Goal: Task Accomplishment & Management: Manage account settings

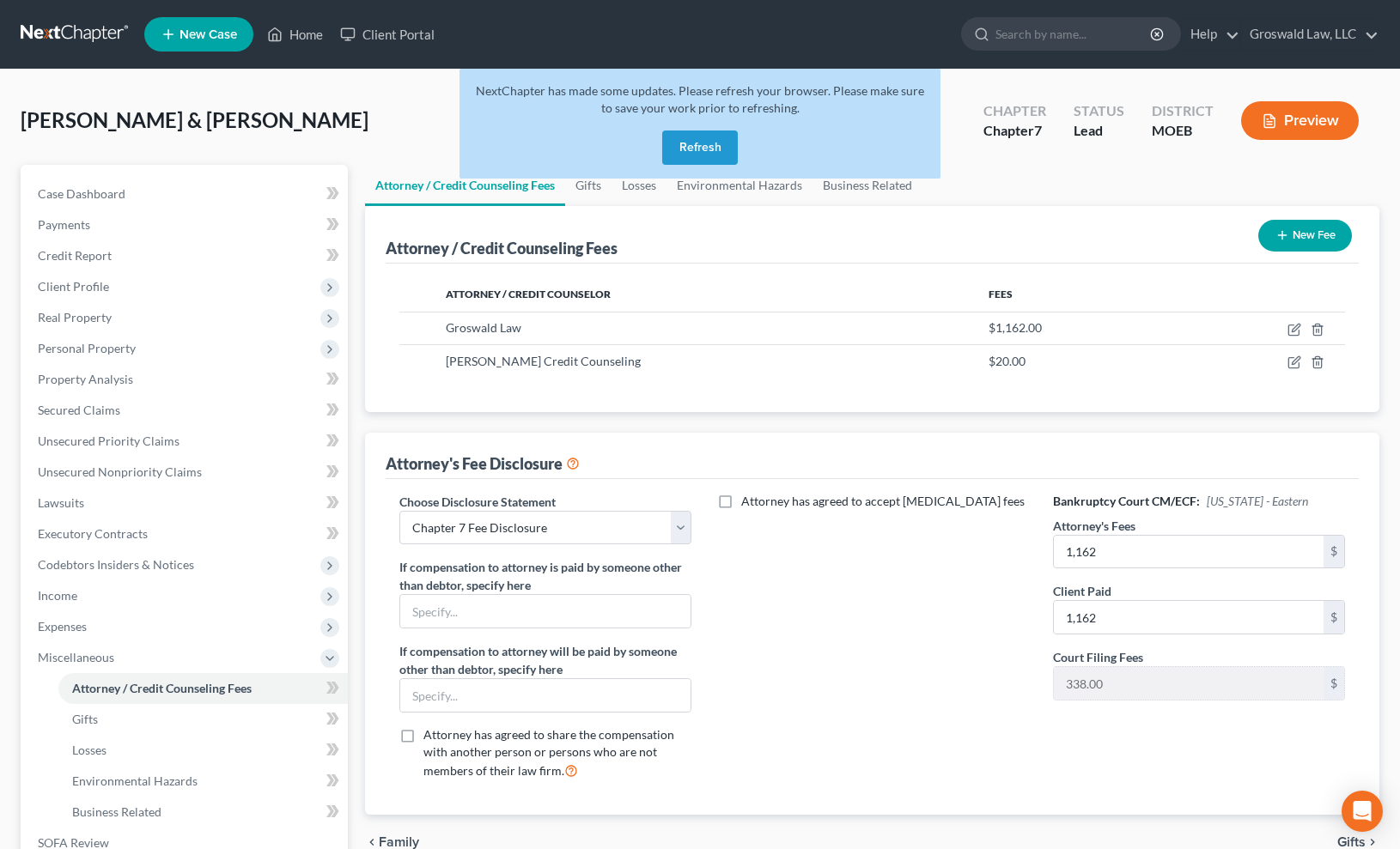
select select "1"
click at [361, 78] on div "Ritz, Charles & Jessica Upgraded Chapter Chapter 7 Status Lead District MOEB Pr…" at bounding box center [700, 568] width 1400 height 998
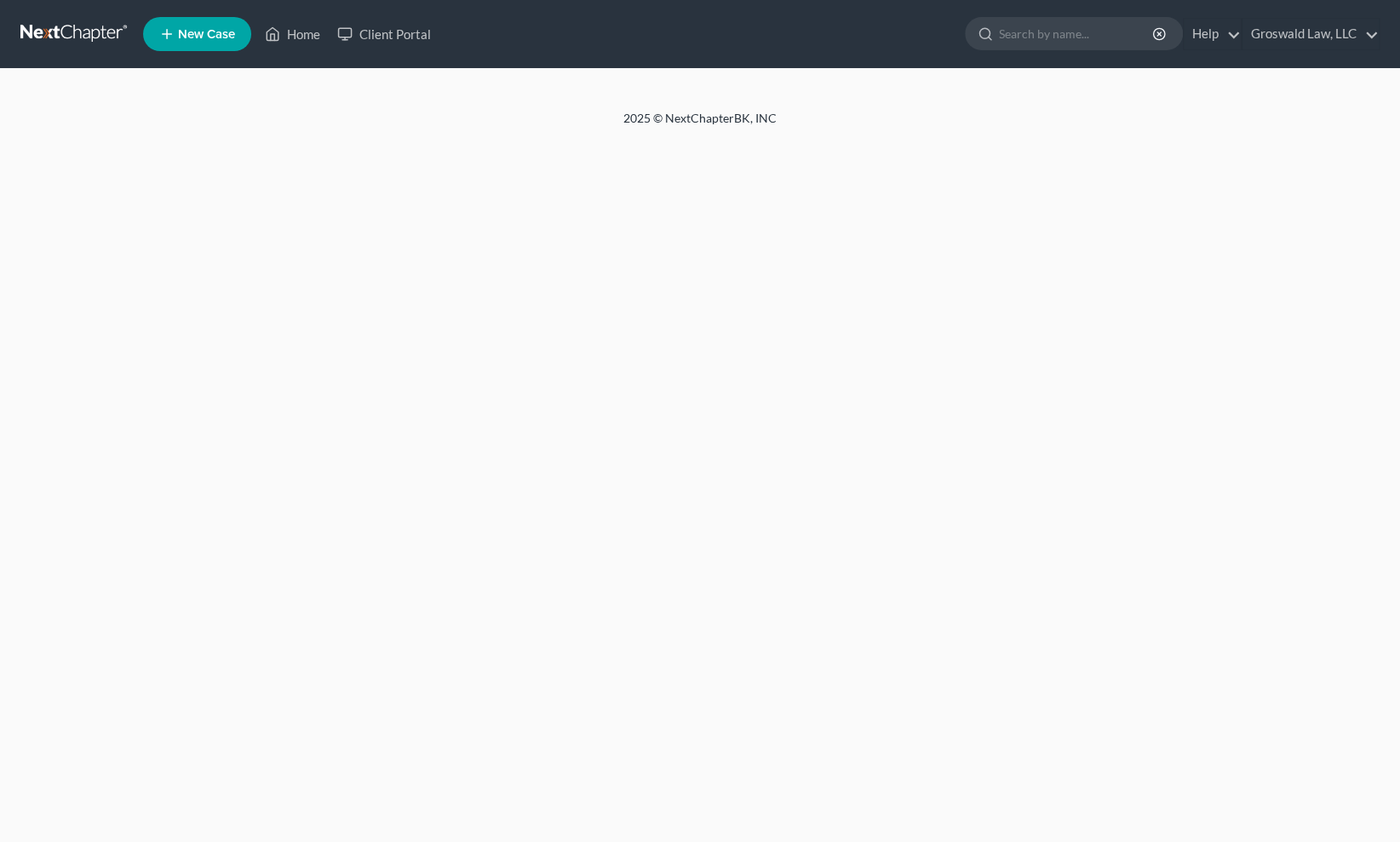
select select "1"
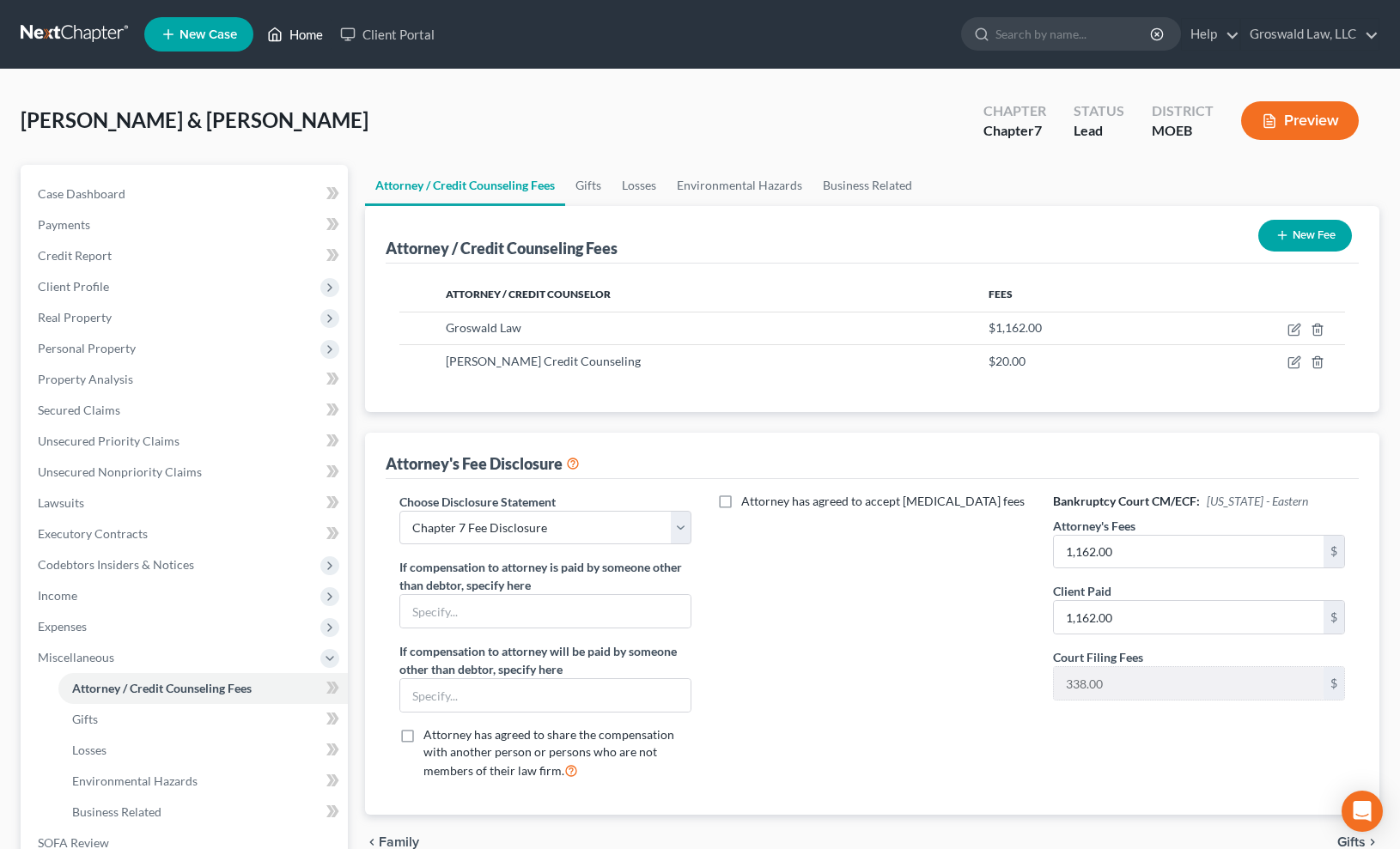
click at [307, 19] on link "Home" at bounding box center [295, 35] width 73 height 31
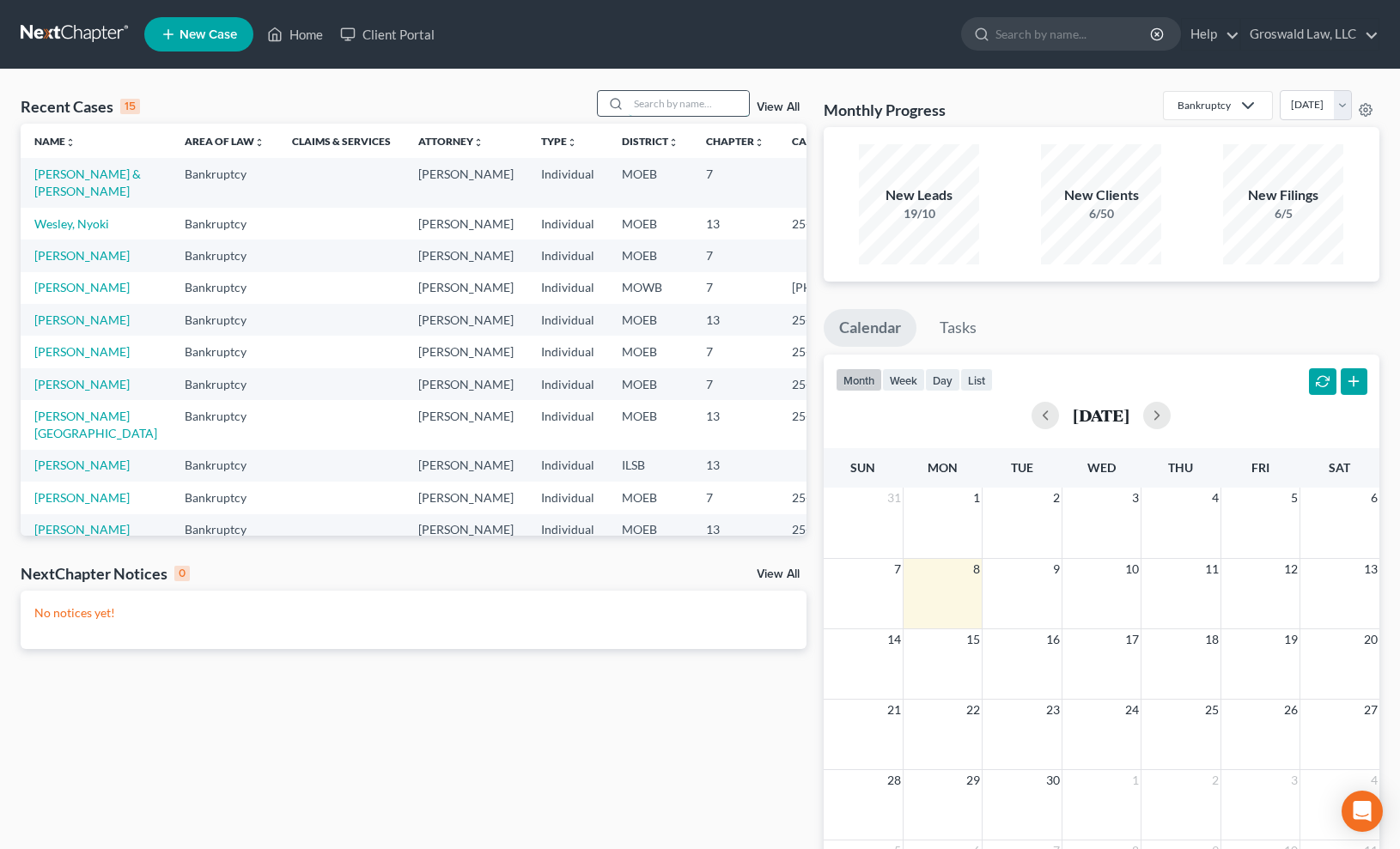
click at [682, 104] on input "search" at bounding box center [688, 104] width 120 height 25
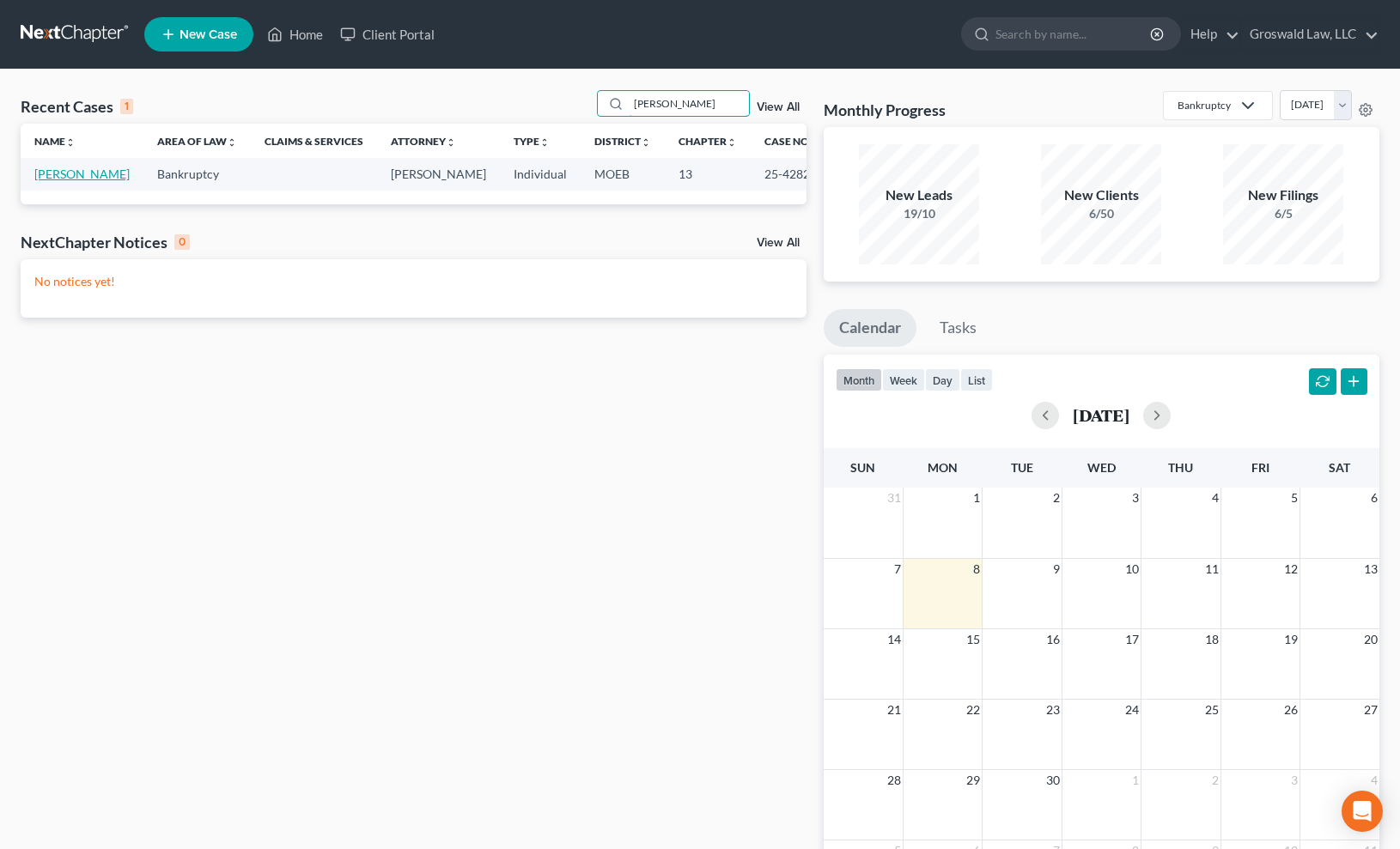
type input "[PERSON_NAME]"
click at [43, 181] on link "[PERSON_NAME]" at bounding box center [82, 174] width 95 height 14
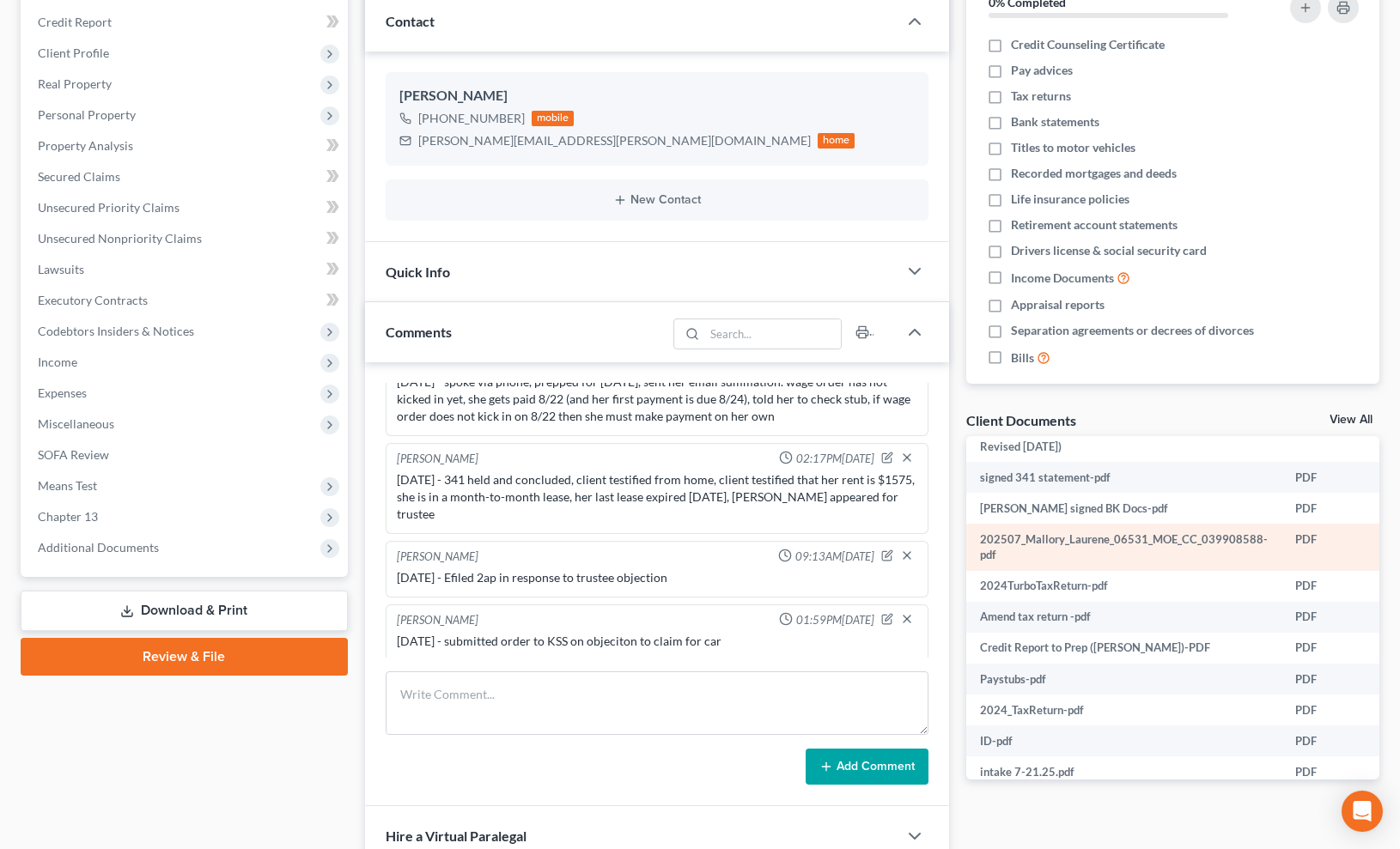
scroll to position [233, 0]
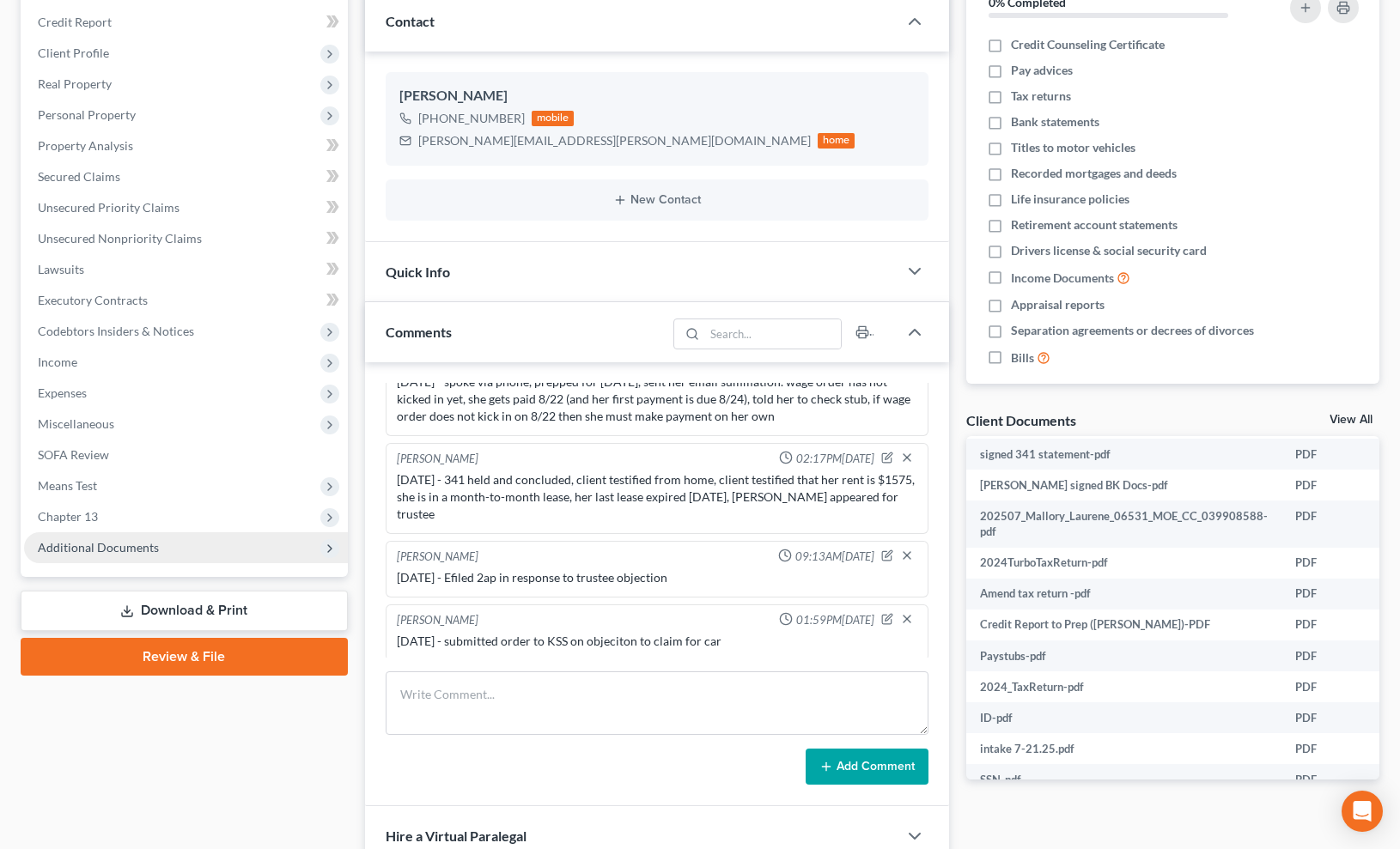
click at [207, 545] on span "Additional Documents" at bounding box center [185, 548] width 323 height 31
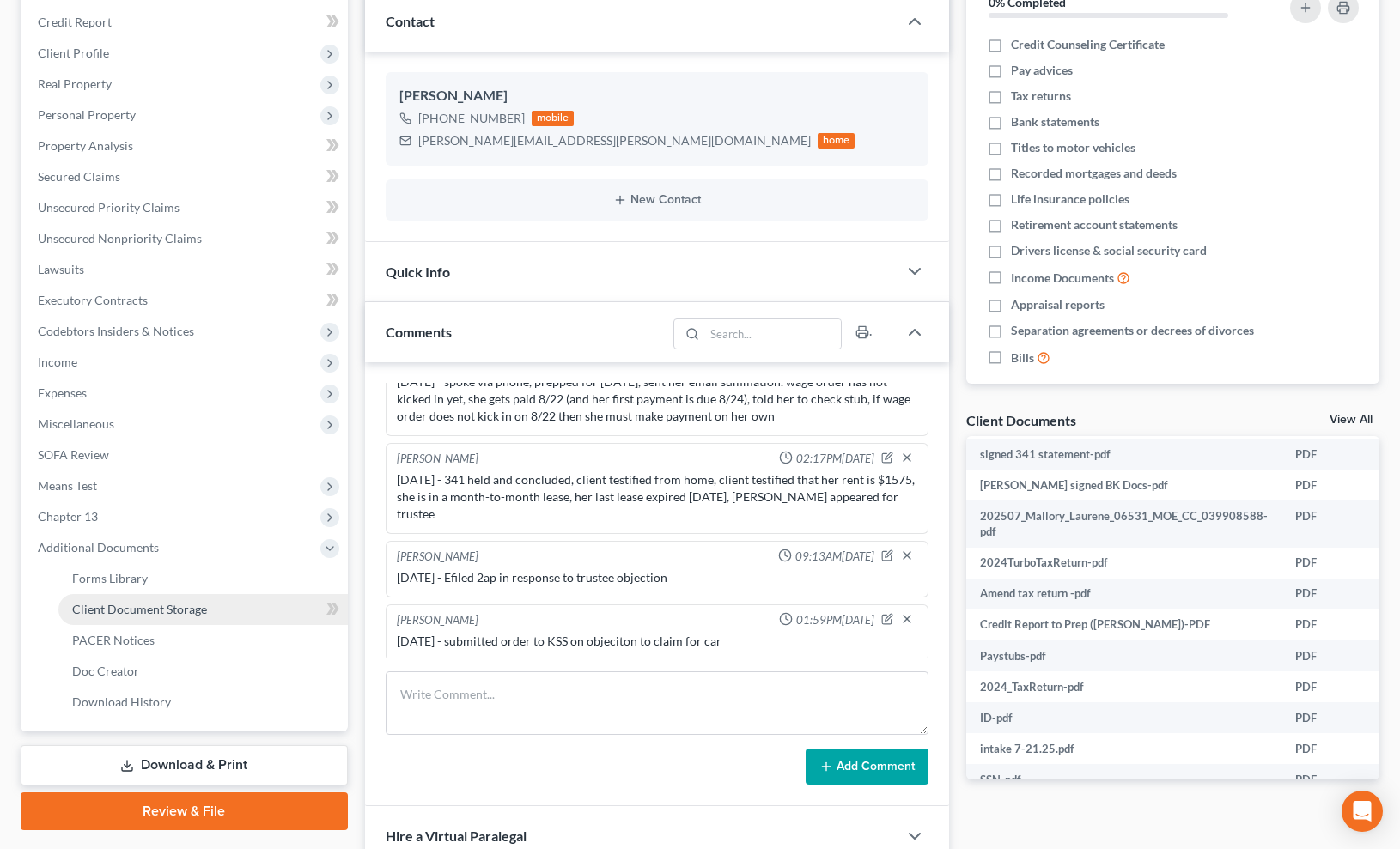
click at [211, 611] on link "Client Document Storage" at bounding box center [203, 609] width 290 height 31
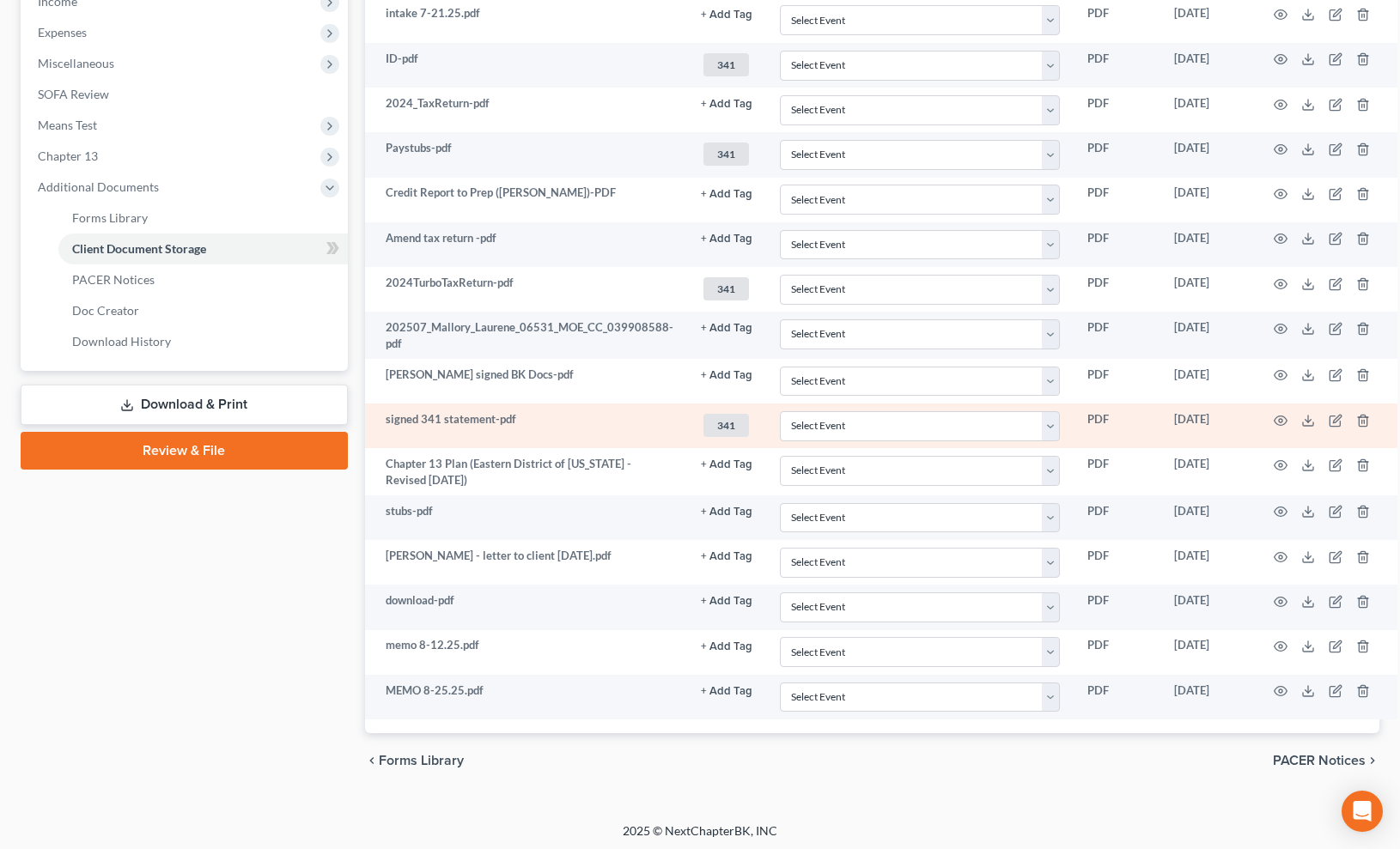
scroll to position [516, 0]
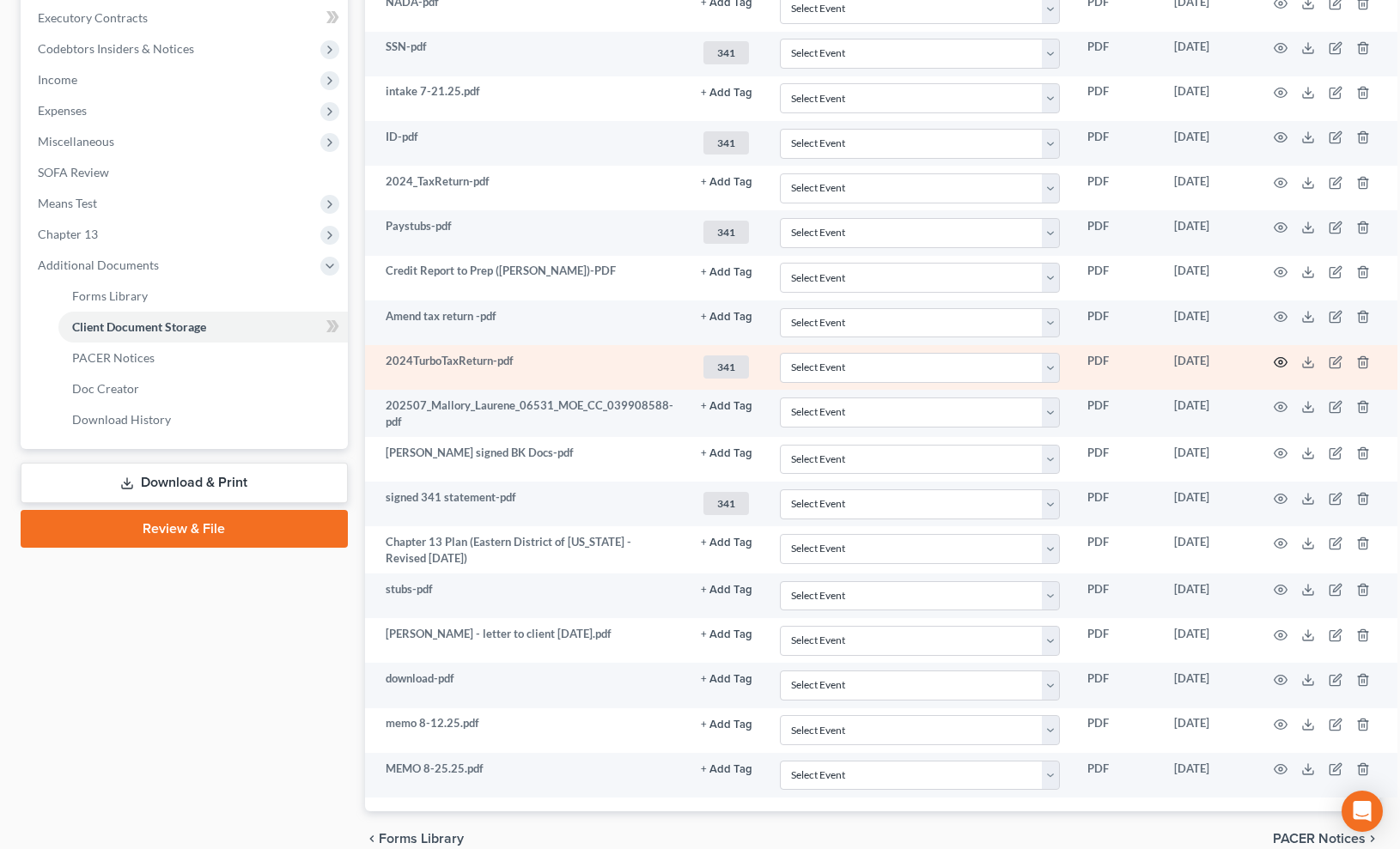
click at [1273, 356] on icon "button" at bounding box center [1280, 363] width 13 height 13
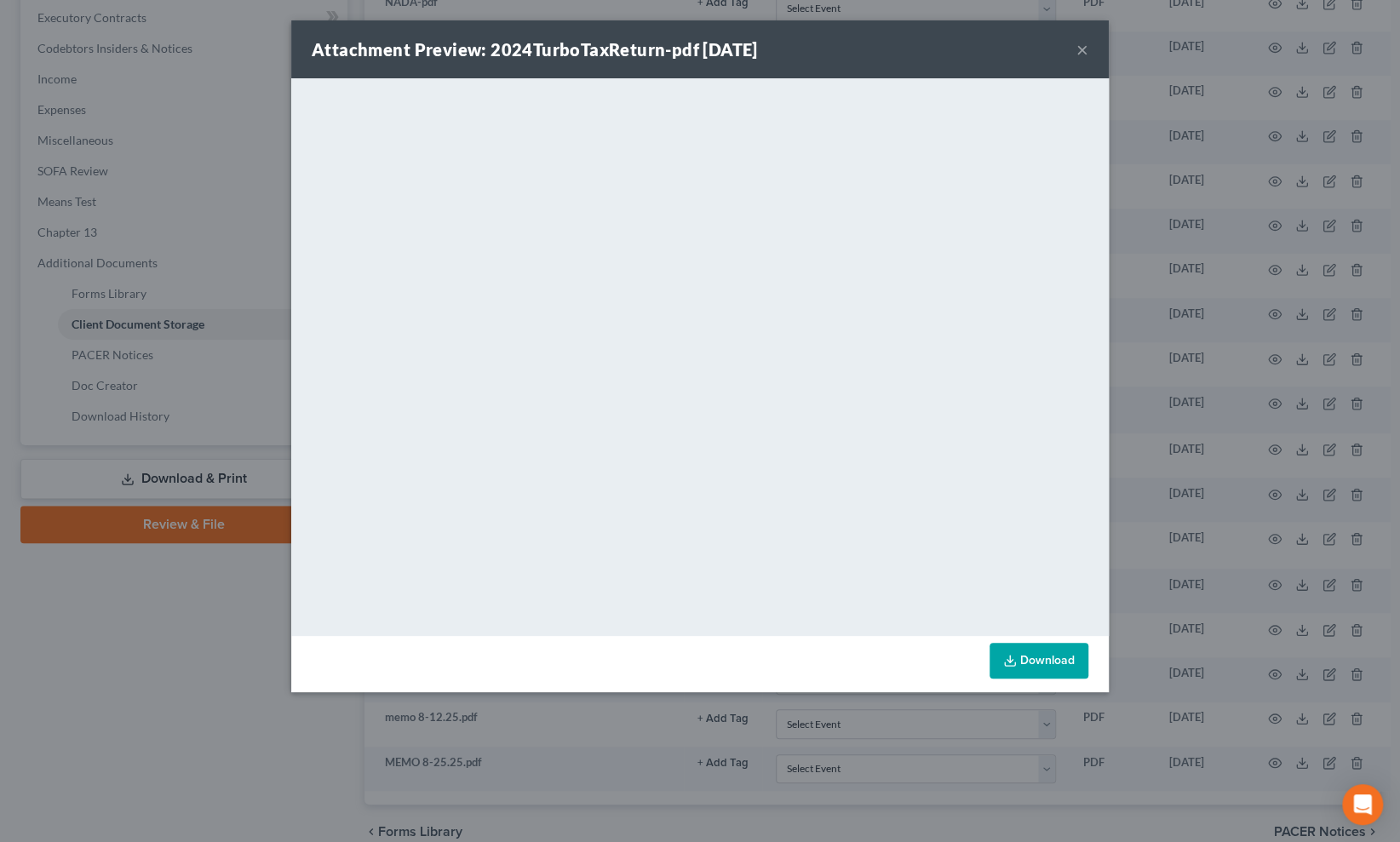
click at [1080, 50] on button "×" at bounding box center [1082, 49] width 12 height 20
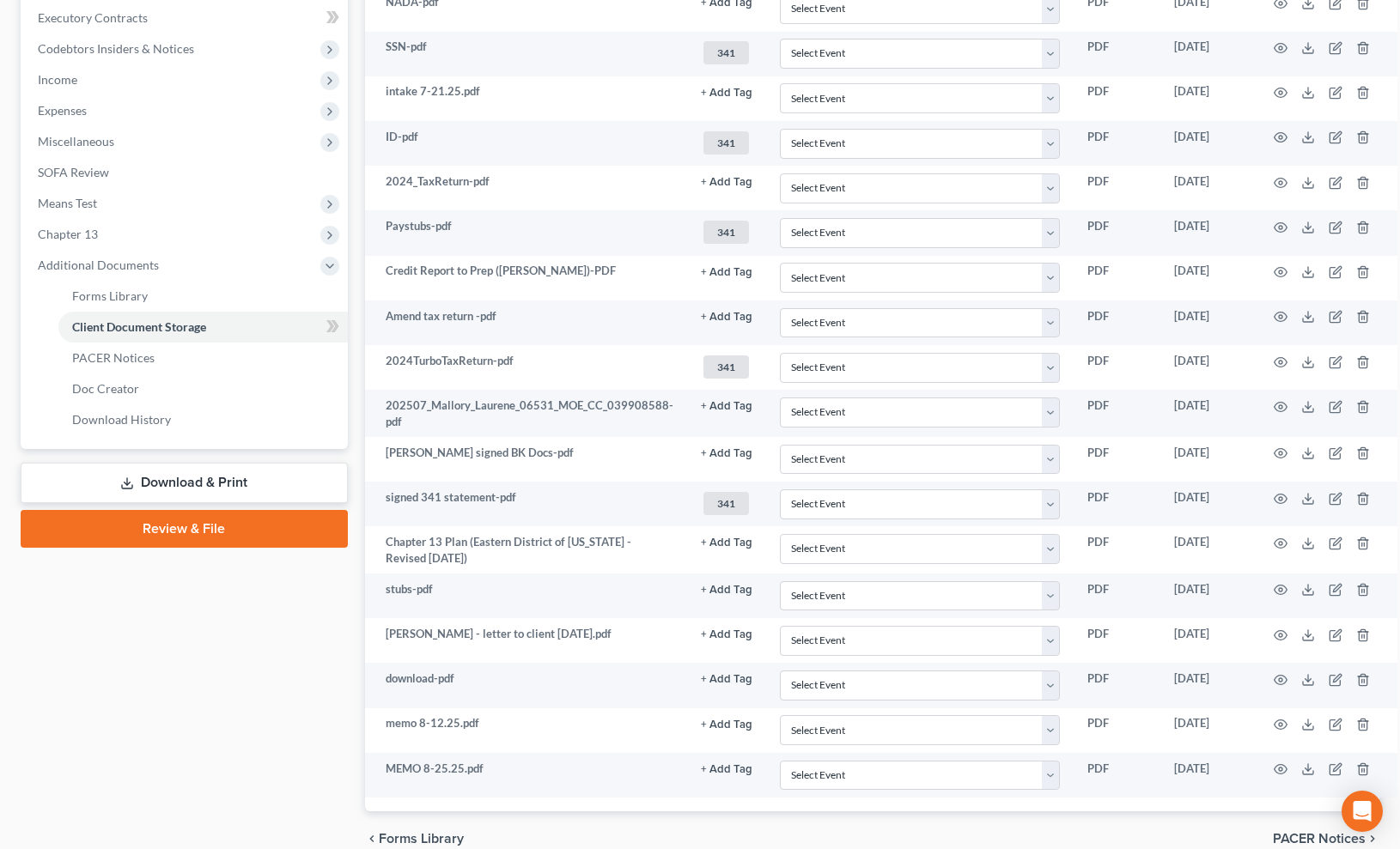
scroll to position [48, 0]
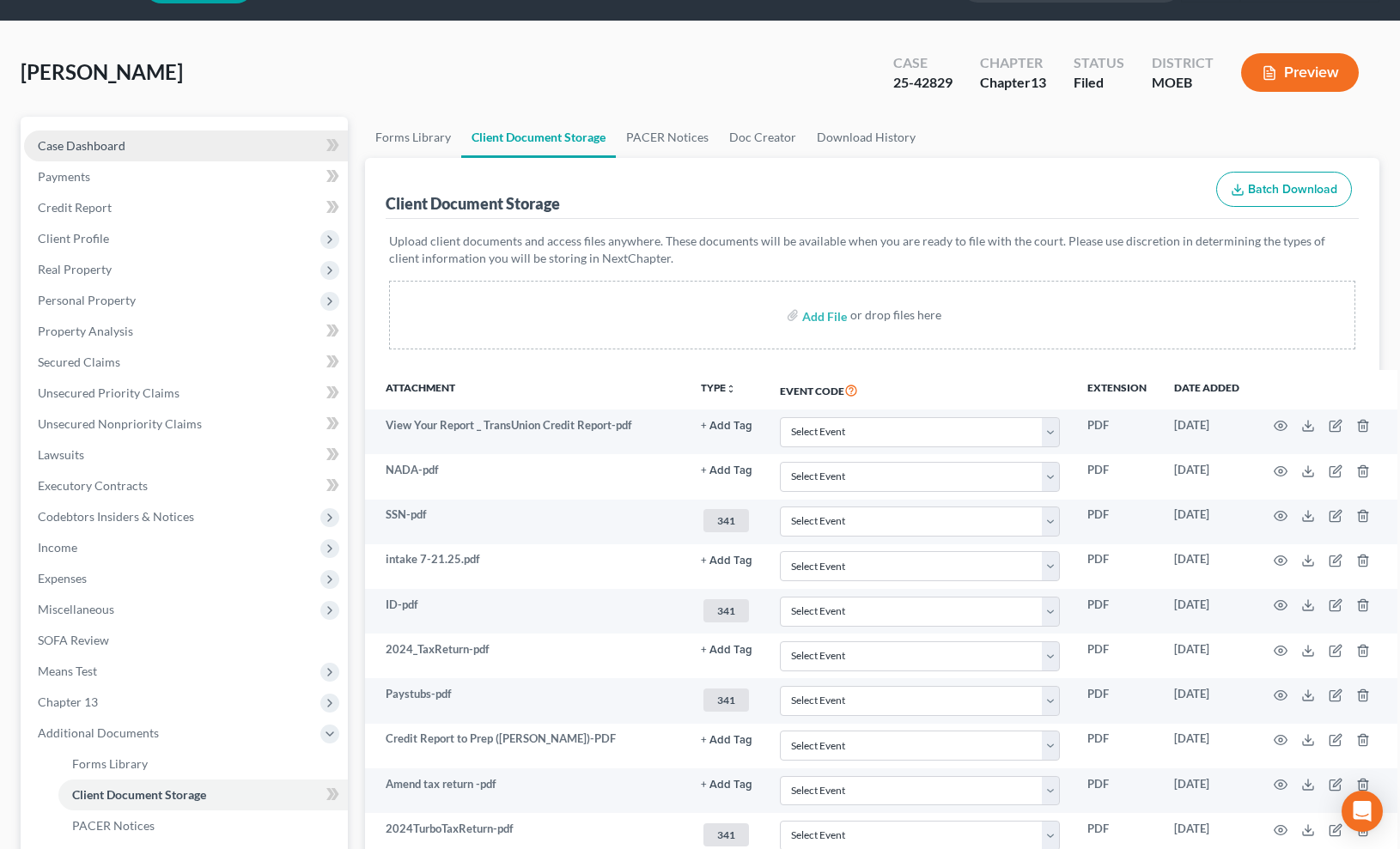
click at [165, 139] on link "Case Dashboard" at bounding box center [185, 146] width 323 height 31
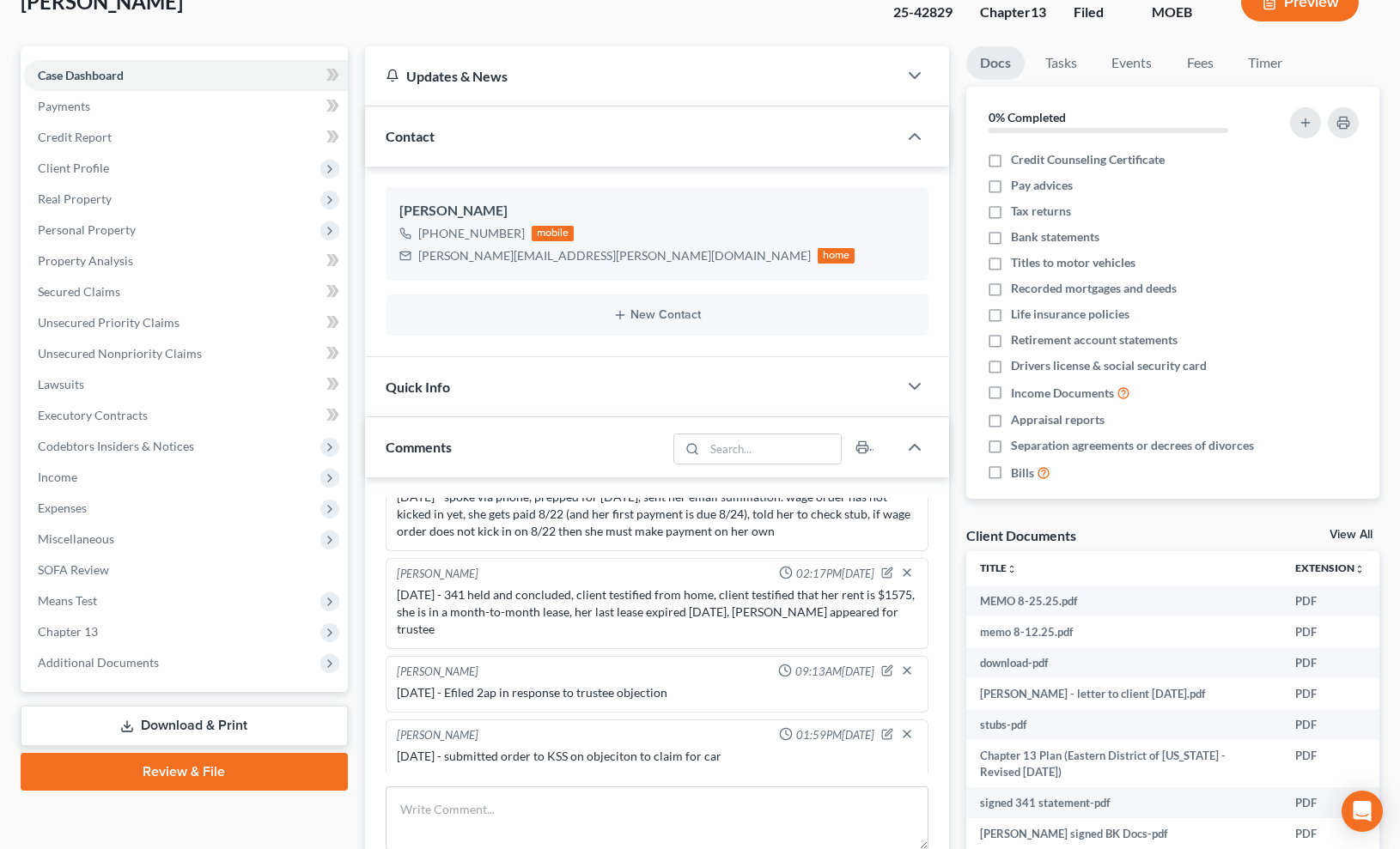
scroll to position [435, 0]
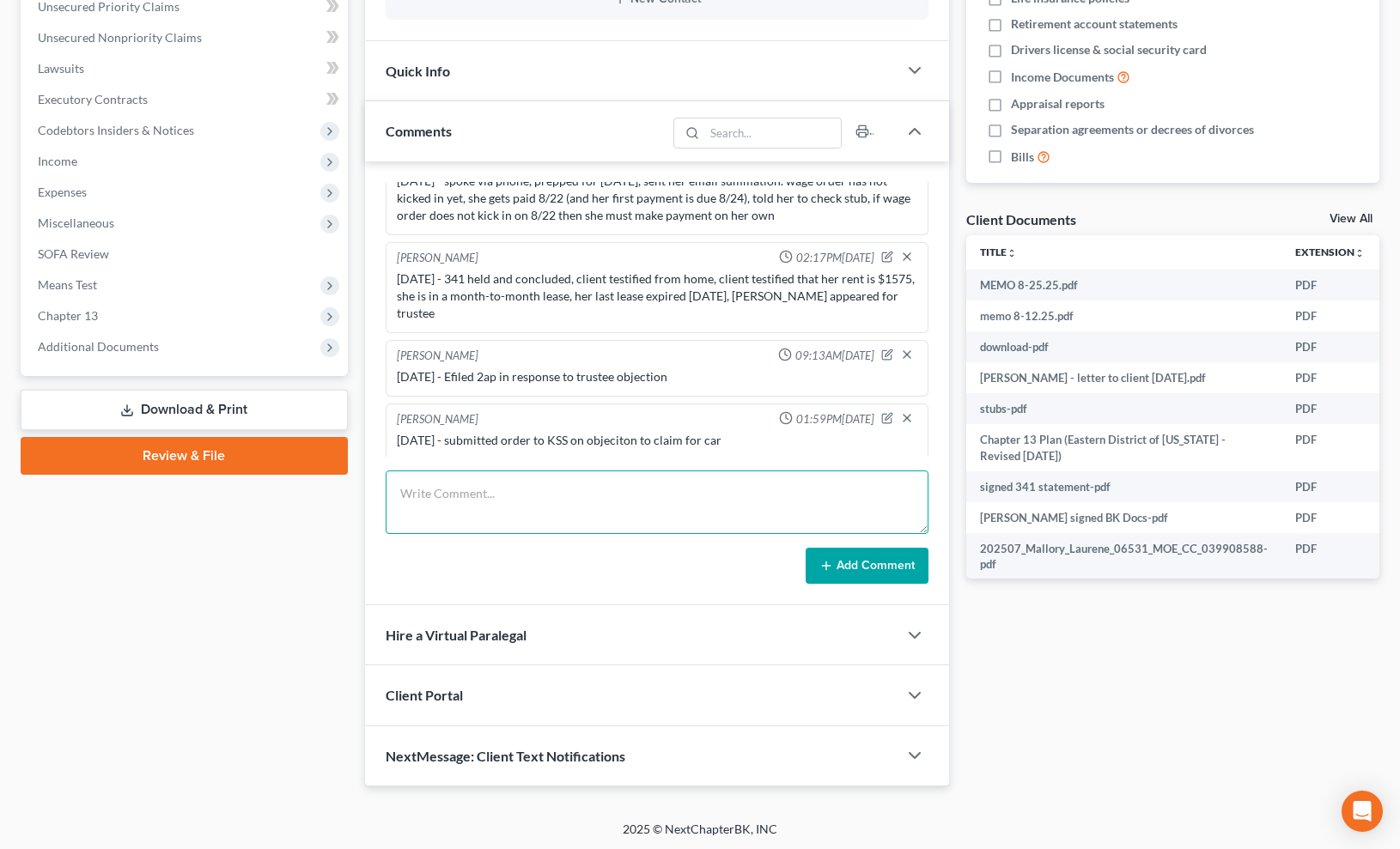
click at [548, 486] on textarea at bounding box center [657, 502] width 544 height 63
type textarea "[DATE] - rec'd MO DOR MTD for 23, 24 taxes. efiled response, faxed 24 taxes to …"
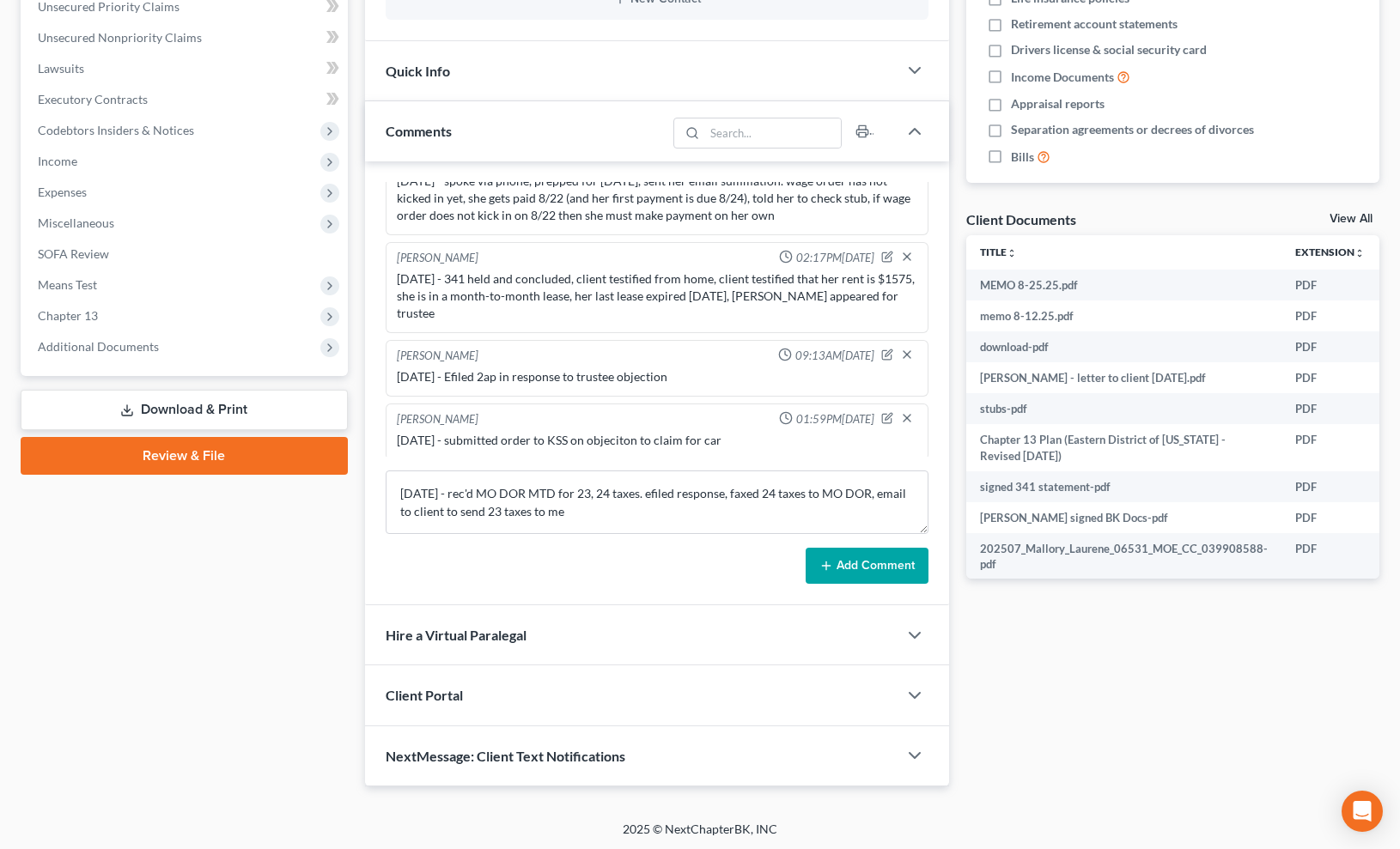
click at [900, 573] on button "Add Comment" at bounding box center [867, 566] width 123 height 36
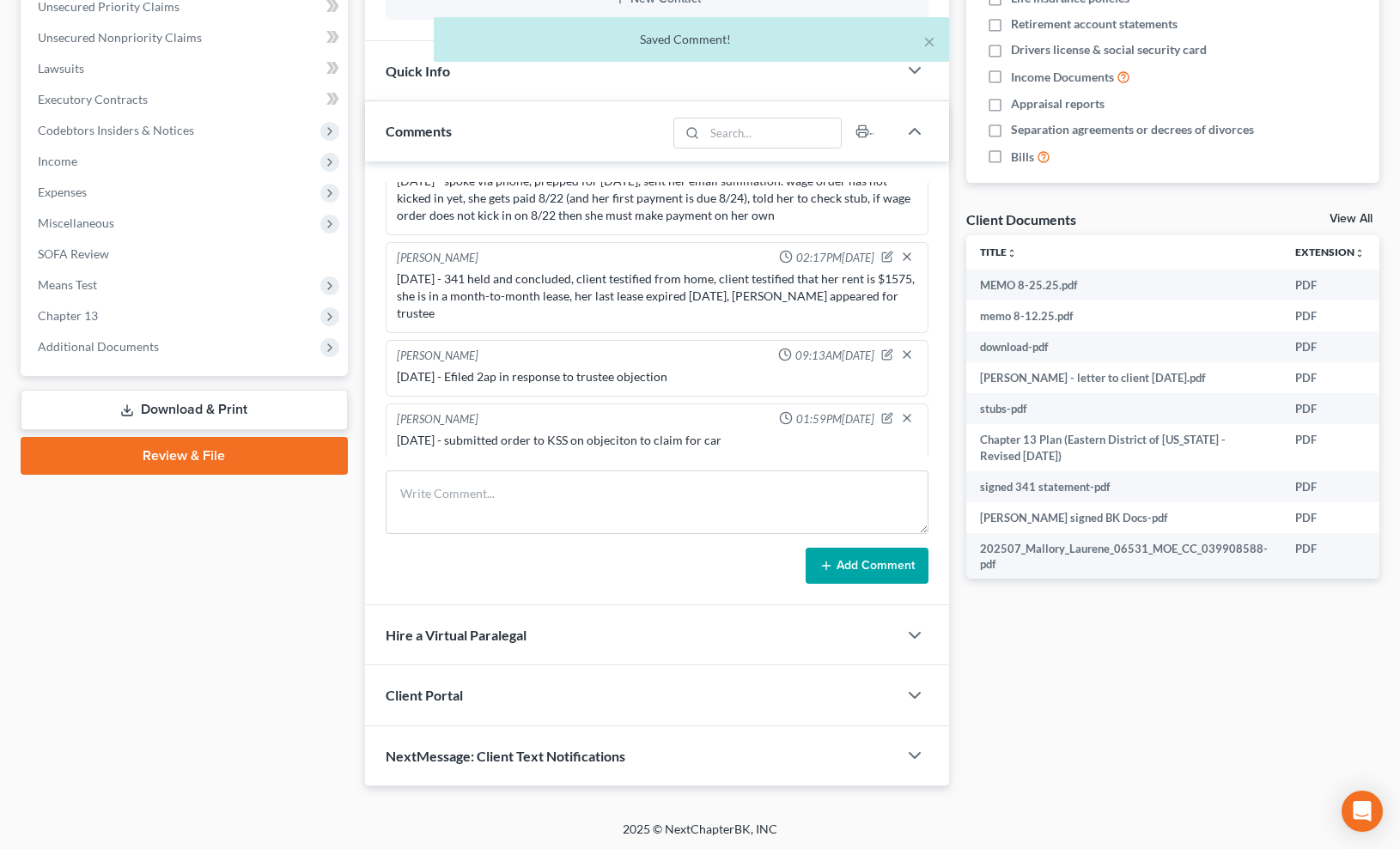
scroll to position [1169, 0]
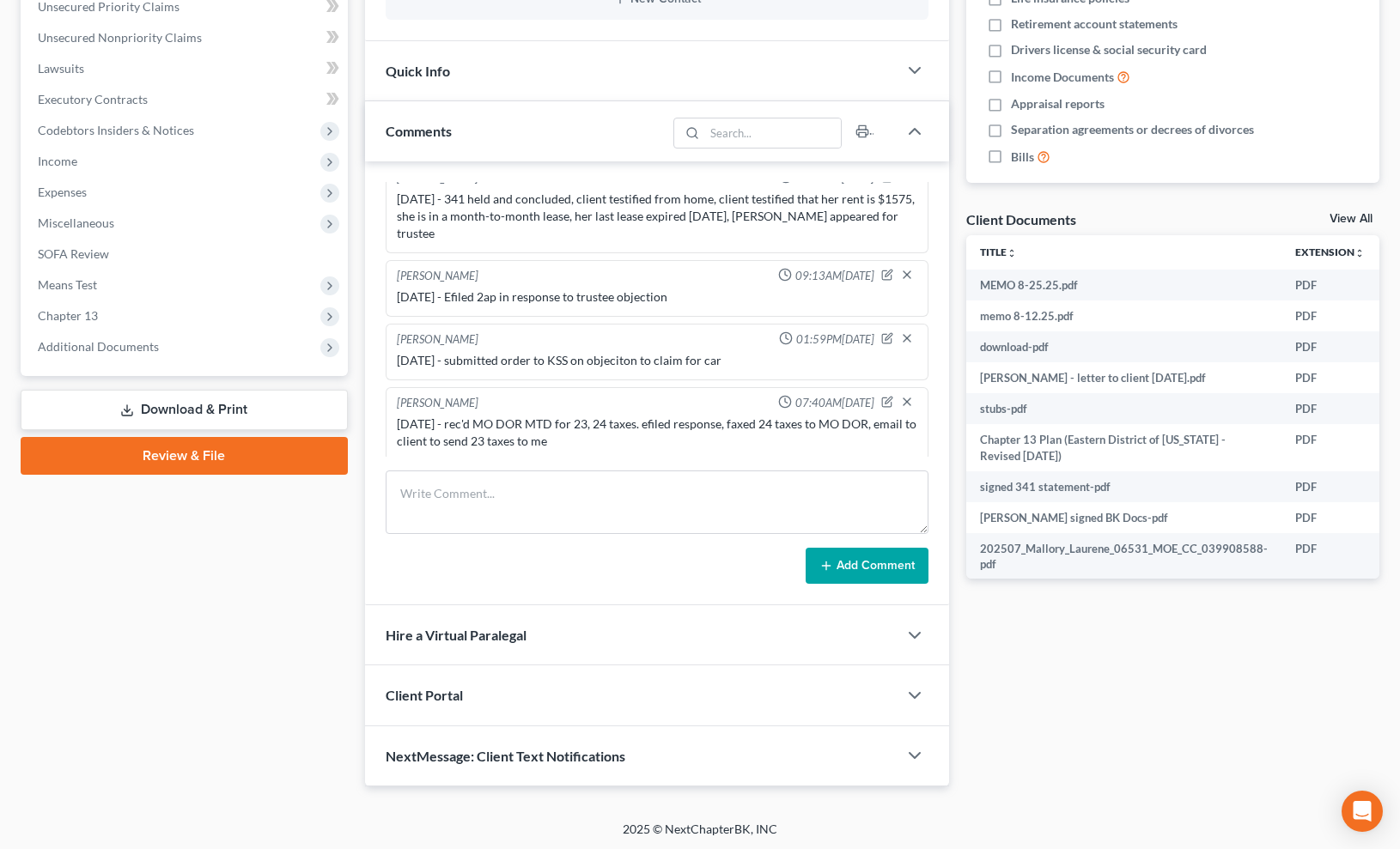
click at [1168, 727] on div "Docs Tasks Events Fees Timer 0% Completed Nothing here yet! Credit Counseling C…" at bounding box center [1173, 258] width 430 height 1056
drag, startPoint x: 1158, startPoint y: 732, endPoint x: 1092, endPoint y: 698, distance: 74.2
click at [1156, 731] on div "Docs Tasks Events Fees Timer 0% Completed Nothing here yet! Credit Counseling C…" at bounding box center [1173, 258] width 430 height 1056
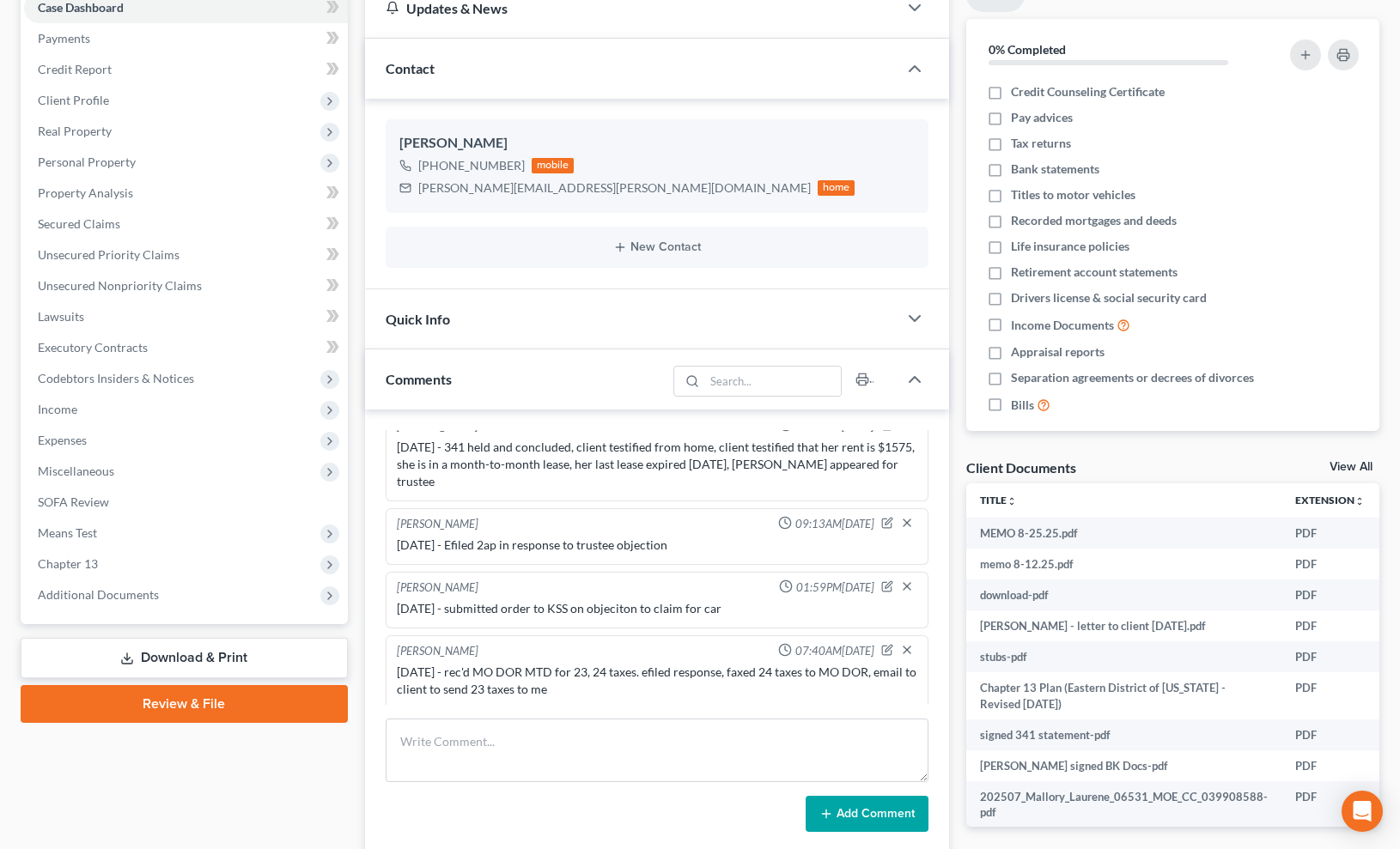
scroll to position [0, 0]
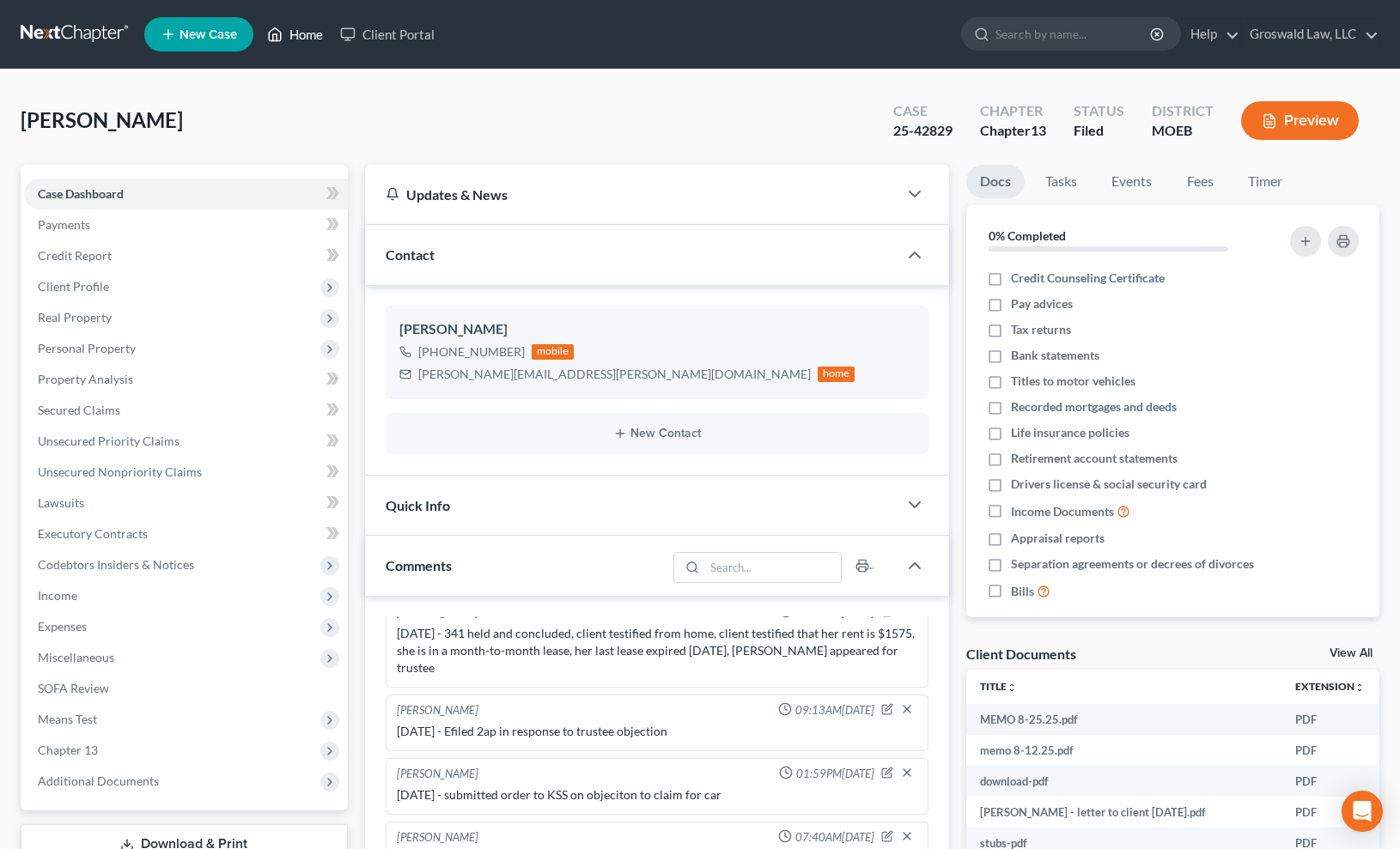
click at [307, 34] on link "Home" at bounding box center [295, 35] width 73 height 31
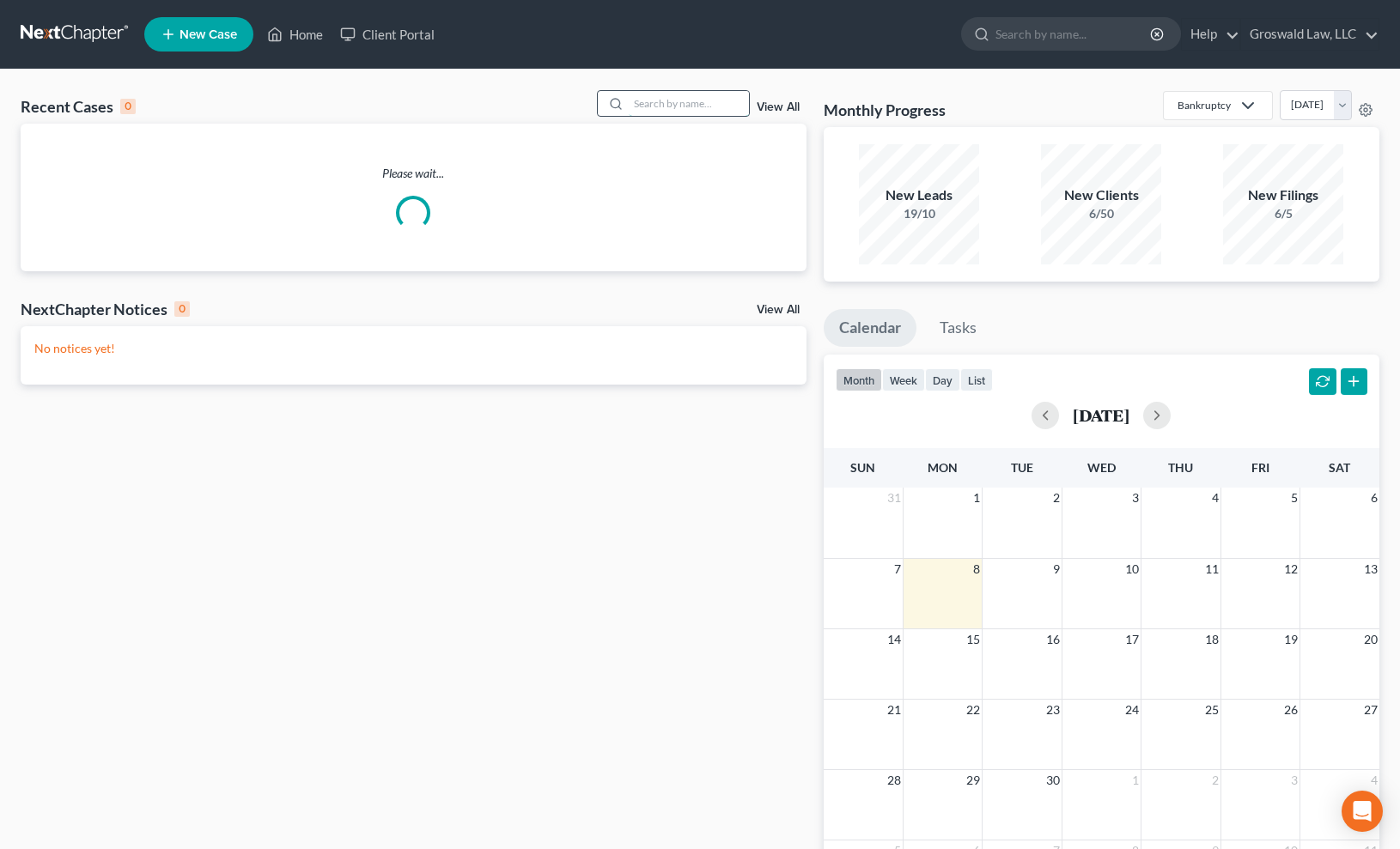
click at [659, 107] on input "search" at bounding box center [688, 104] width 120 height 25
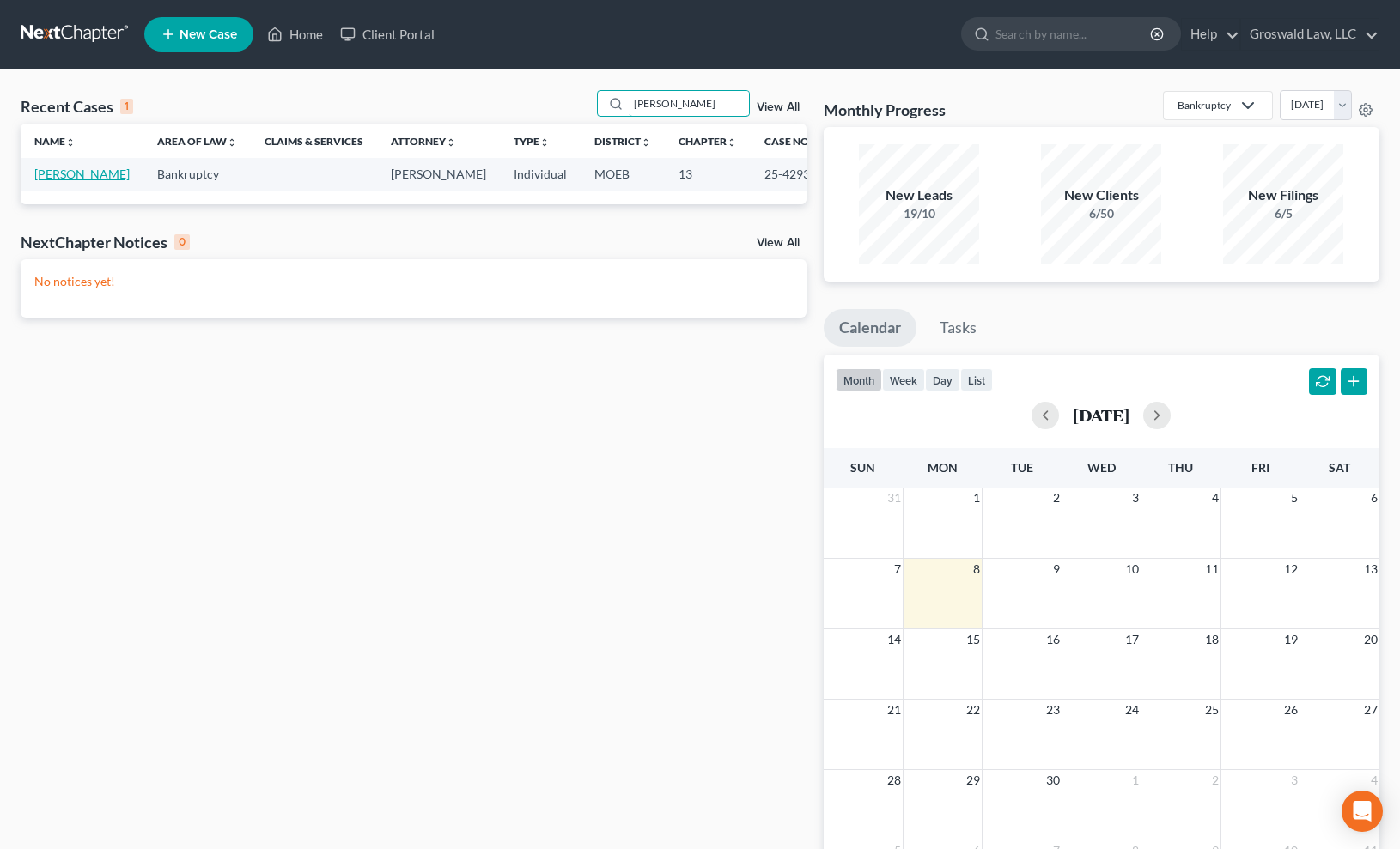
type input "[PERSON_NAME]"
click at [53, 181] on link "[PERSON_NAME]" at bounding box center [82, 174] width 95 height 14
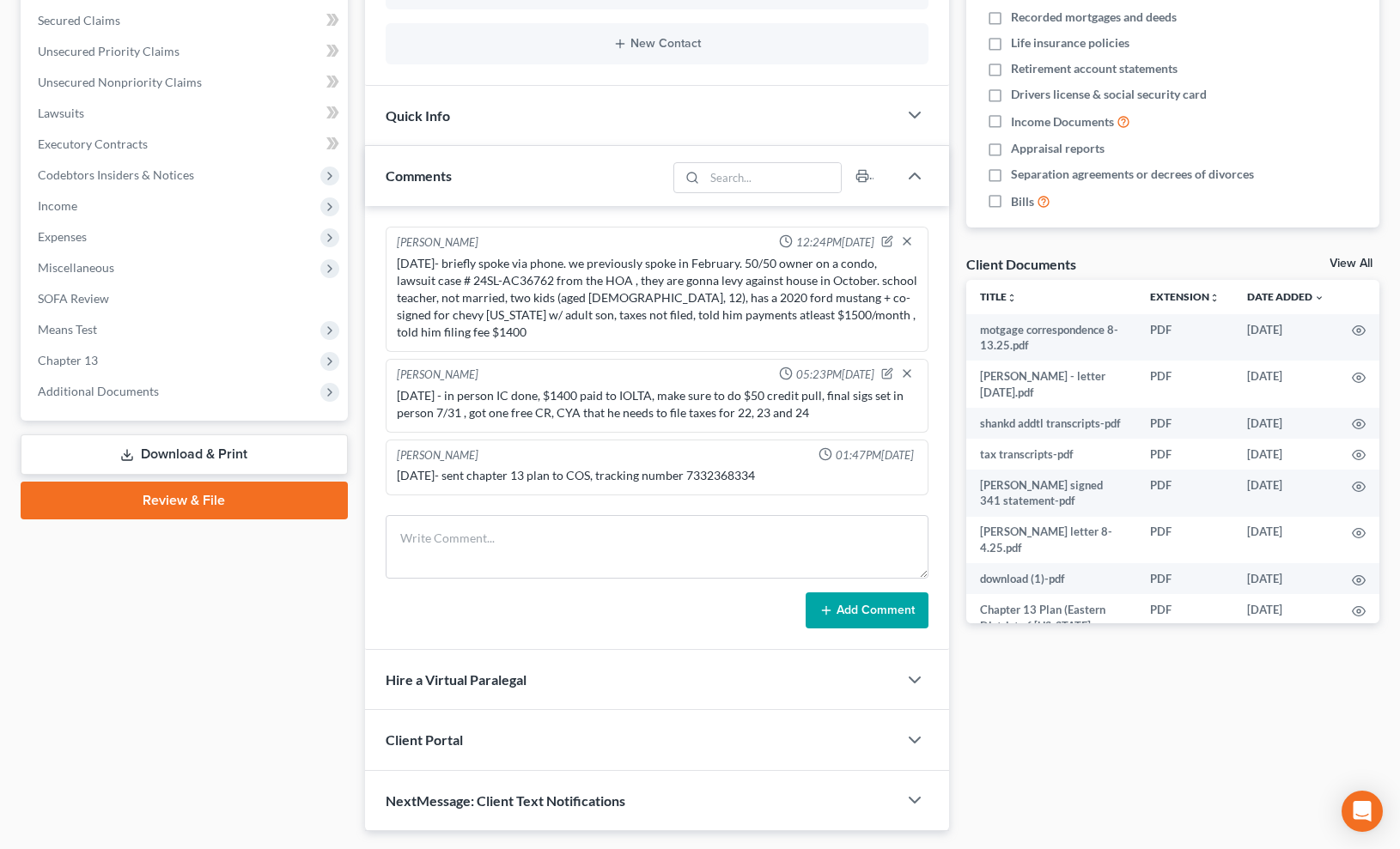
scroll to position [802, 0]
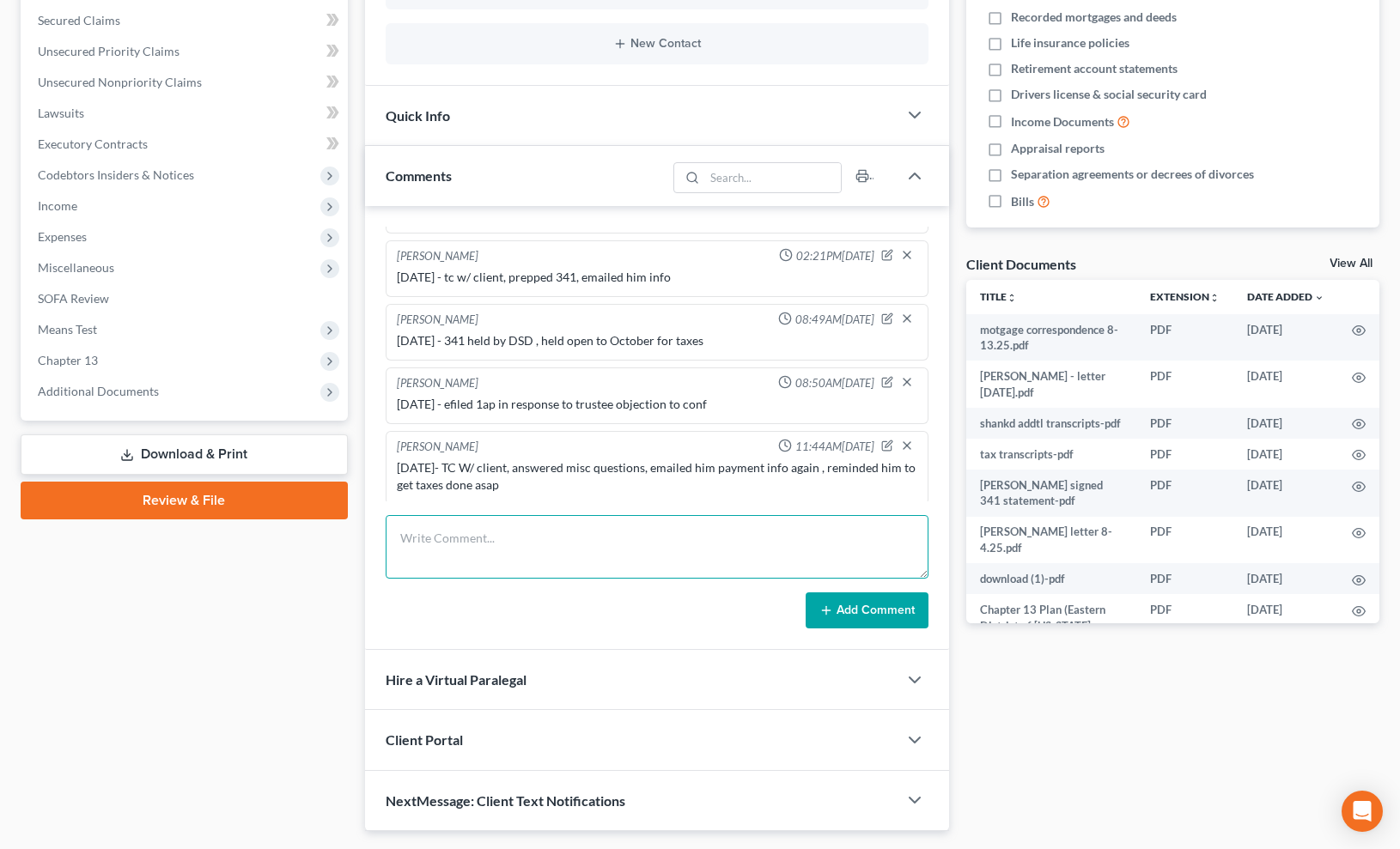
click at [615, 535] on textarea at bounding box center [657, 547] width 544 height 63
type textarea "[DATE] - rec'd MO DOR MTD for 22, 23 , 24 taxes, efiled response"
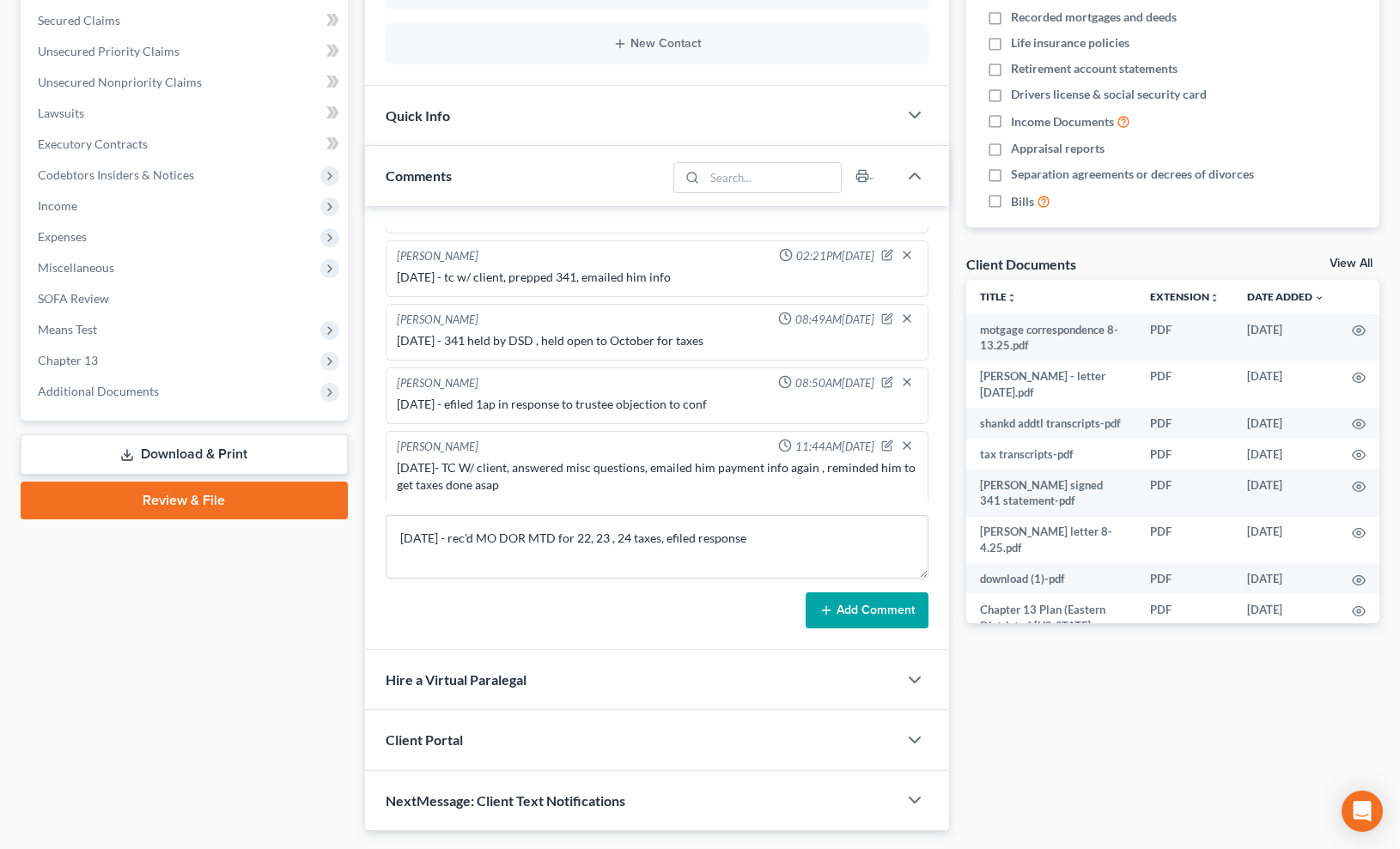
click at [890, 601] on button "Add Comment" at bounding box center [867, 611] width 123 height 36
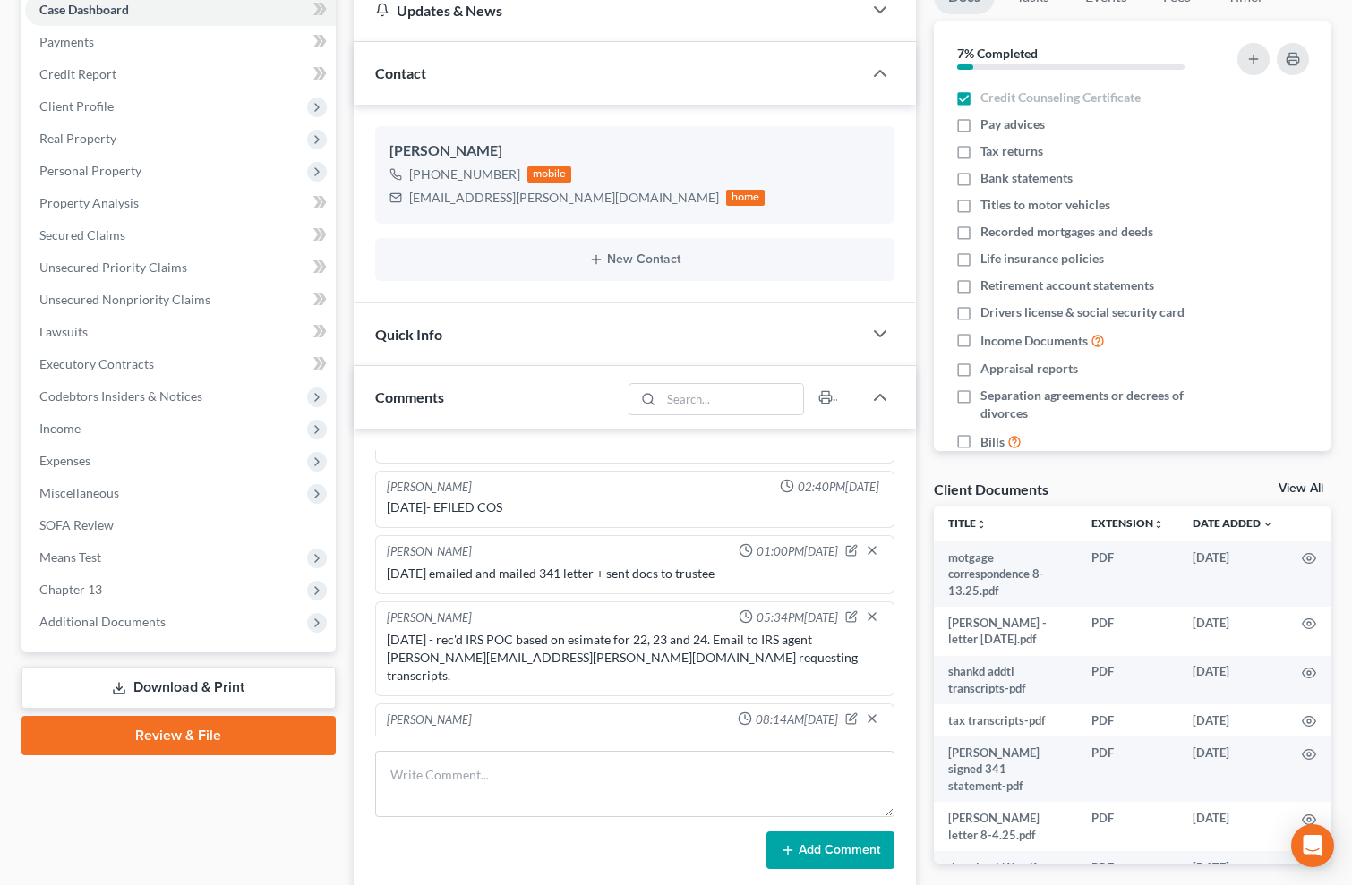
scroll to position [0, 0]
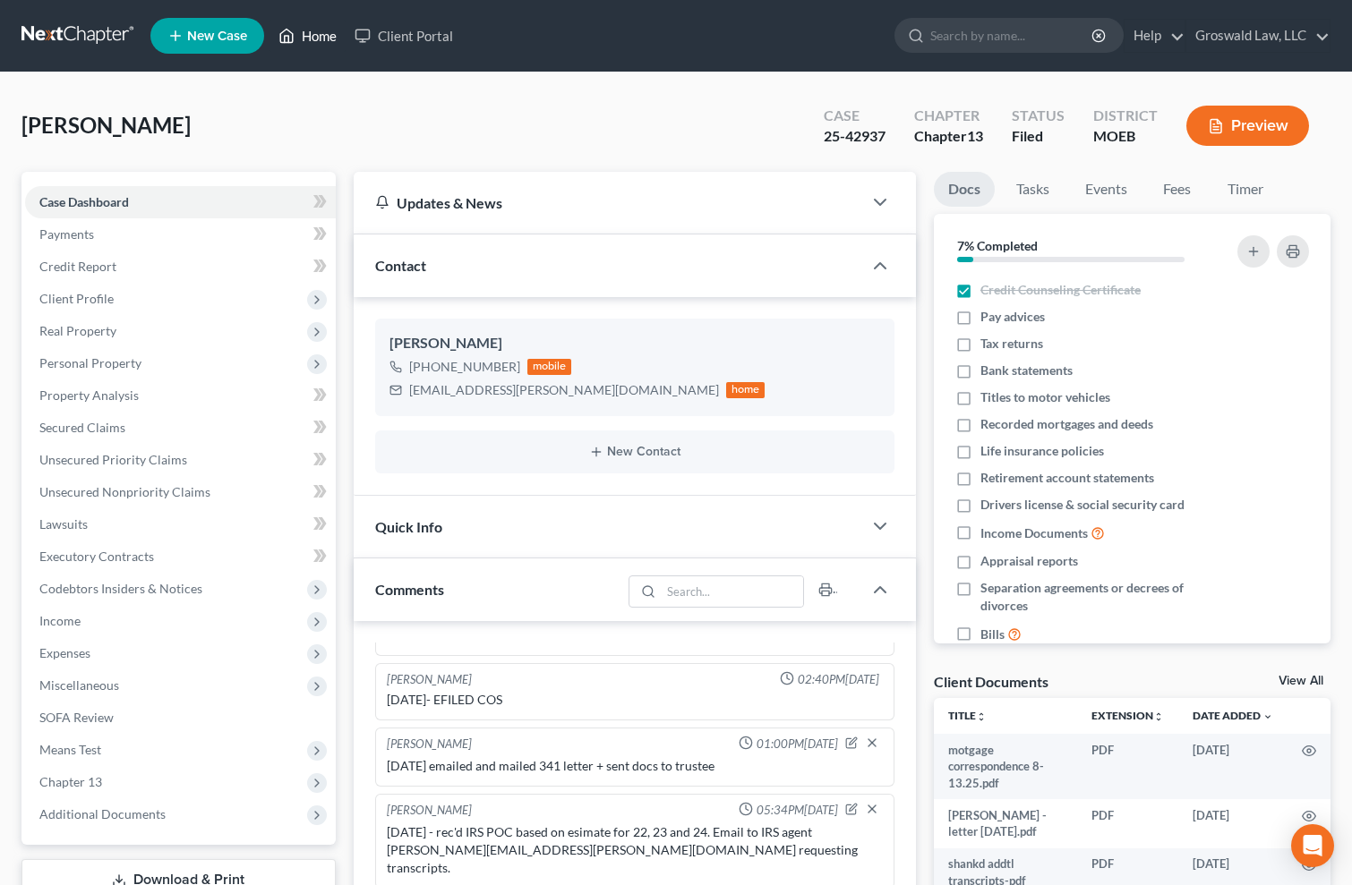
click at [301, 38] on link "Home" at bounding box center [307, 36] width 76 height 32
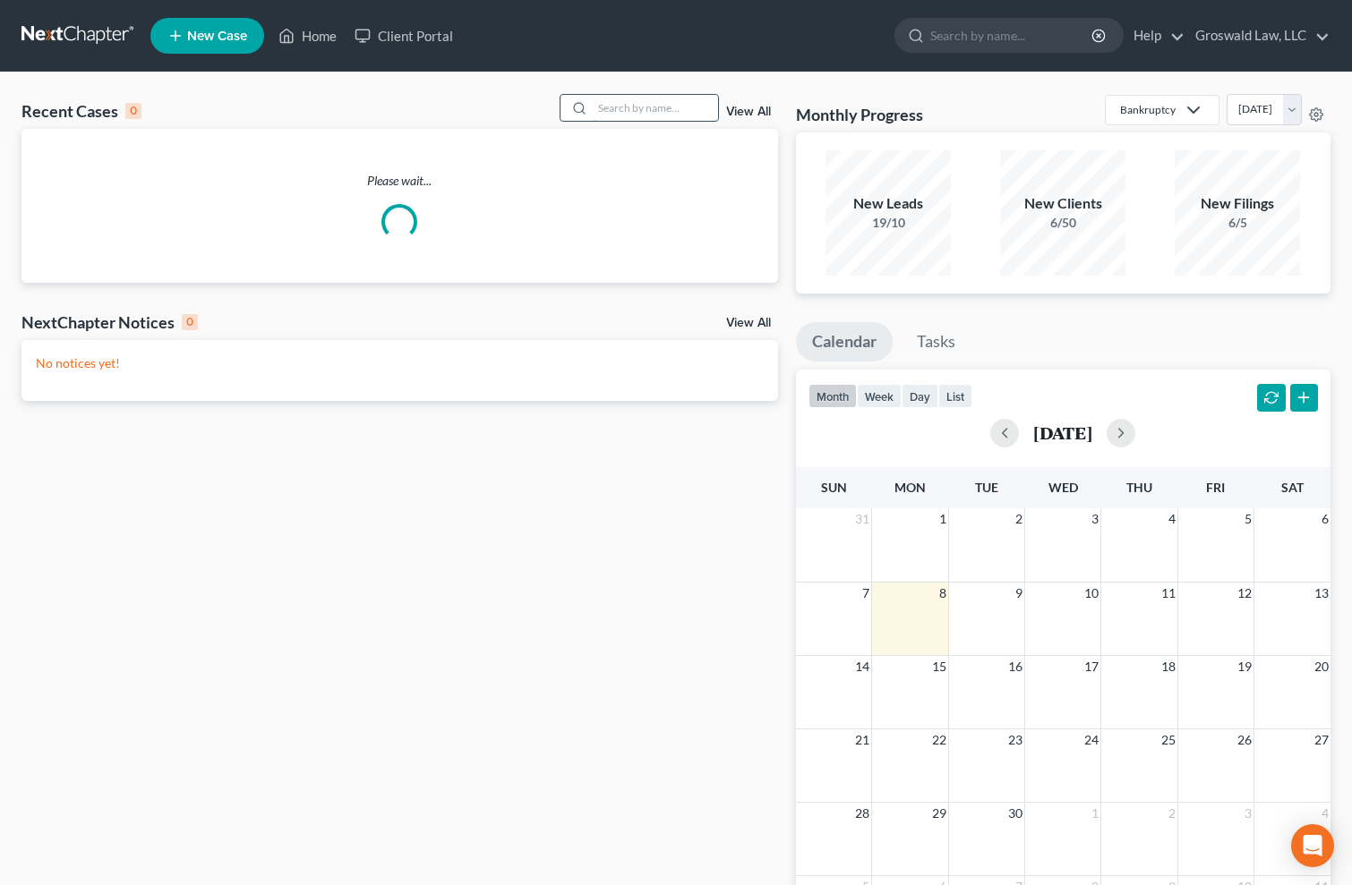
click at [612, 102] on input "search" at bounding box center [655, 108] width 125 height 26
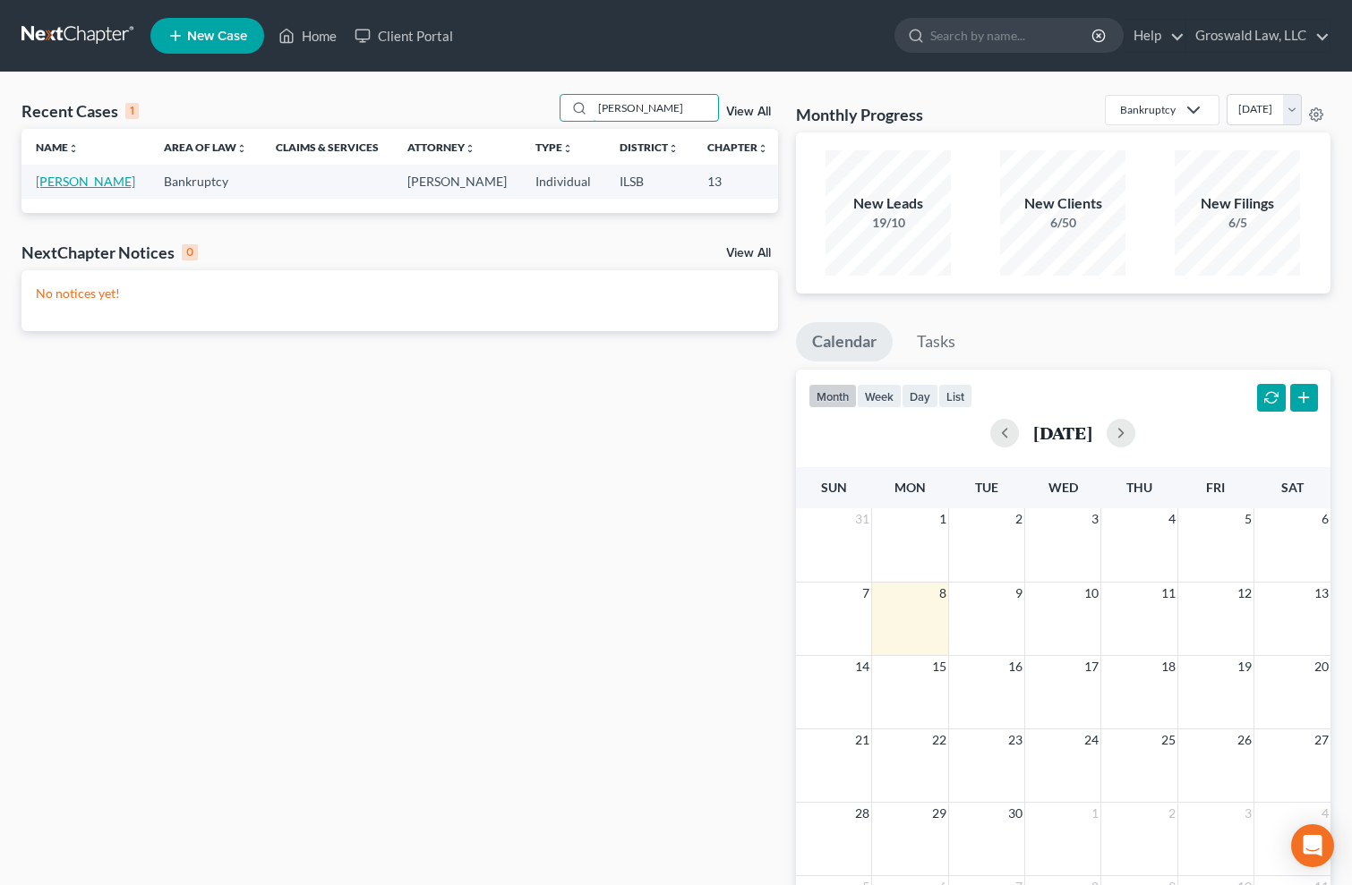
type input "[PERSON_NAME]"
click at [58, 189] on link "[PERSON_NAME]" at bounding box center [85, 181] width 99 height 15
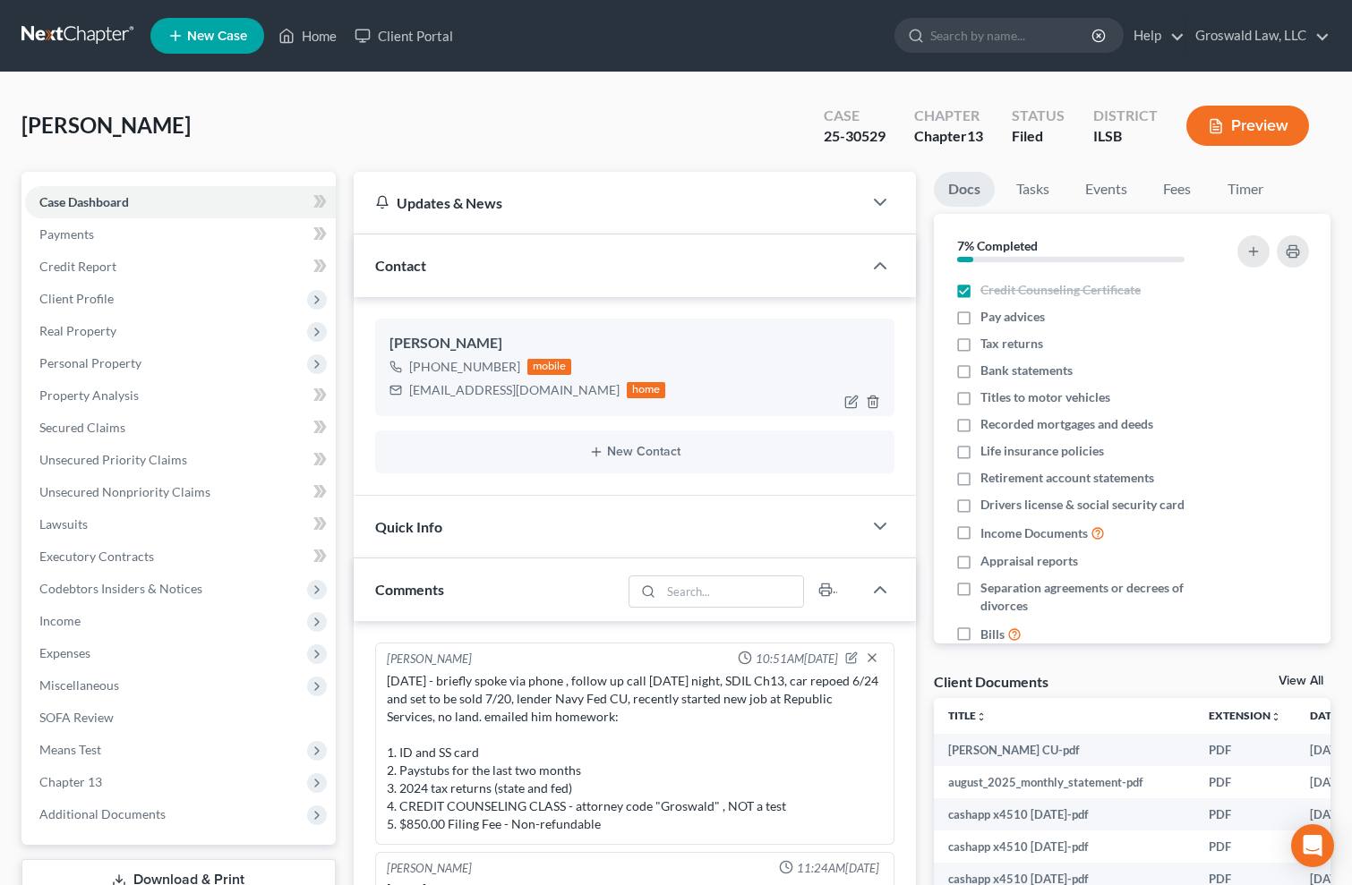
scroll to position [2238, 0]
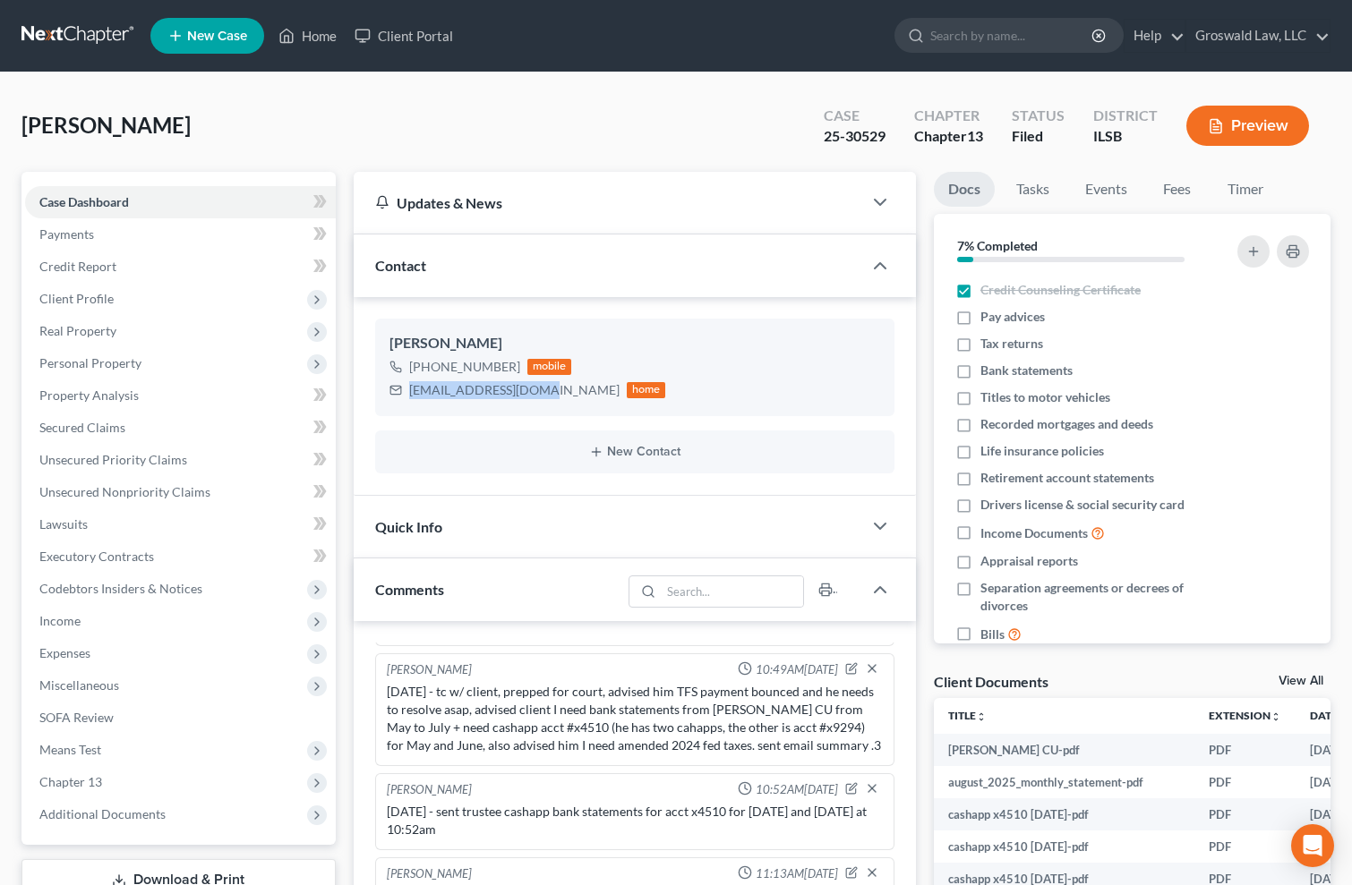
drag, startPoint x: 531, startPoint y: 389, endPoint x: 362, endPoint y: 384, distance: 168.4
click at [362, 384] on div "[PERSON_NAME] [PHONE_NUMBER] mobile [EMAIL_ADDRESS][DOMAIN_NAME] home New Conta…" at bounding box center [635, 396] width 562 height 198
copy div "[EMAIL_ADDRESS][DOMAIN_NAME]"
click at [931, 567] on div "Docs Tasks Events Fees Timer 7% Completed Nothing here yet! Credit Counseling C…" at bounding box center [1132, 722] width 414 height 1101
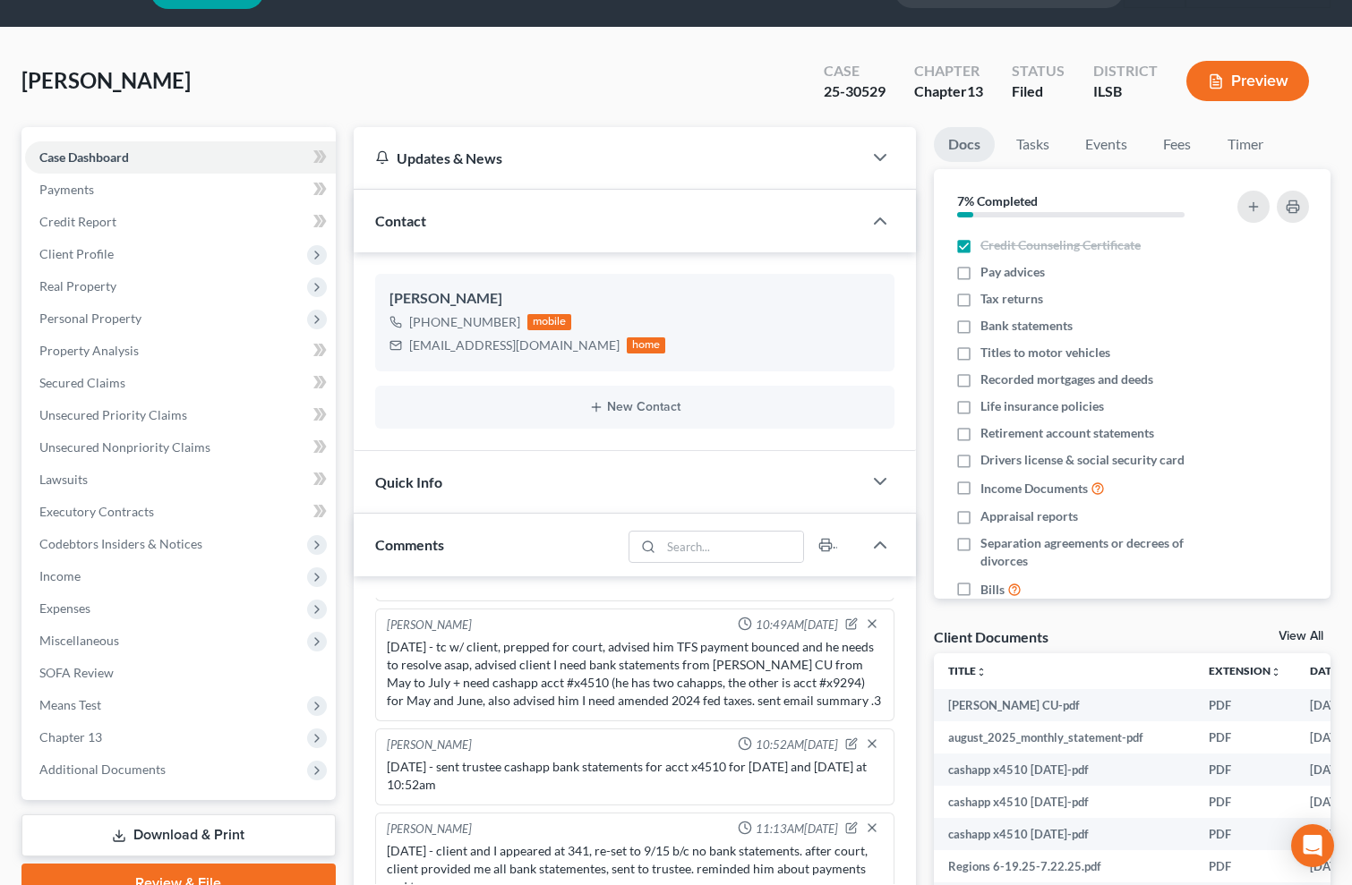
scroll to position [453, 0]
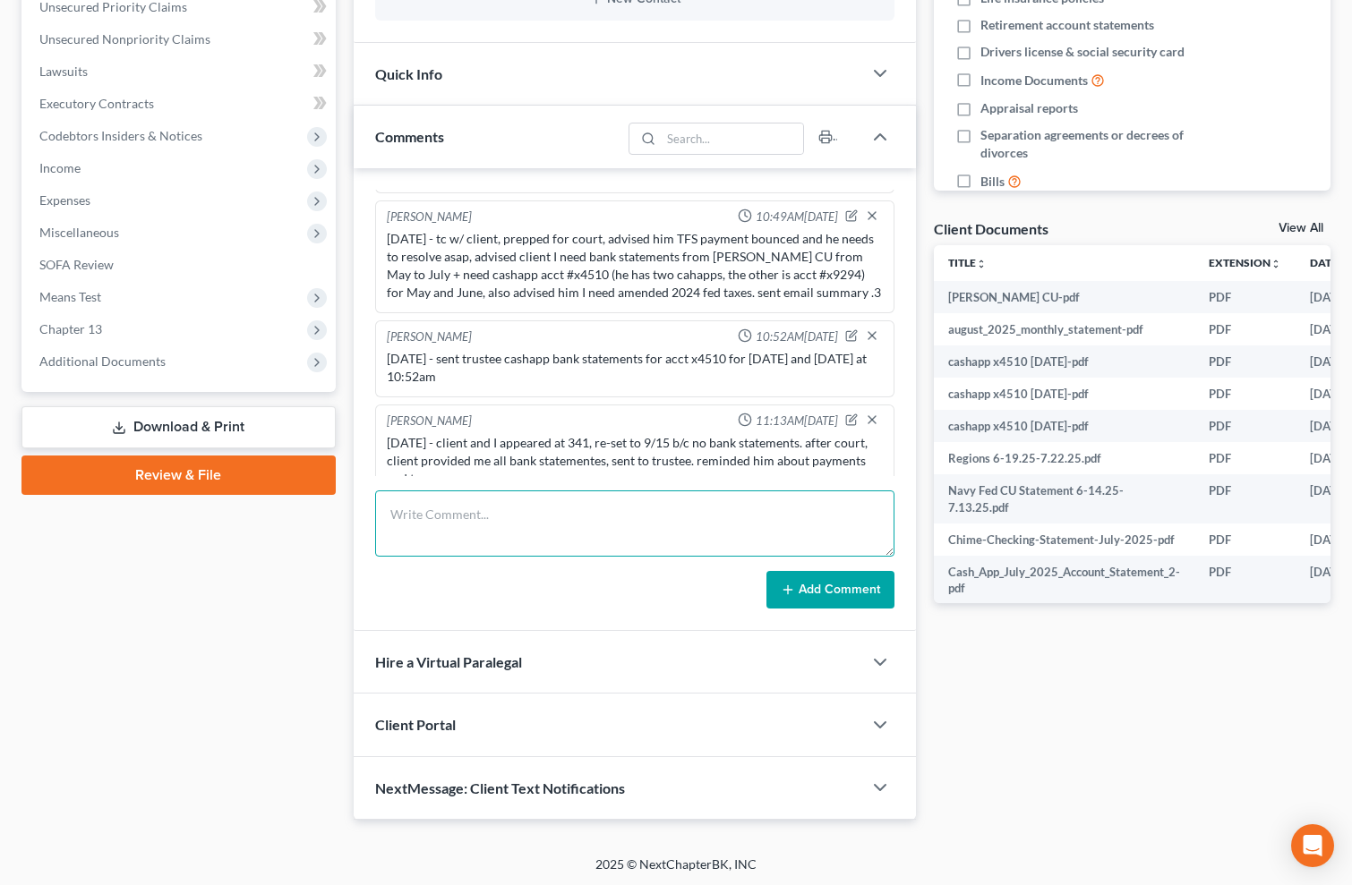
click at [592, 524] on textarea at bounding box center [634, 523] width 519 height 66
type textarea "8"
type textarea "[DATE] - email to client re MTD for plan payments"
click at [845, 561] on form "[DATE] - email to client re MTD for plan payments Add Comment" at bounding box center [634, 549] width 519 height 118
click at [836, 584] on button "Add Comment" at bounding box center [830, 590] width 128 height 38
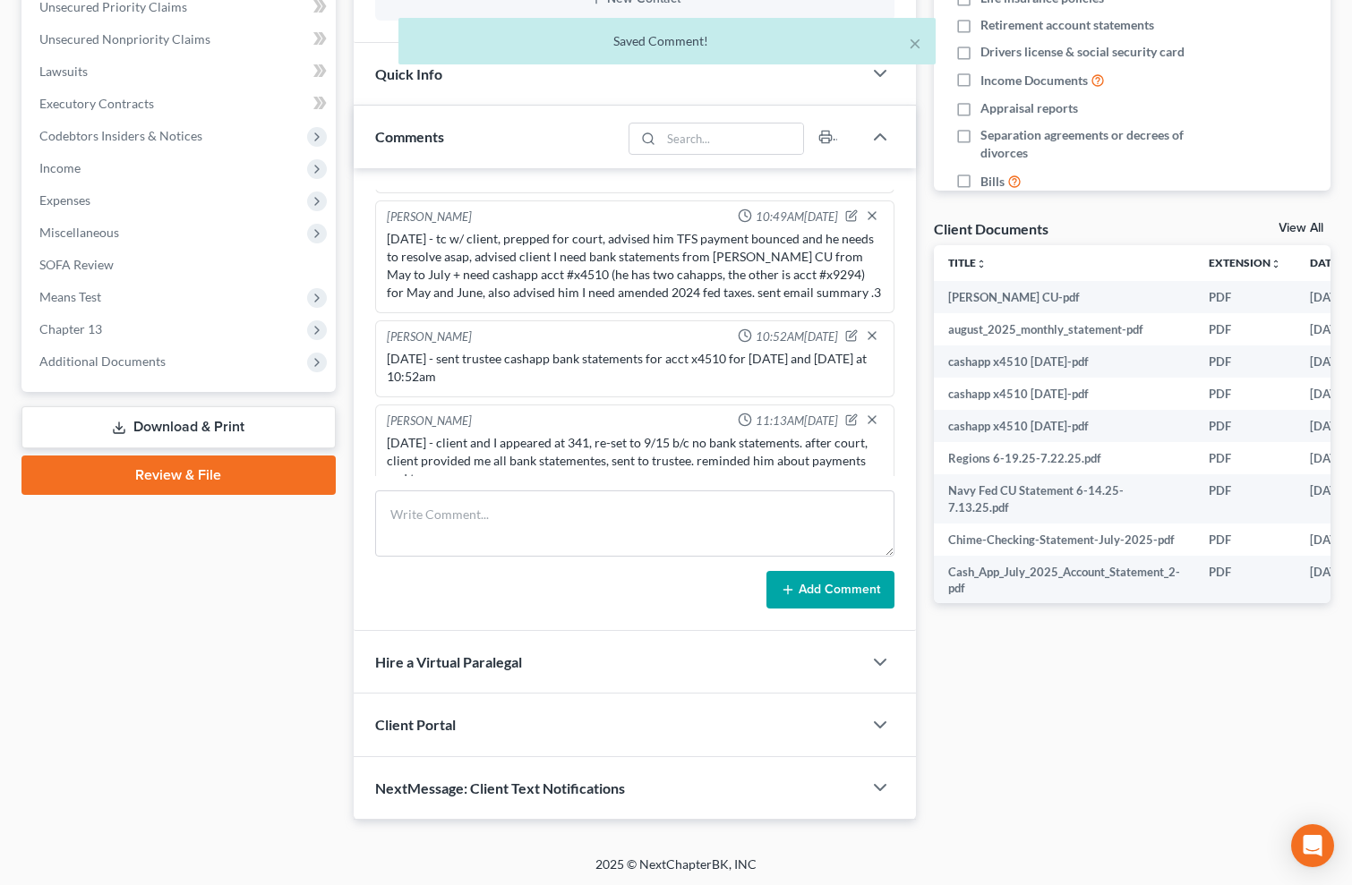
scroll to position [2303, 0]
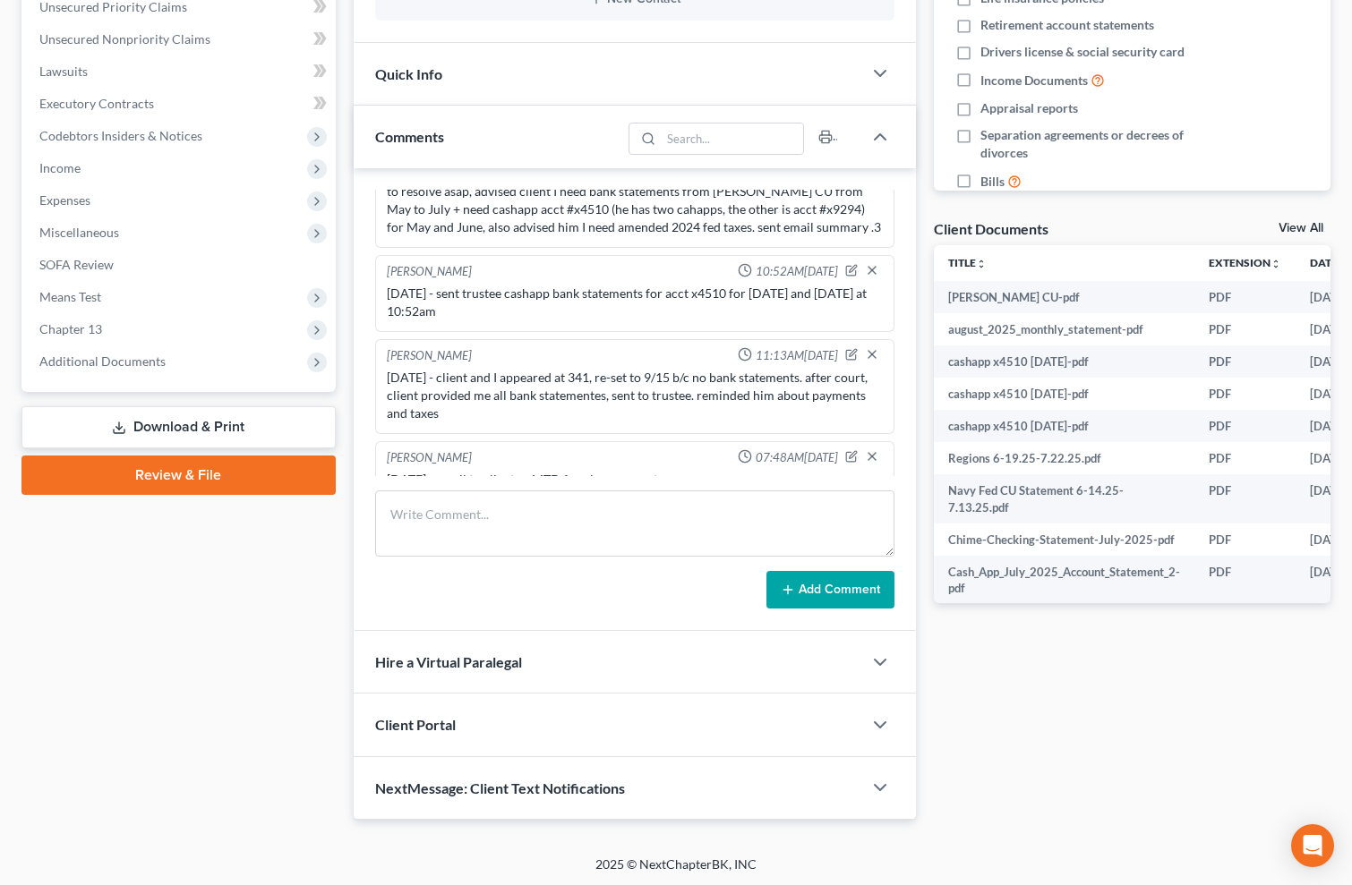
drag, startPoint x: 1096, startPoint y: 687, endPoint x: 967, endPoint y: 645, distance: 136.4
click at [1096, 687] on div "Docs Tasks Events Fees Timer 7% Completed Nothing here yet! Credit Counseling C…" at bounding box center [1132, 269] width 414 height 1101
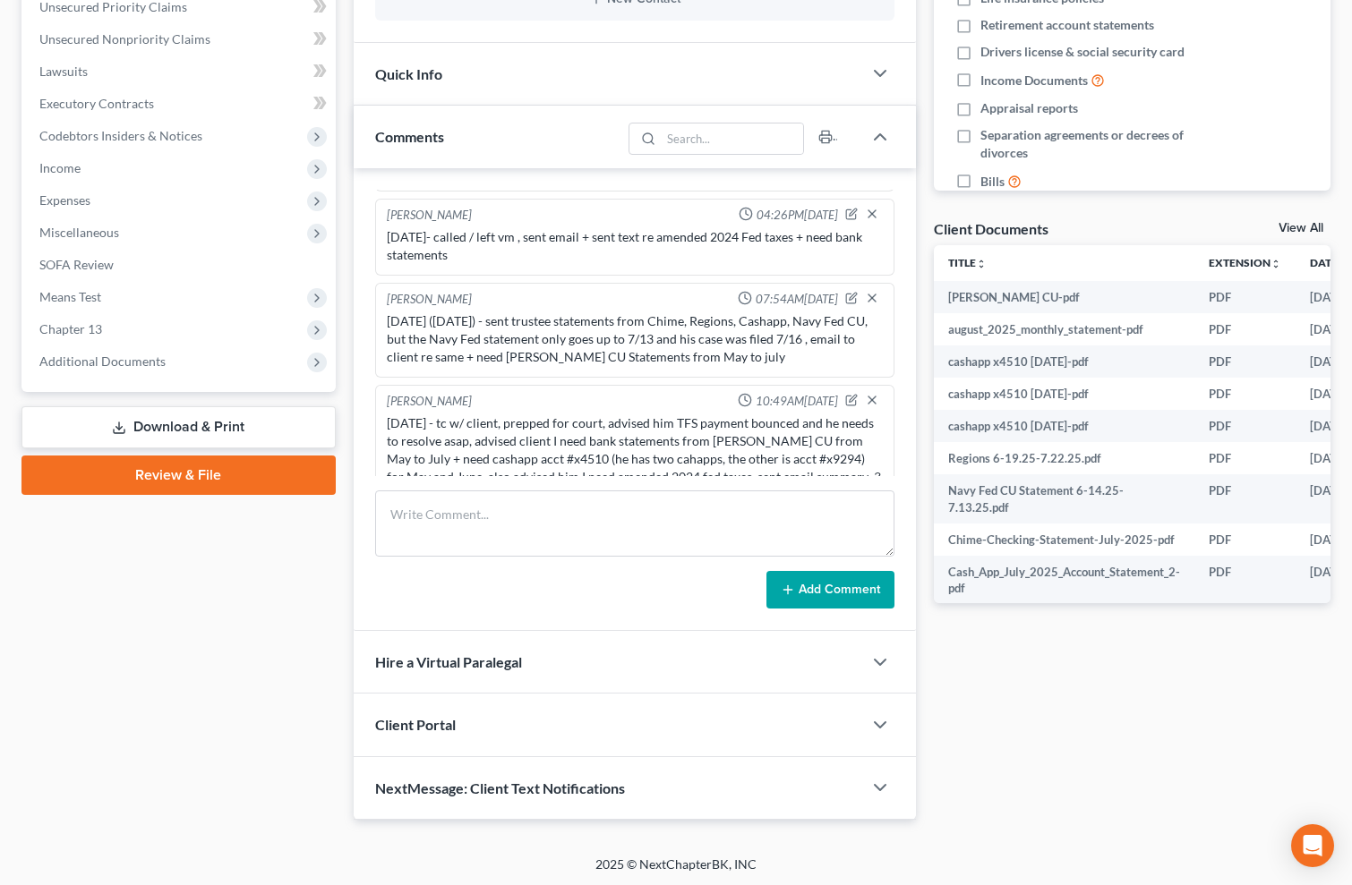
scroll to position [1815, 0]
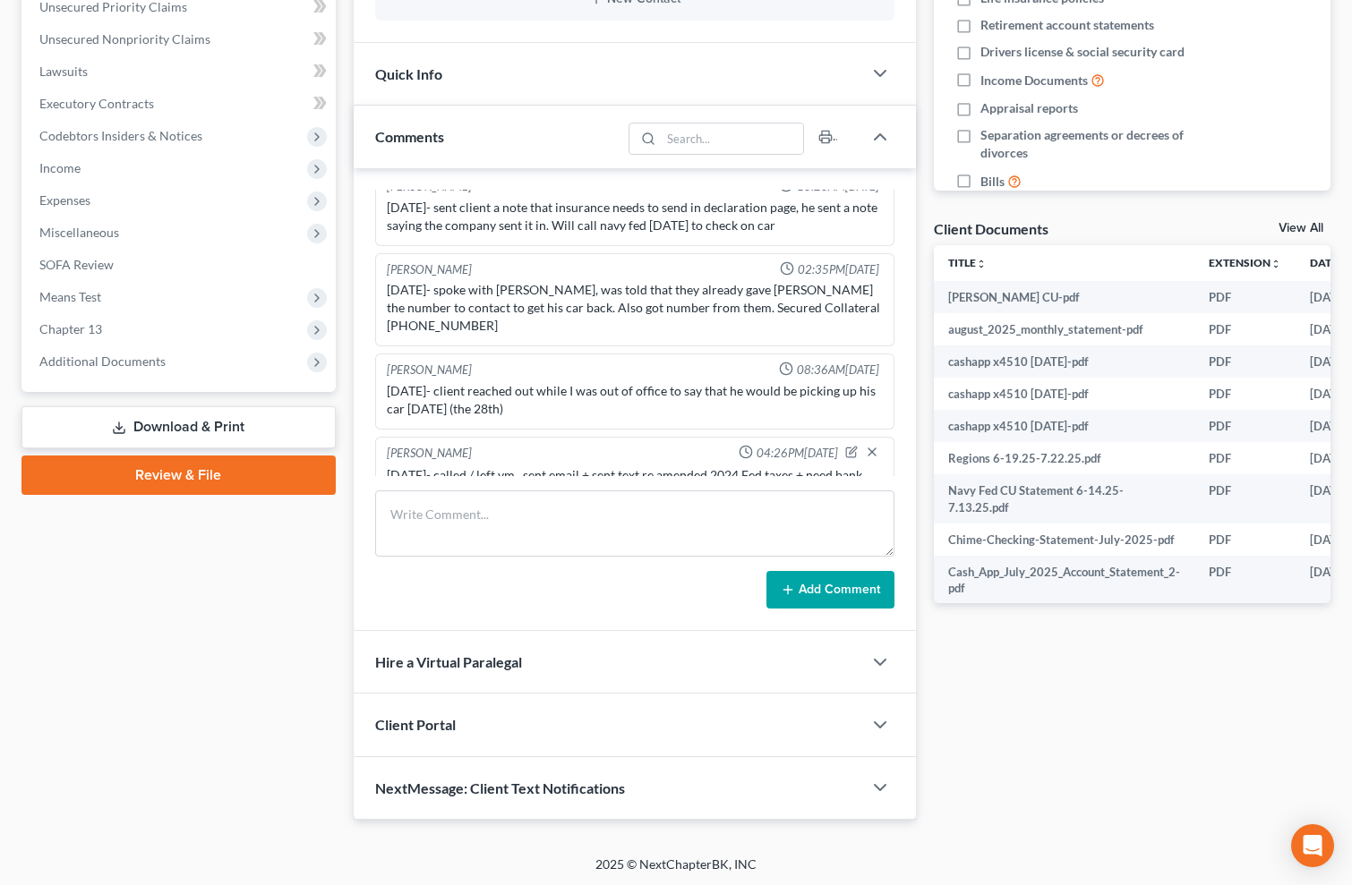
drag, startPoint x: 1089, startPoint y: 730, endPoint x: 926, endPoint y: 643, distance: 185.0
click at [1094, 726] on div "Docs Tasks Events Fees Timer 7% Completed Nothing here yet! Credit Counseling C…" at bounding box center [1132, 269] width 414 height 1101
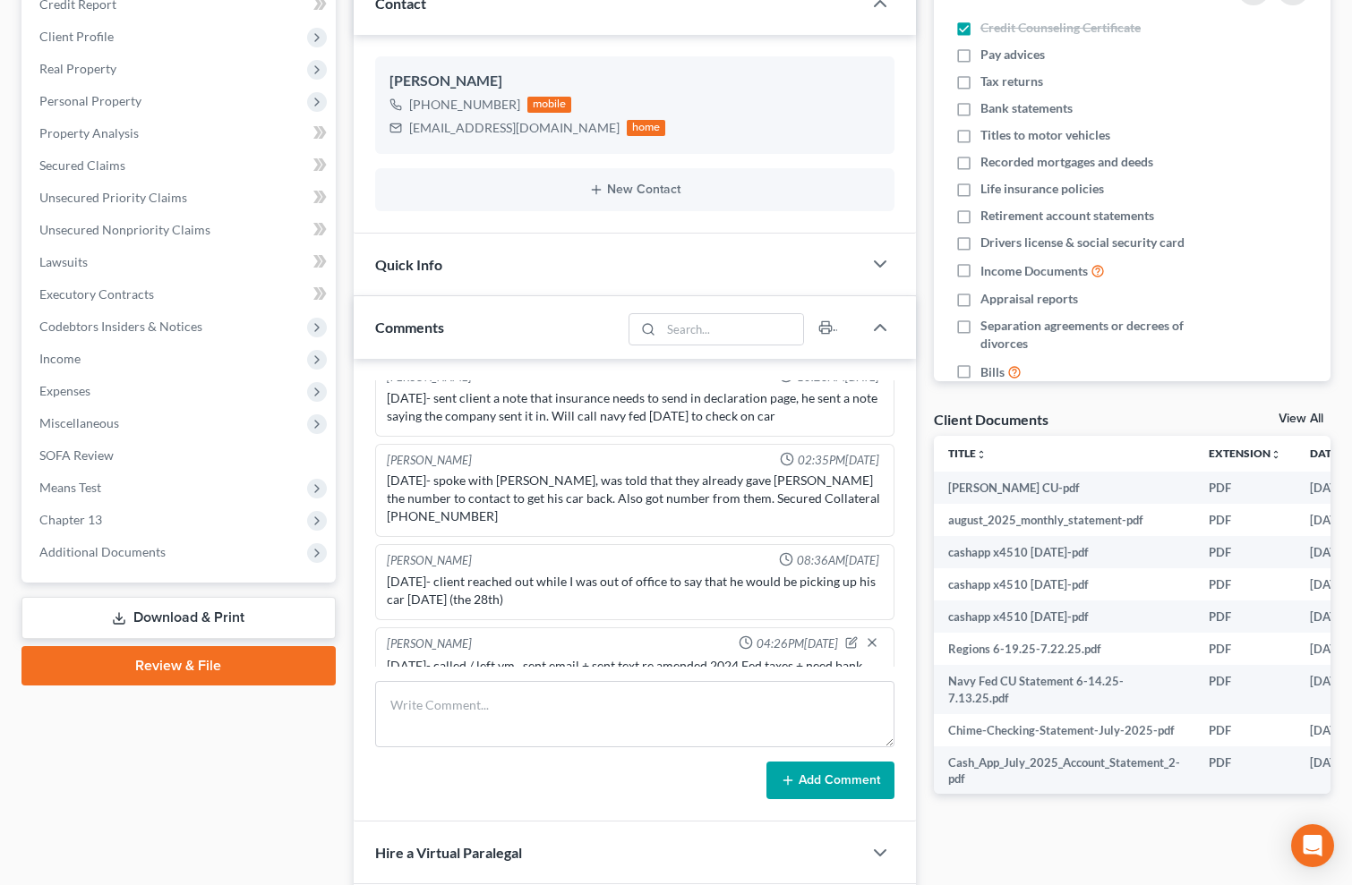
scroll to position [0, 0]
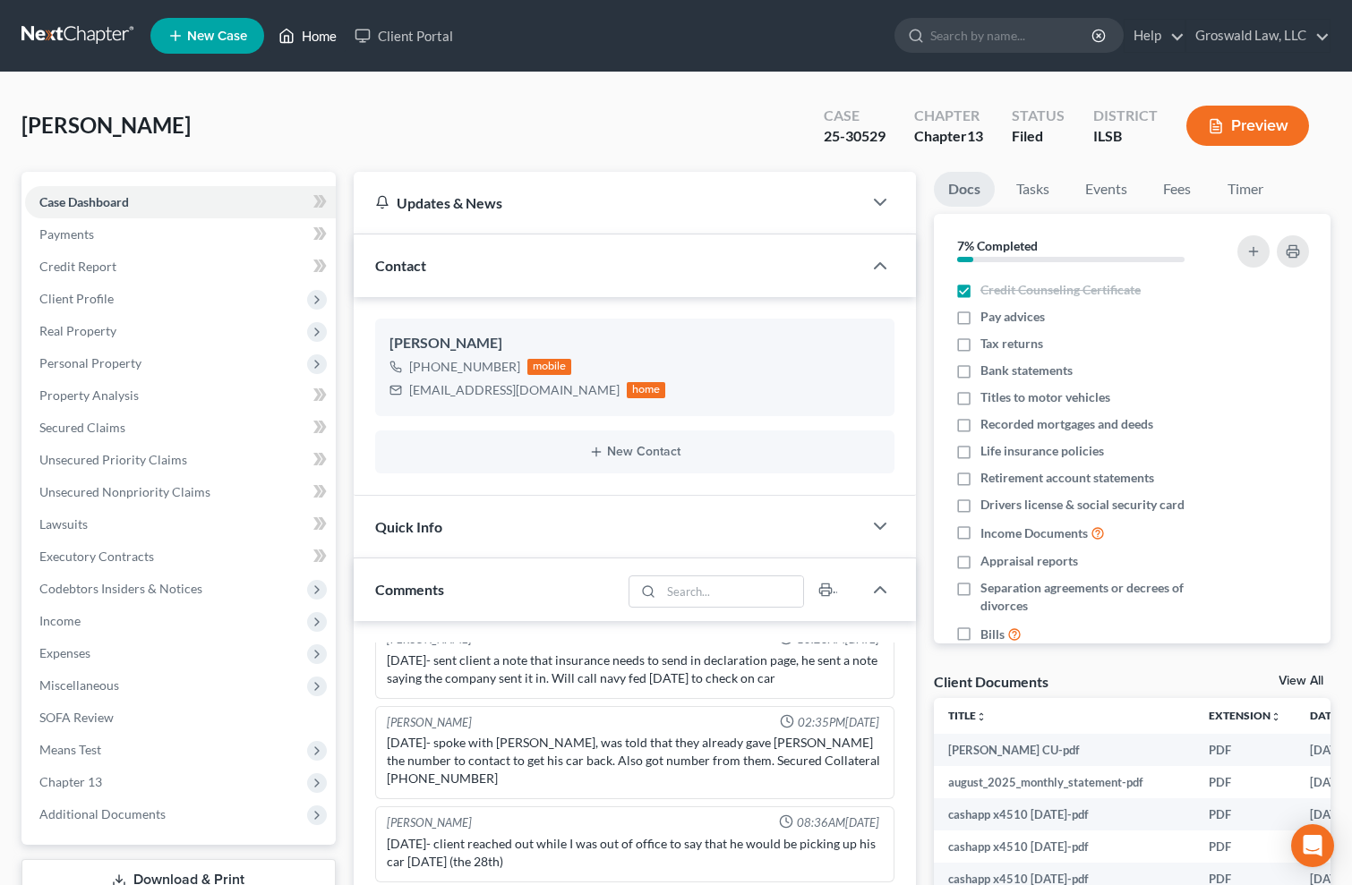
click at [311, 38] on link "Home" at bounding box center [307, 36] width 76 height 32
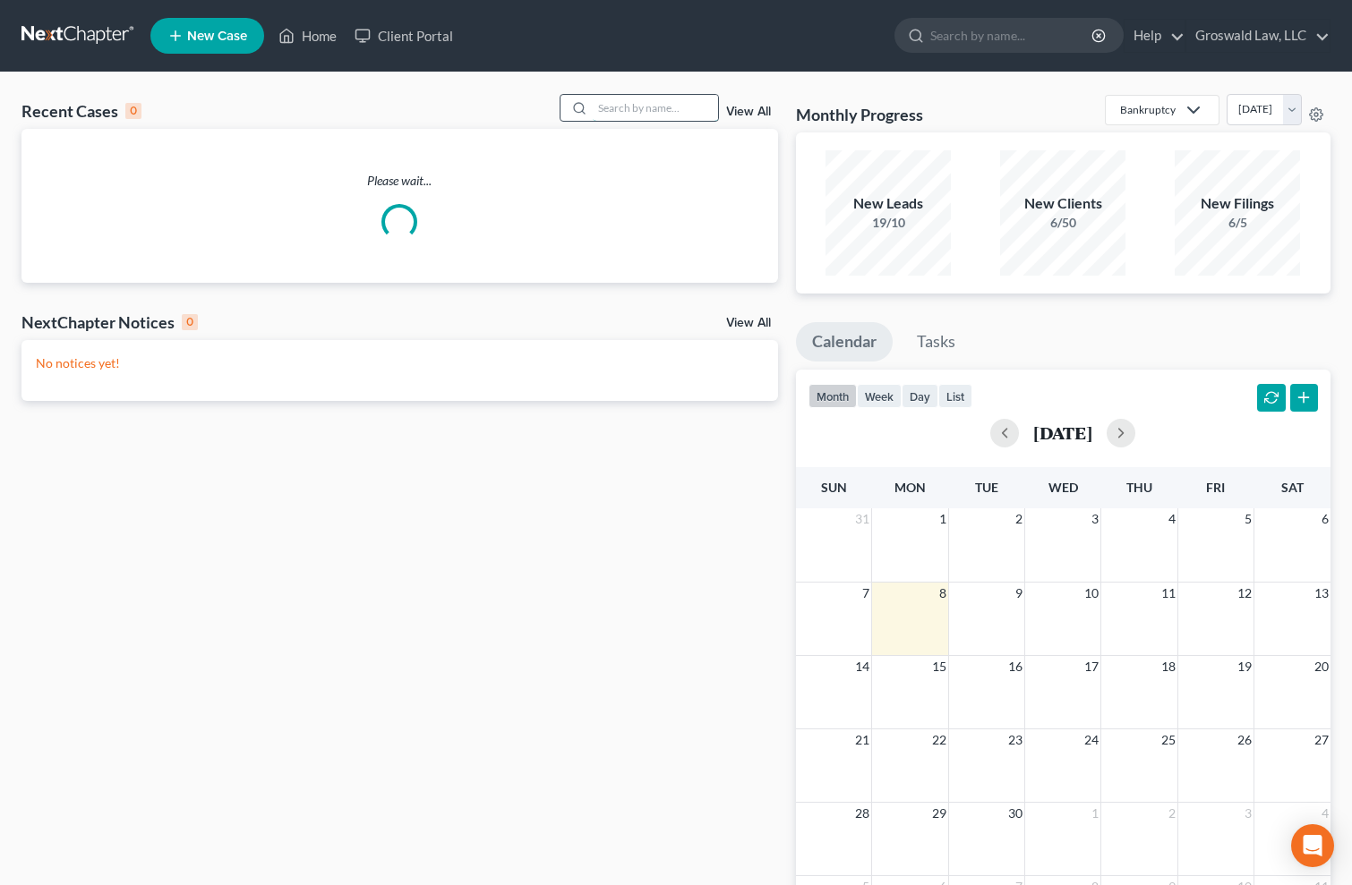
click at [613, 112] on input "search" at bounding box center [655, 108] width 125 height 26
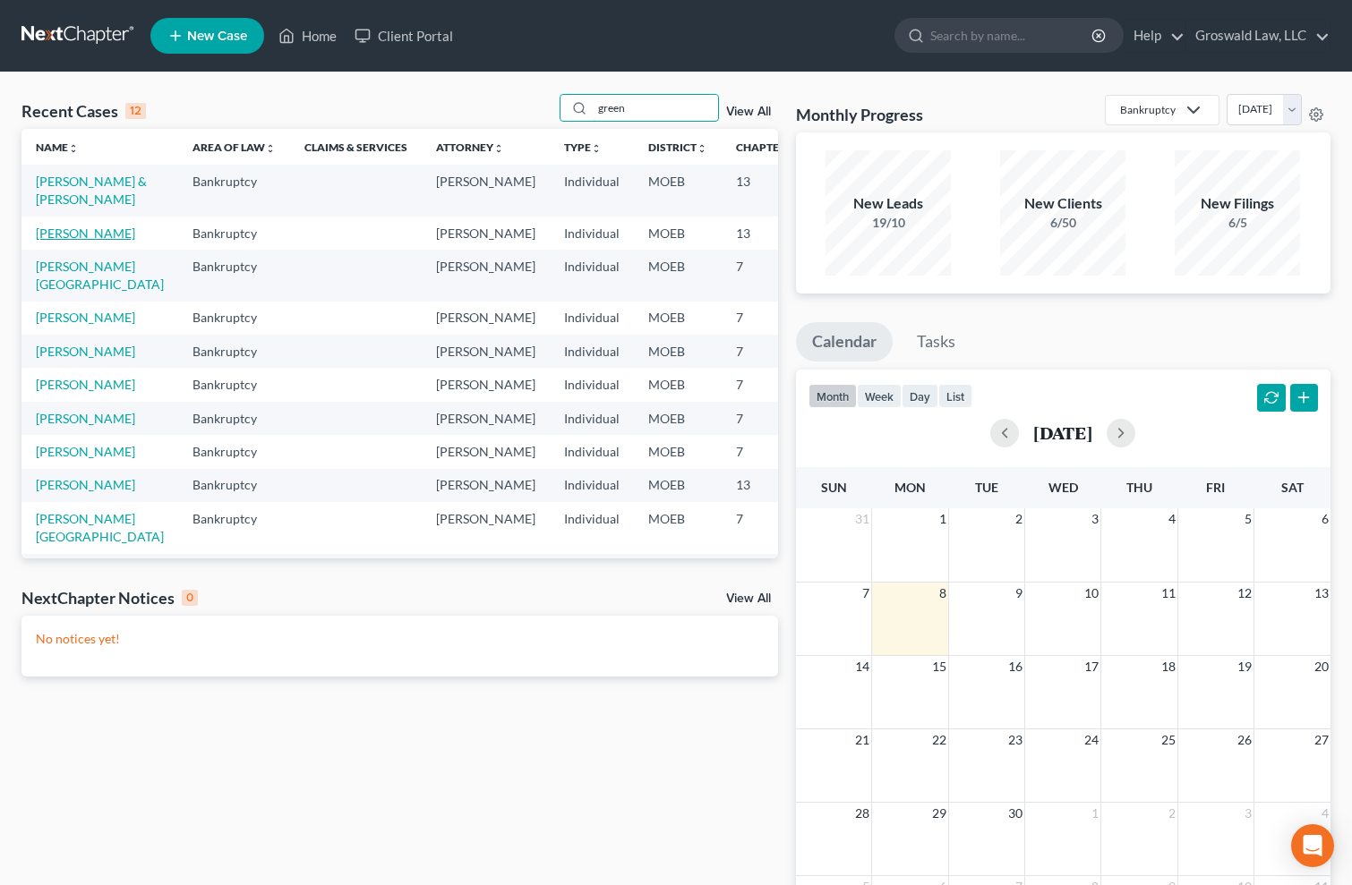
type input "green"
click at [44, 241] on link "[PERSON_NAME]" at bounding box center [85, 233] width 99 height 15
select select "6"
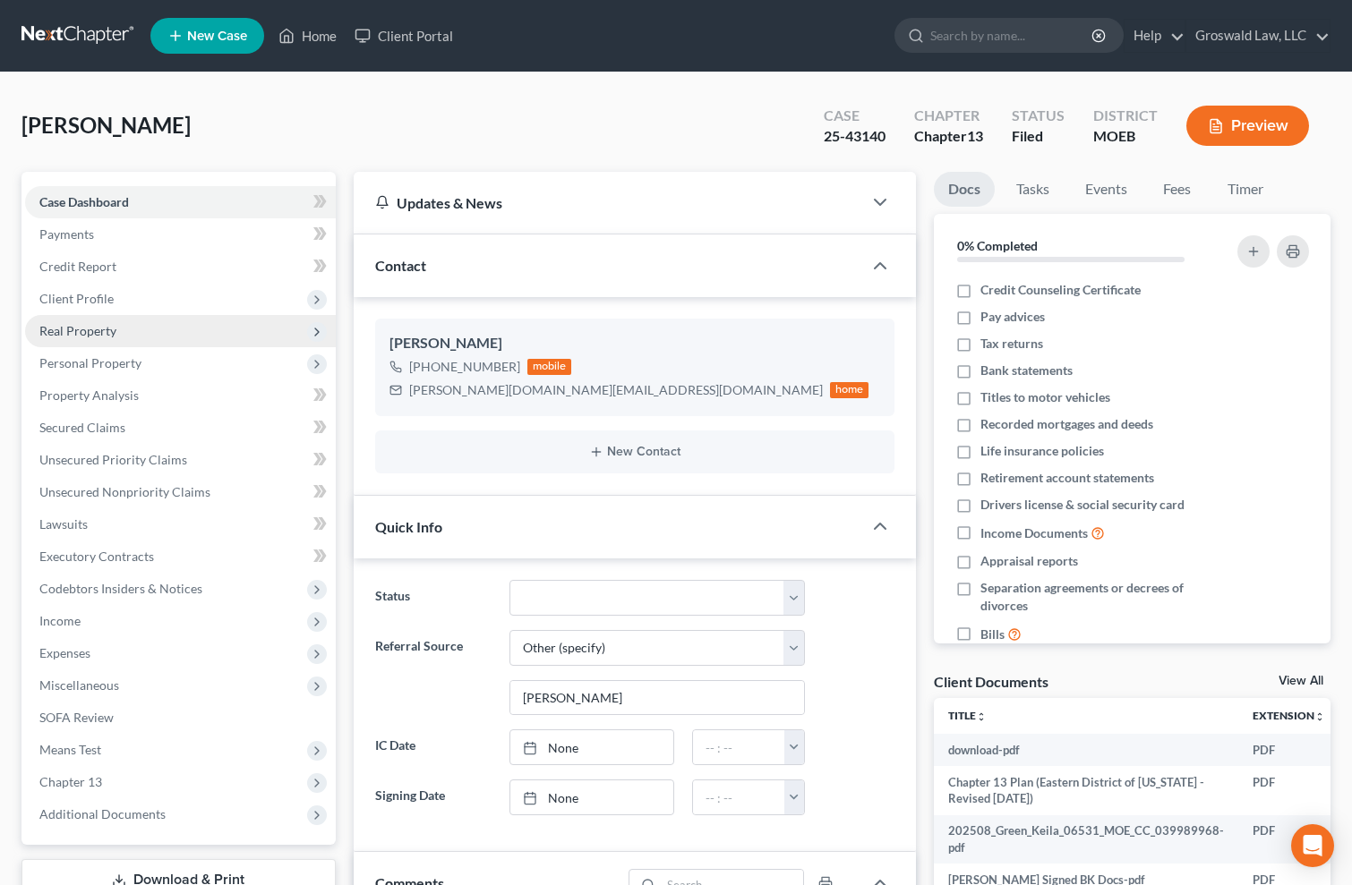
scroll to position [719, 0]
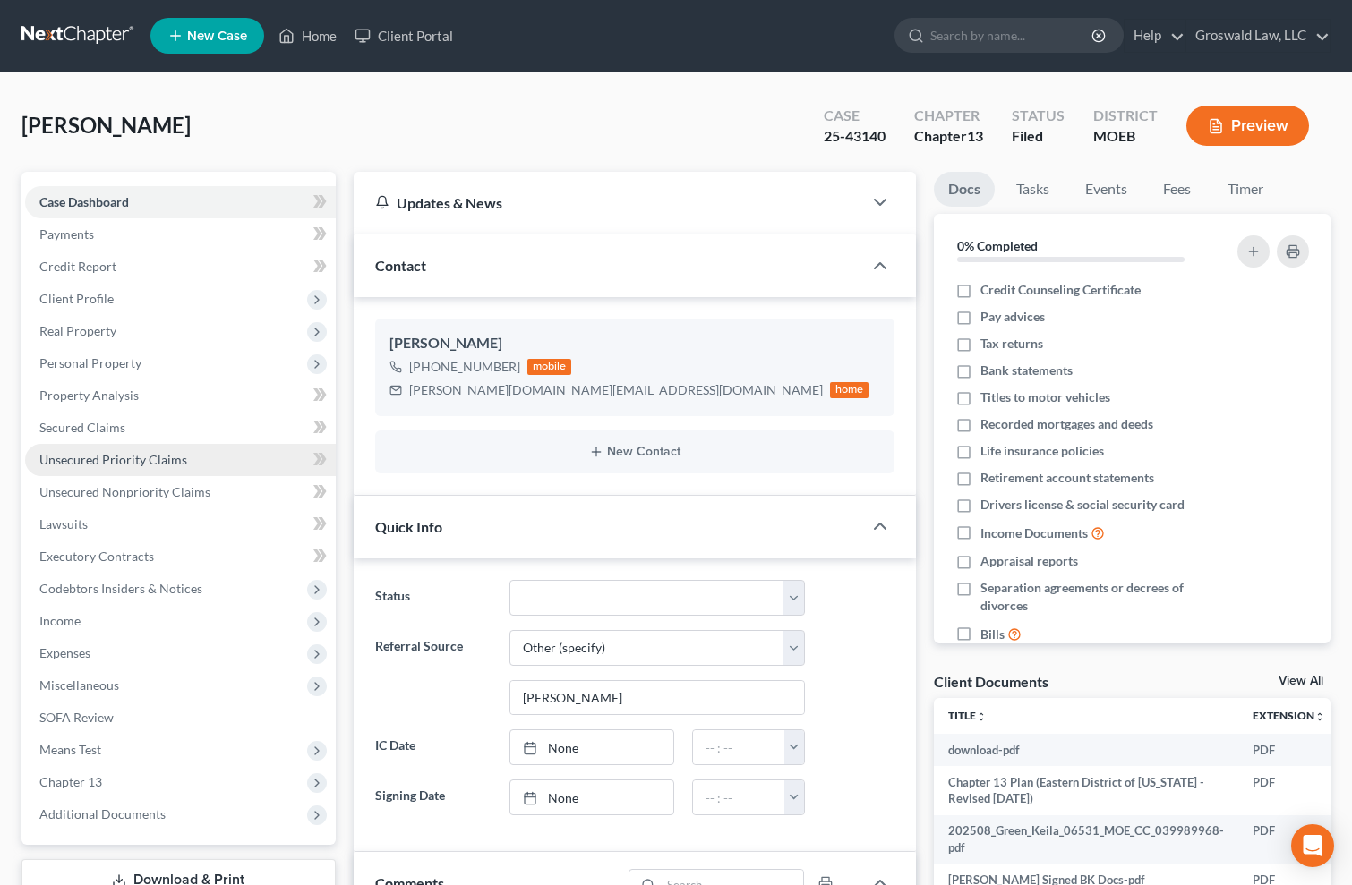
click at [132, 463] on span "Unsecured Priority Claims" at bounding box center [113, 459] width 148 height 15
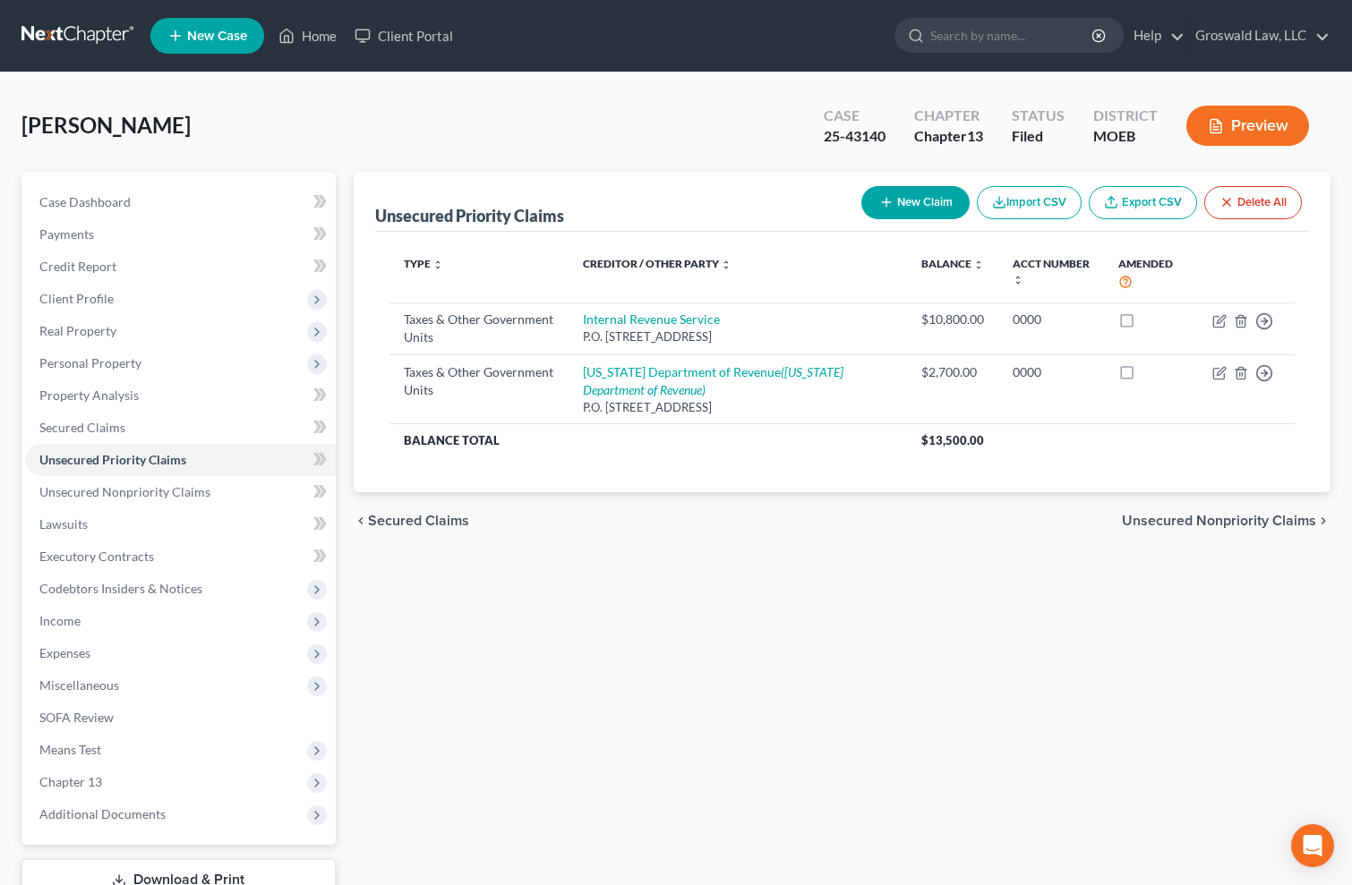
click at [958, 723] on div "Unsecured Priority Claims New Claim Import CSV Export CSV Delete All Type expan…" at bounding box center [842, 560] width 995 height 776
click at [337, 42] on link "Home" at bounding box center [307, 36] width 76 height 32
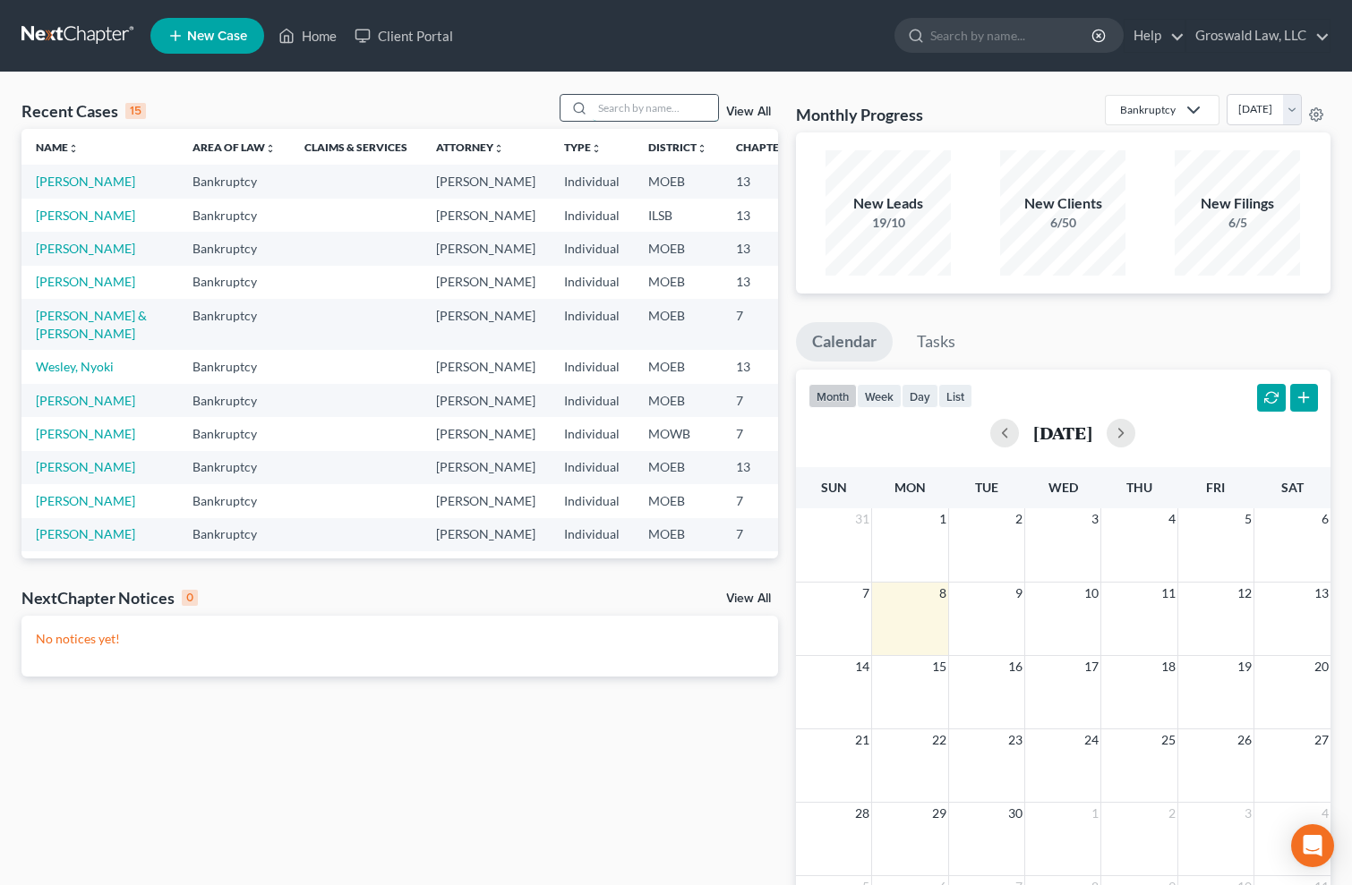
click at [616, 107] on input "search" at bounding box center [655, 108] width 125 height 26
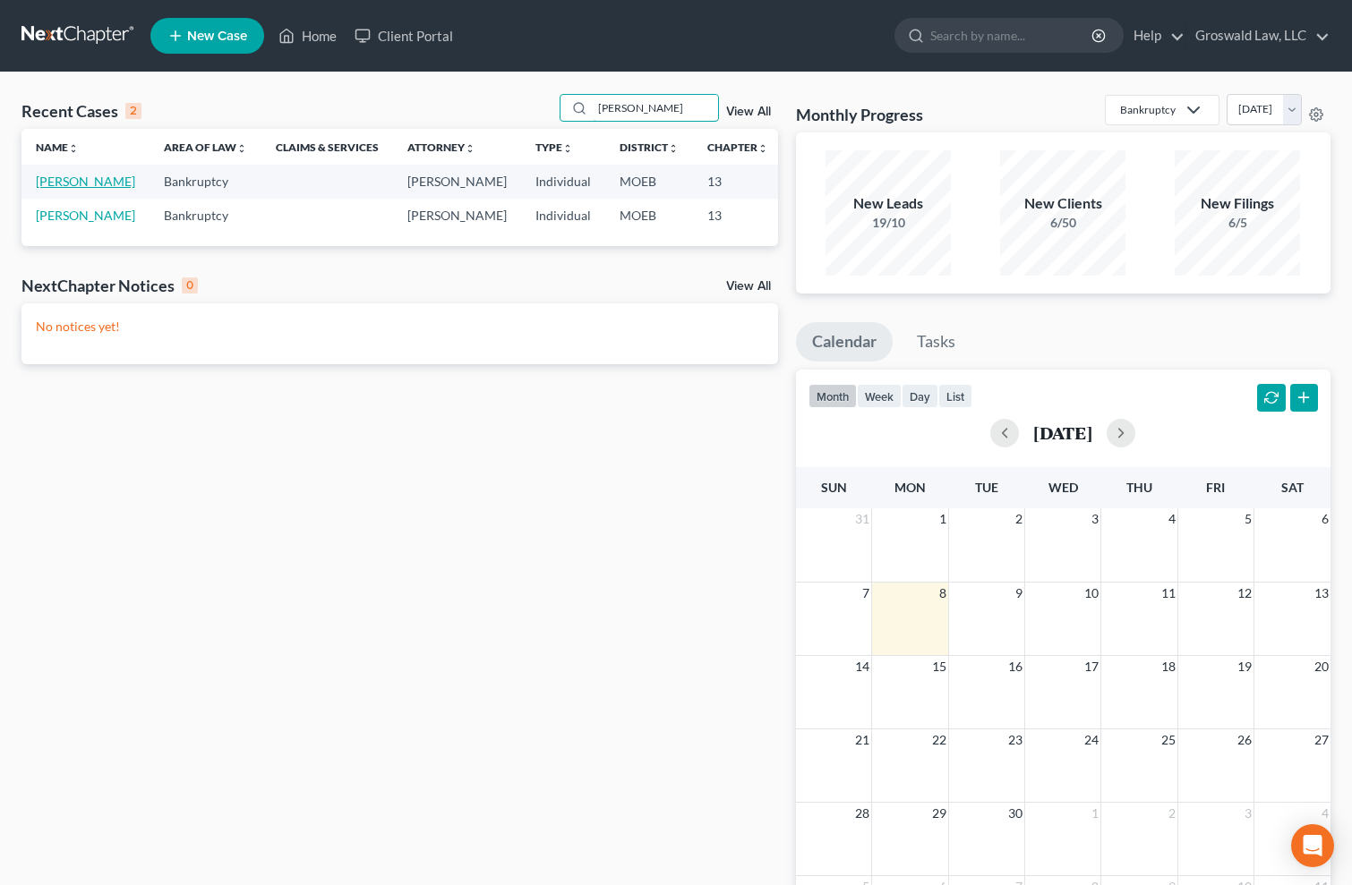
type input "[PERSON_NAME]"
click at [63, 189] on link "[PERSON_NAME]" at bounding box center [85, 181] width 99 height 15
select select "6"
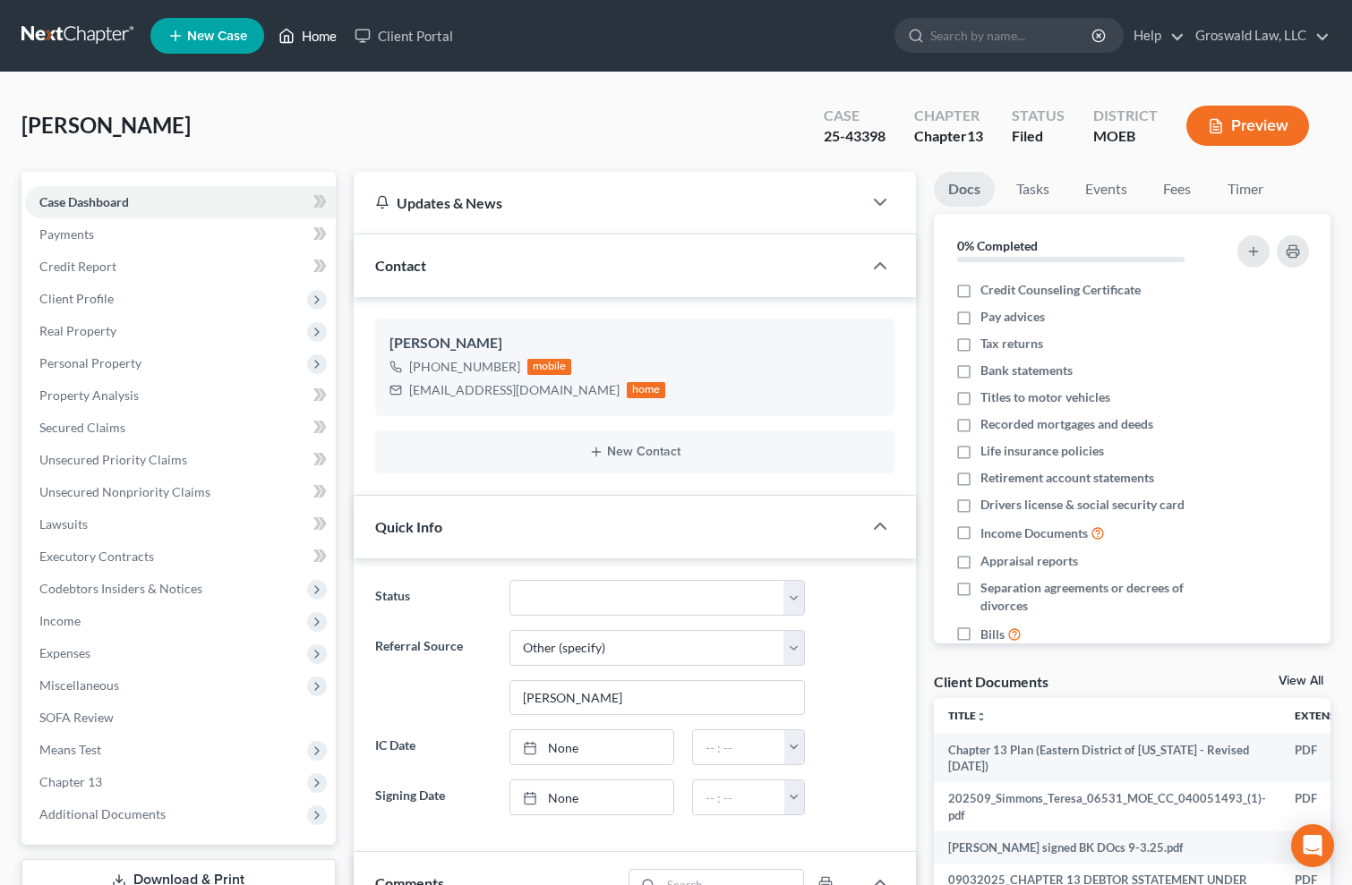
click at [320, 26] on link "Home" at bounding box center [307, 36] width 76 height 32
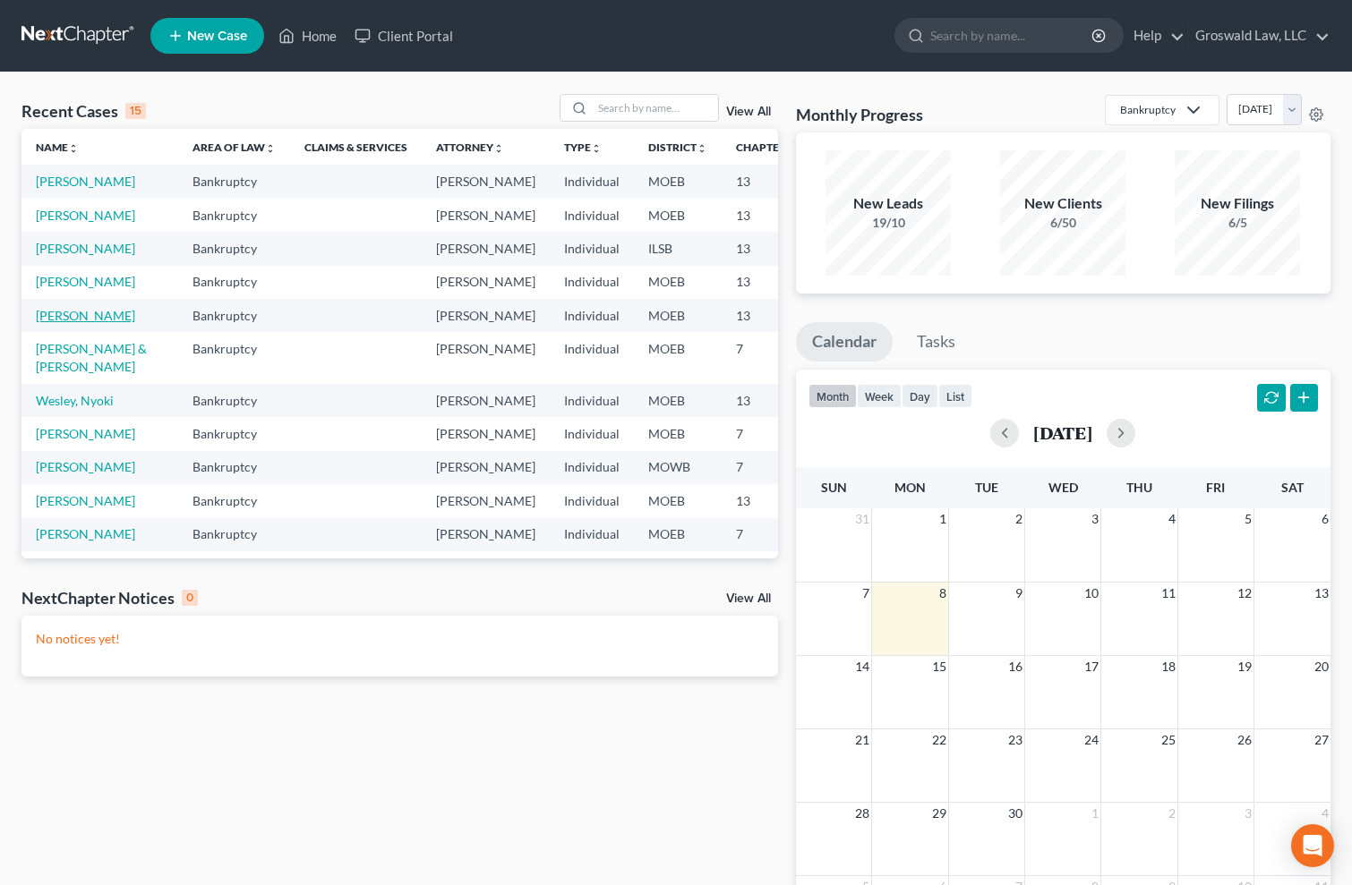
click at [58, 323] on link "[PERSON_NAME]" at bounding box center [85, 315] width 99 height 15
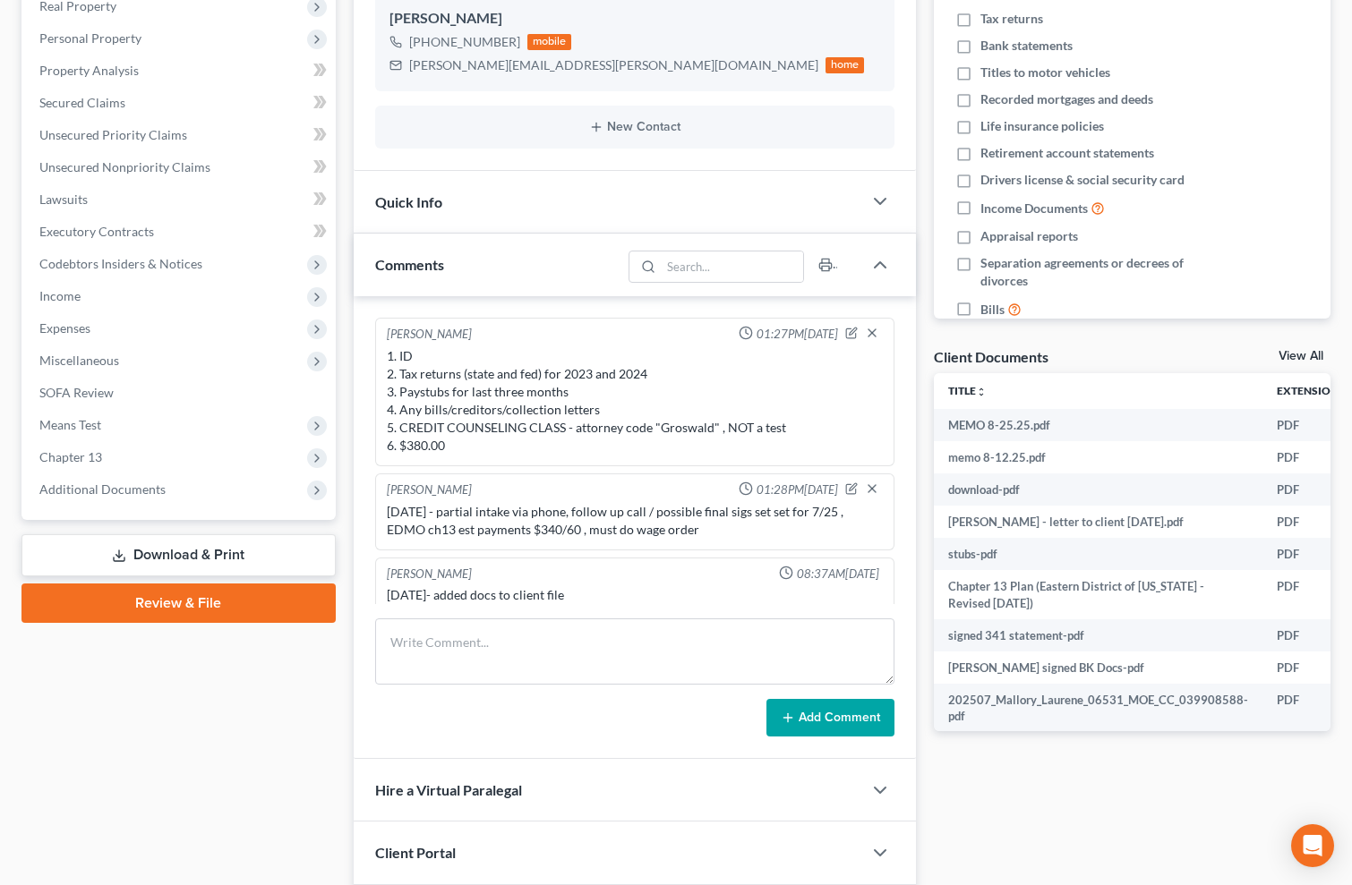
scroll to position [1255, 0]
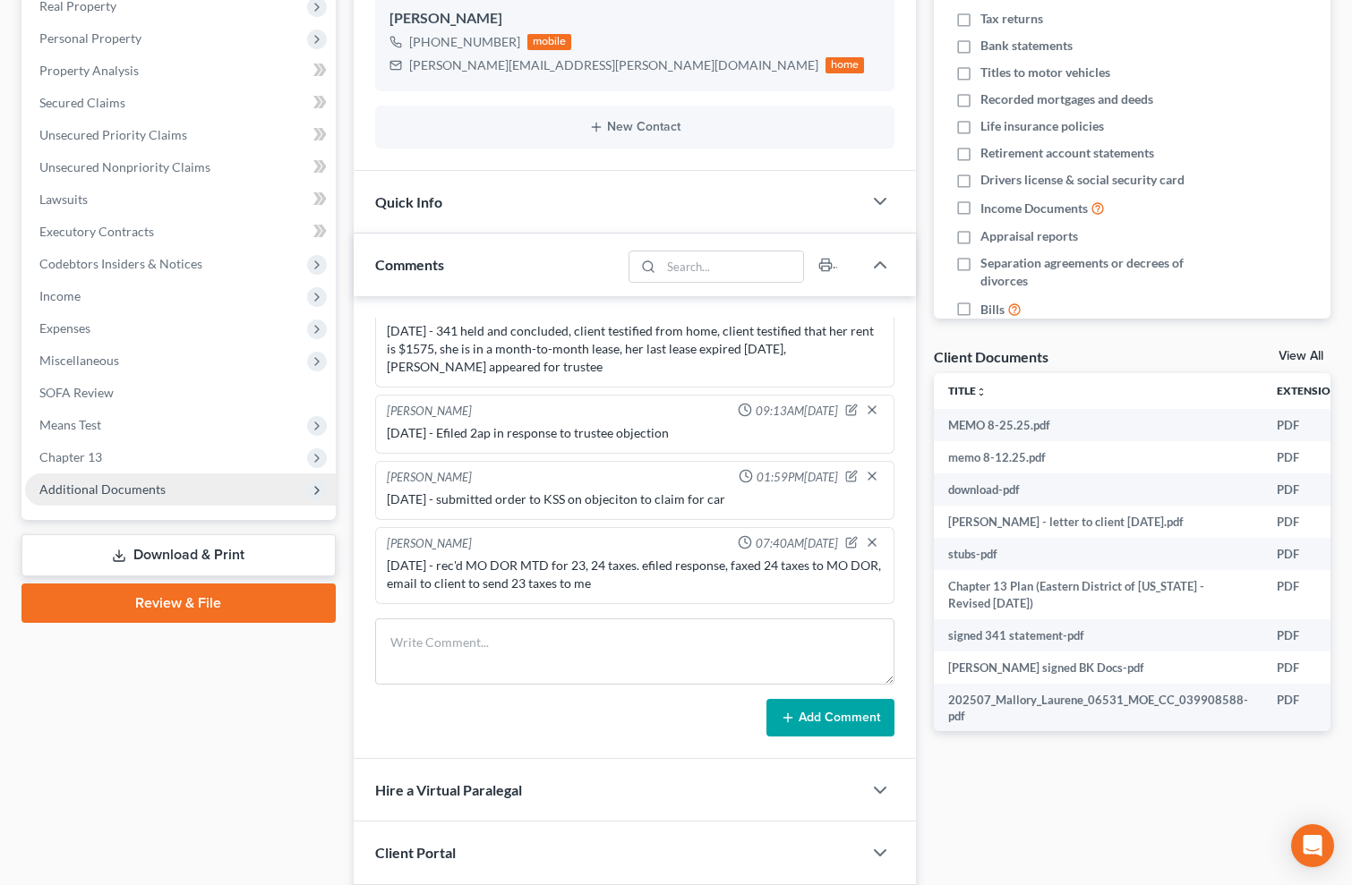
click at [128, 490] on span "Additional Documents" at bounding box center [102, 489] width 126 height 15
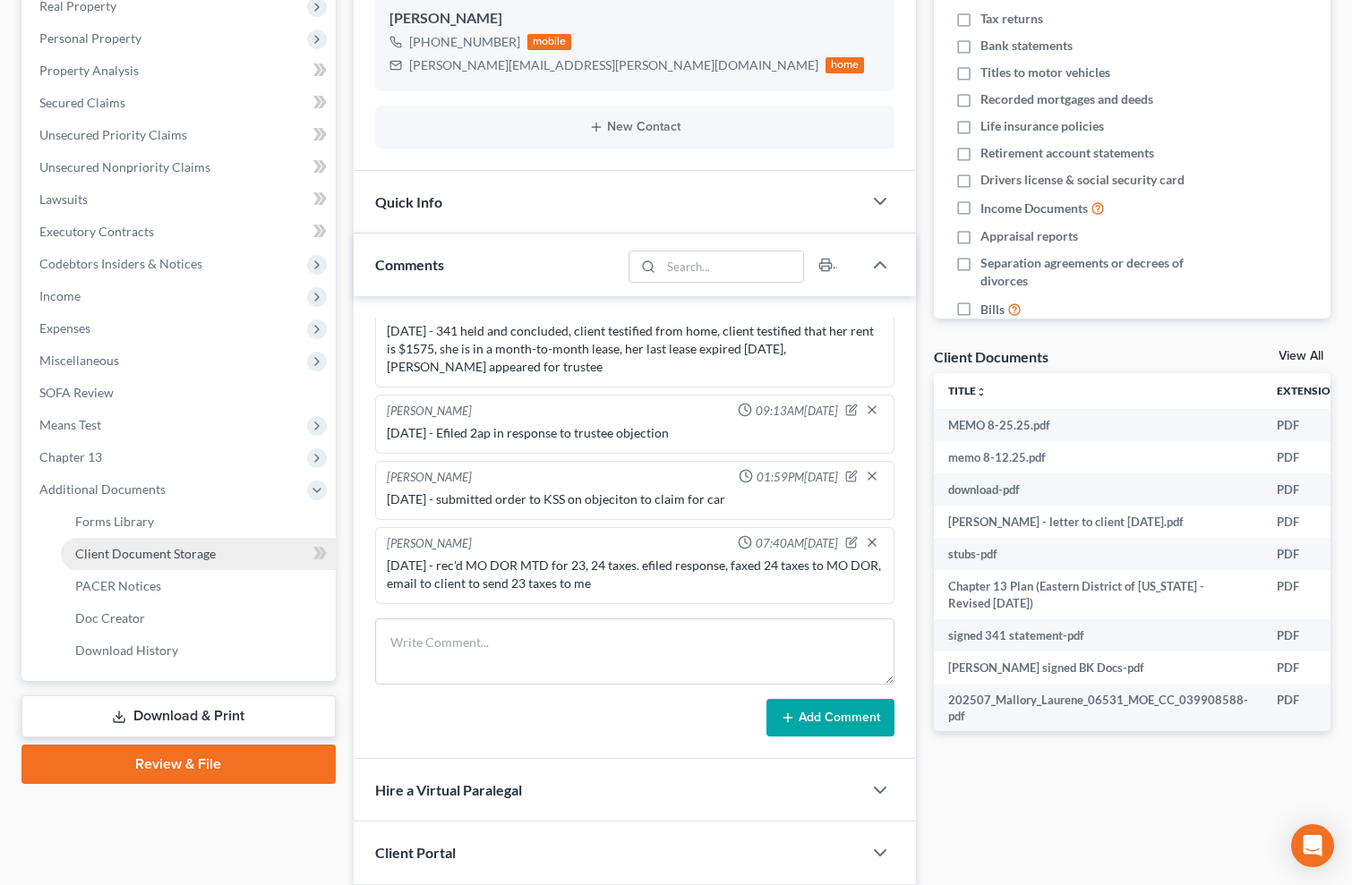
click at [142, 548] on span "Client Document Storage" at bounding box center [145, 553] width 141 height 15
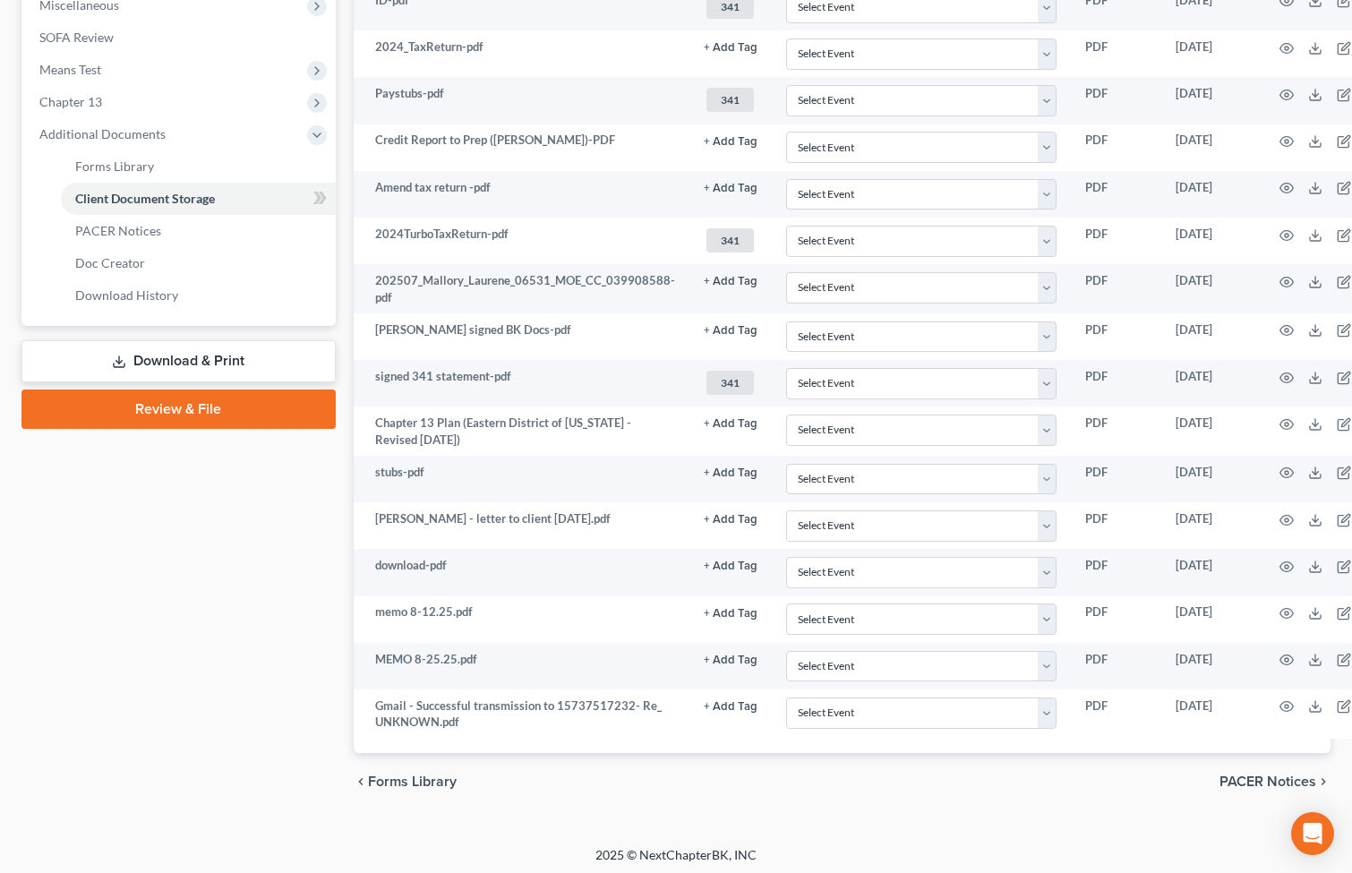
scroll to position [680, 48]
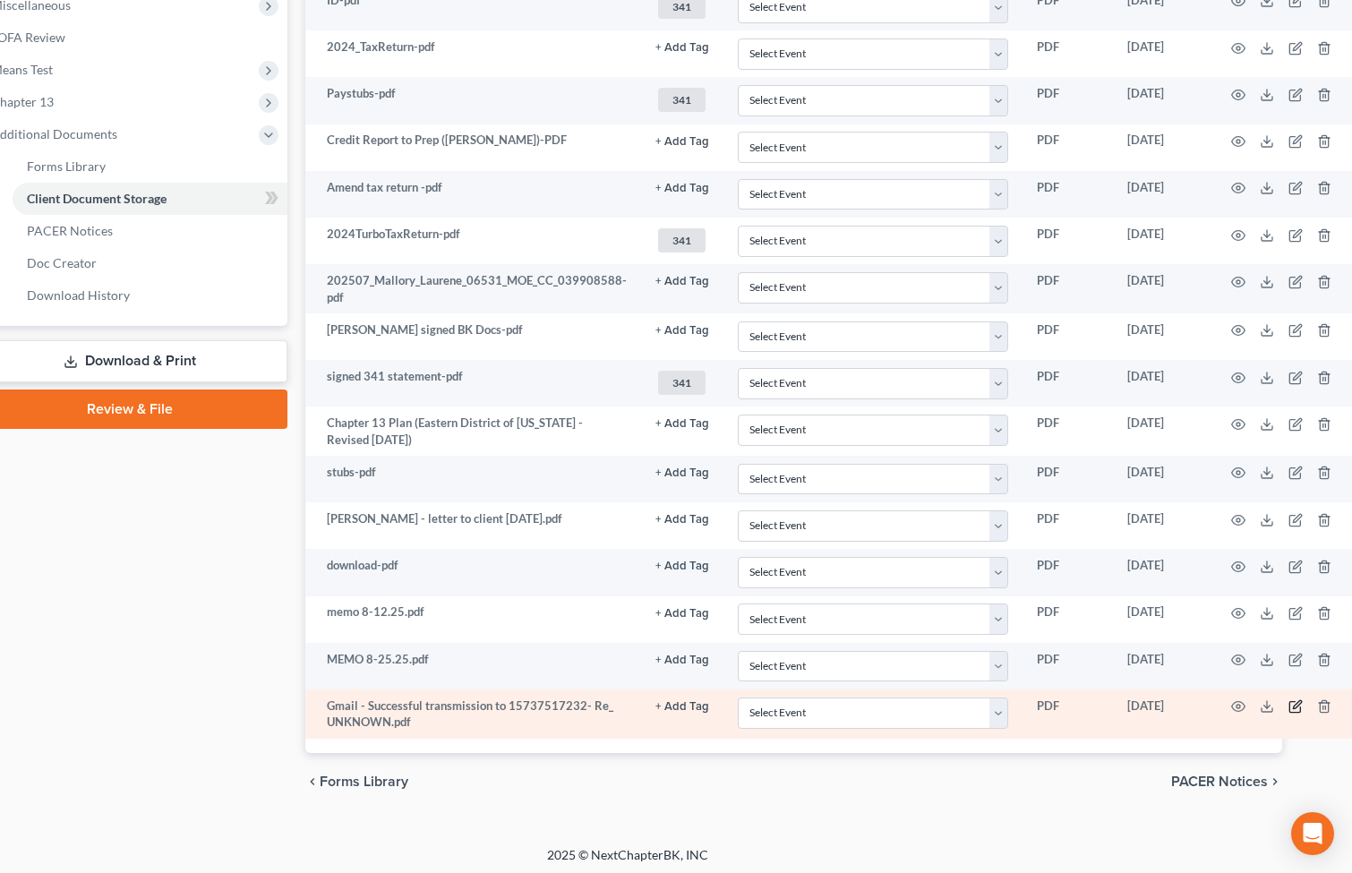
click at [1288, 699] on icon "button" at bounding box center [1295, 706] width 14 height 14
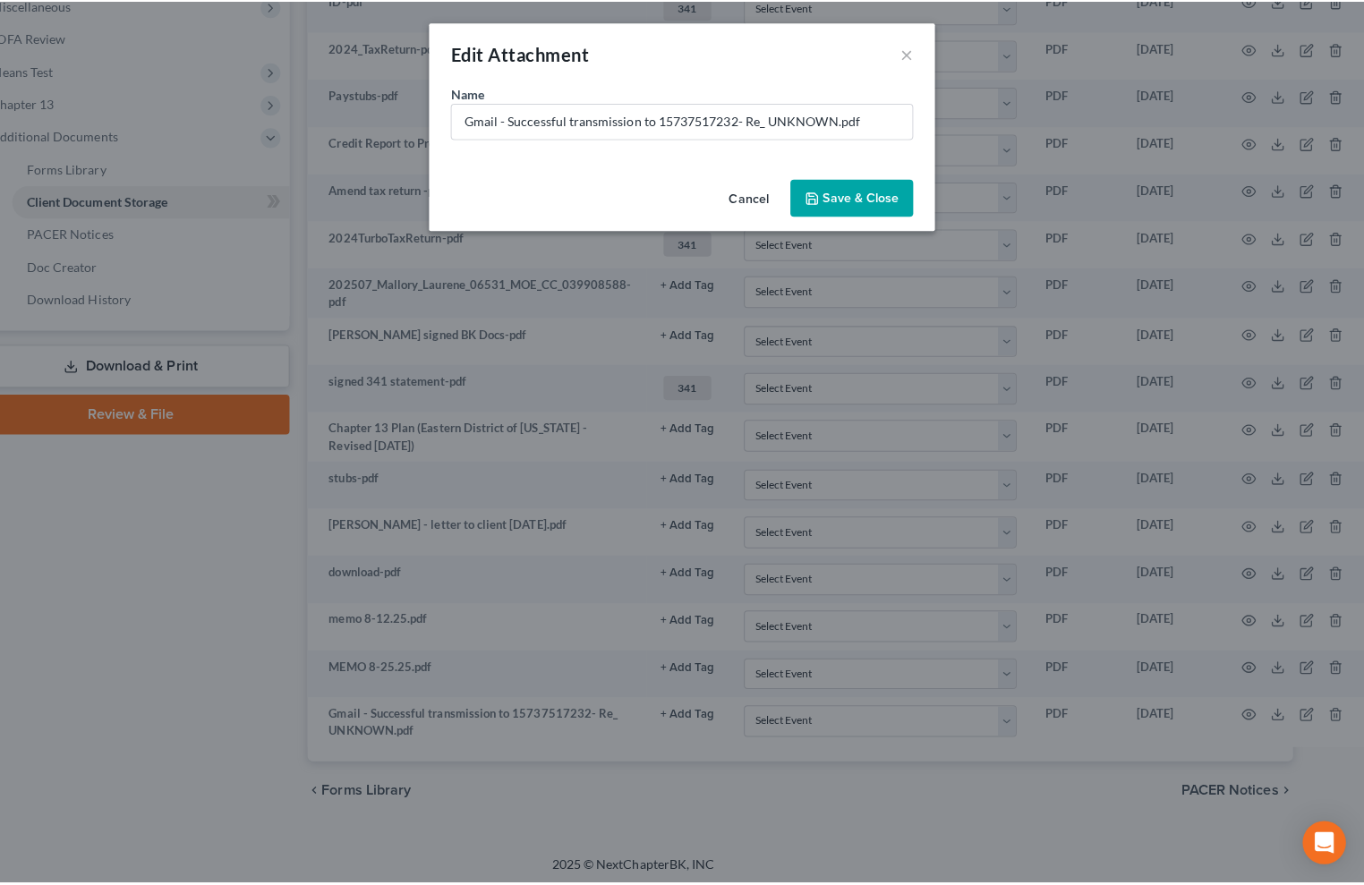
scroll to position [669, 39]
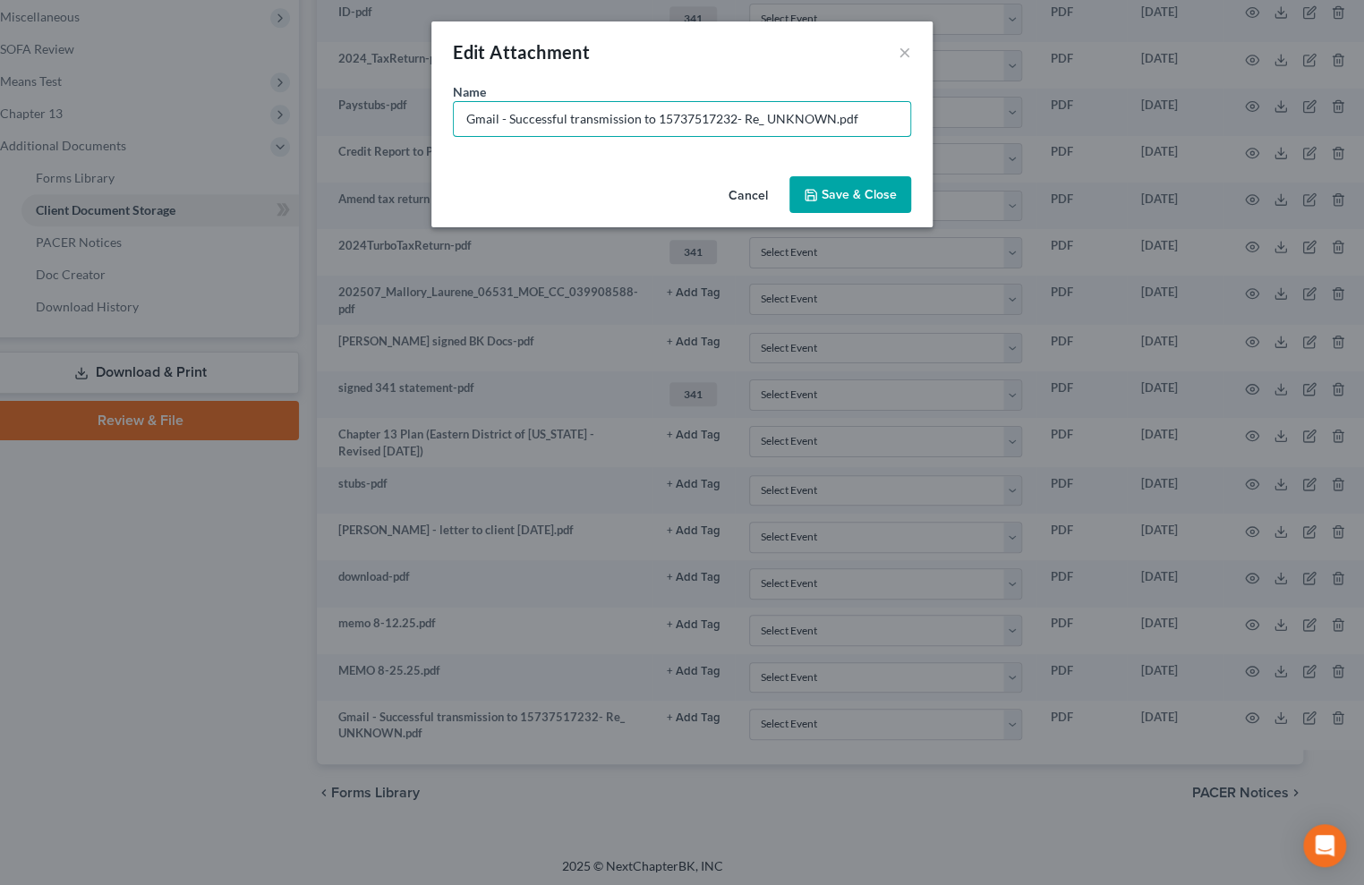
drag, startPoint x: 828, startPoint y: 121, endPoint x: 214, endPoint y: 168, distance: 615.8
click at [214, 168] on div "Edit Attachment × Name * Gmail - Successful transmission to 15737517232- Re_ UN…" at bounding box center [682, 442] width 1364 height 885
type input "fax confirmation to MO DOR [DATE].pdf"
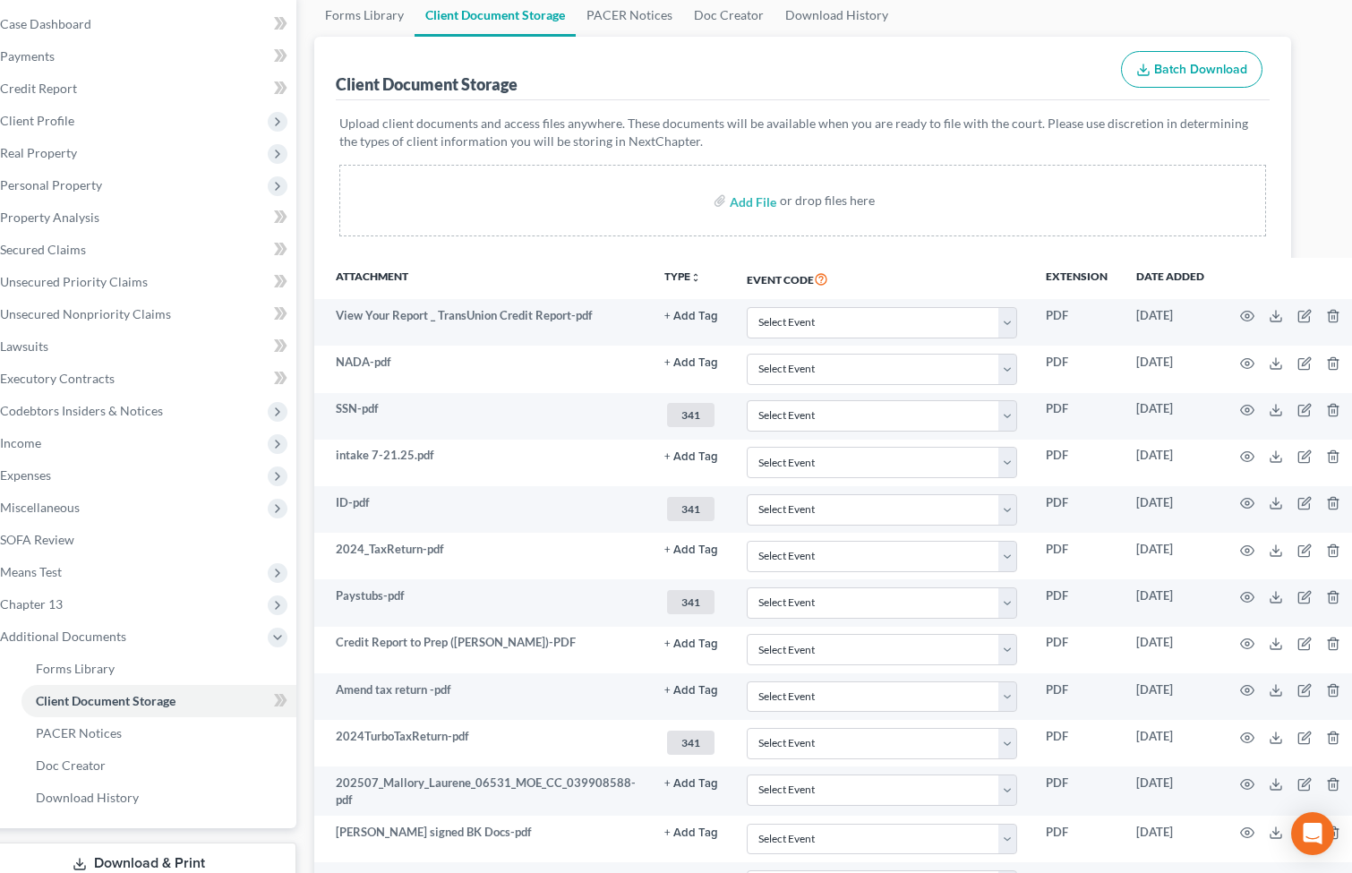
scroll to position [0, 39]
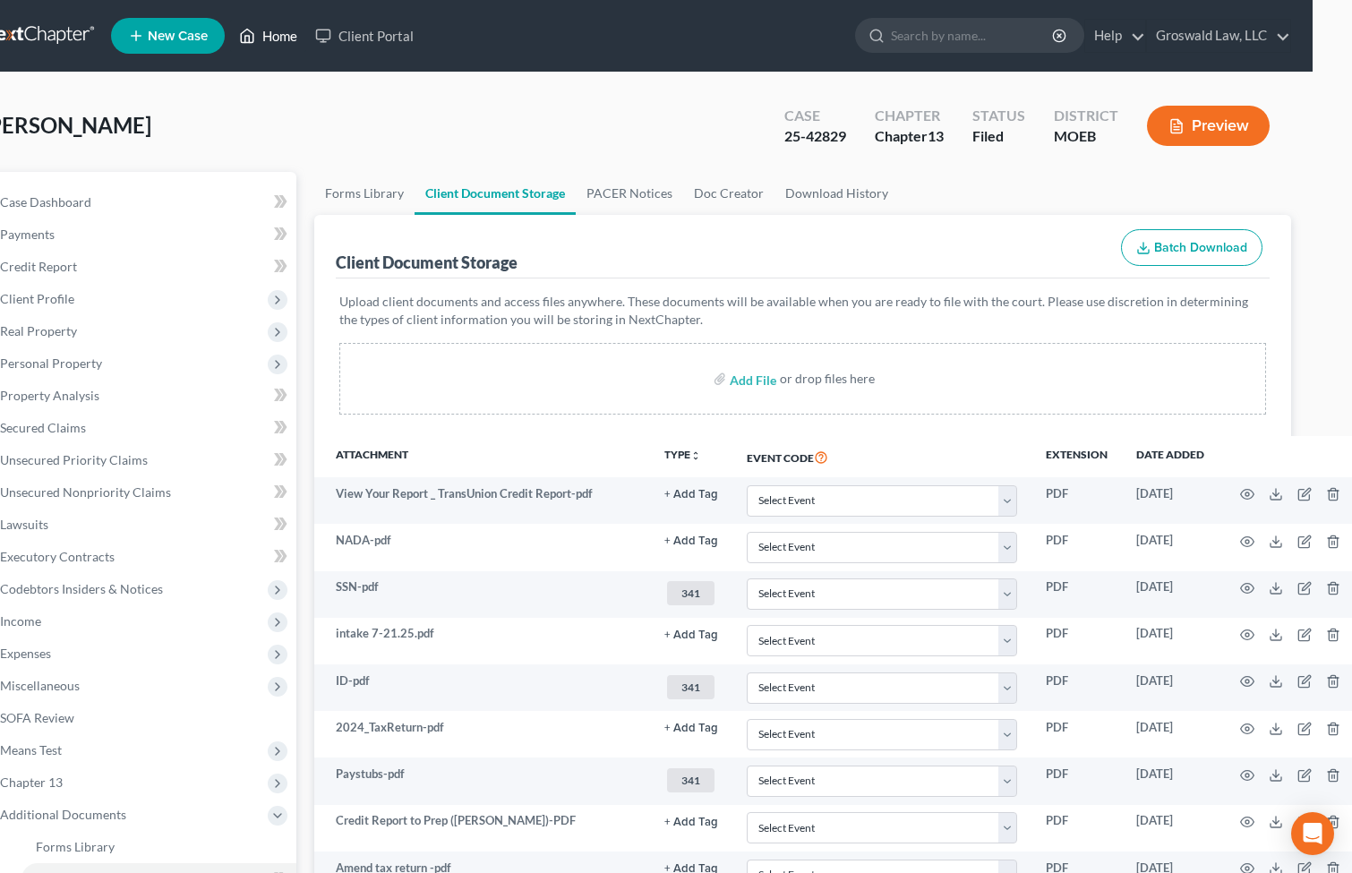
click at [265, 35] on link "Home" at bounding box center [268, 36] width 76 height 32
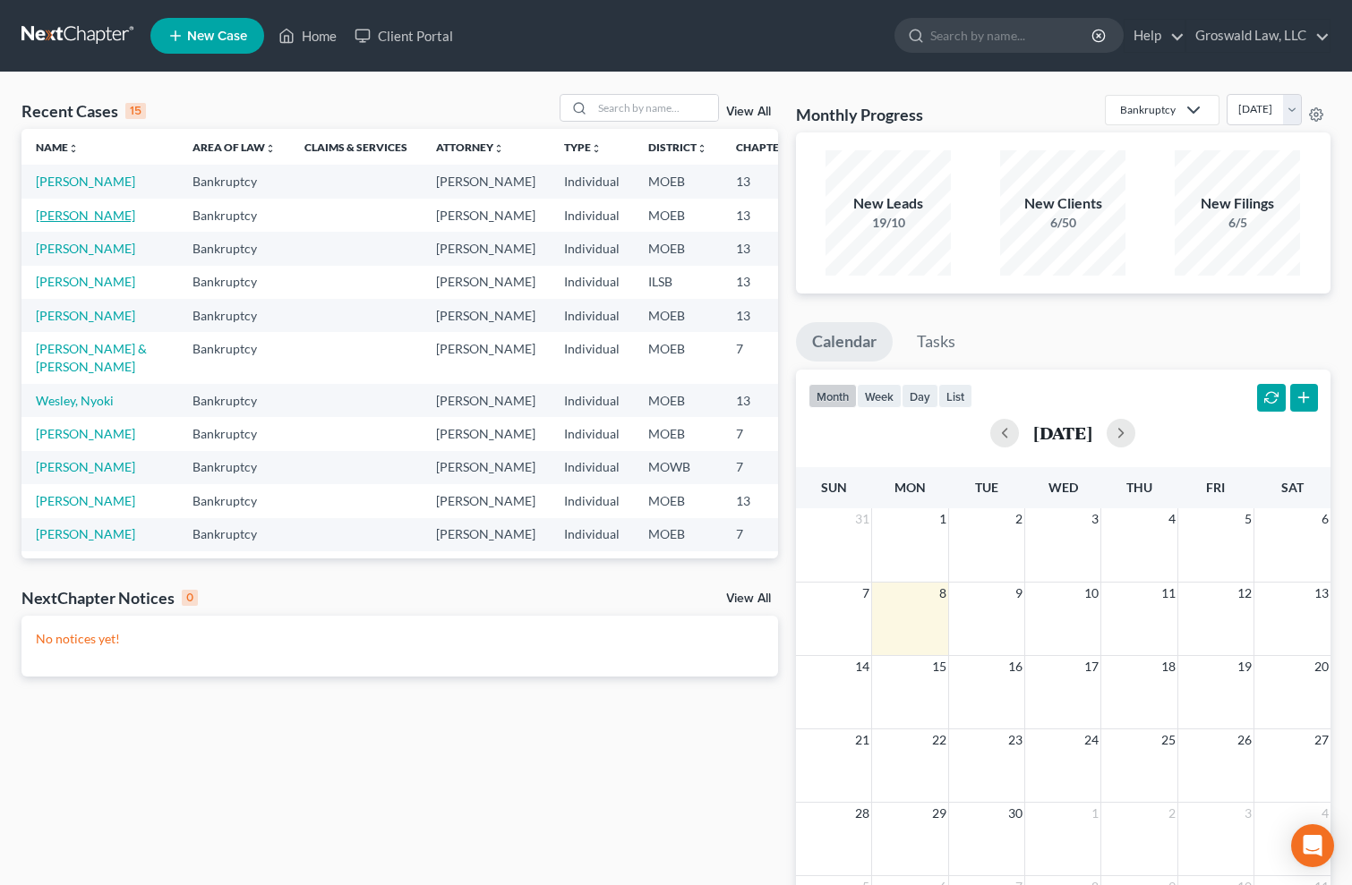
click at [54, 223] on link "[PERSON_NAME]" at bounding box center [85, 215] width 99 height 15
select select "6"
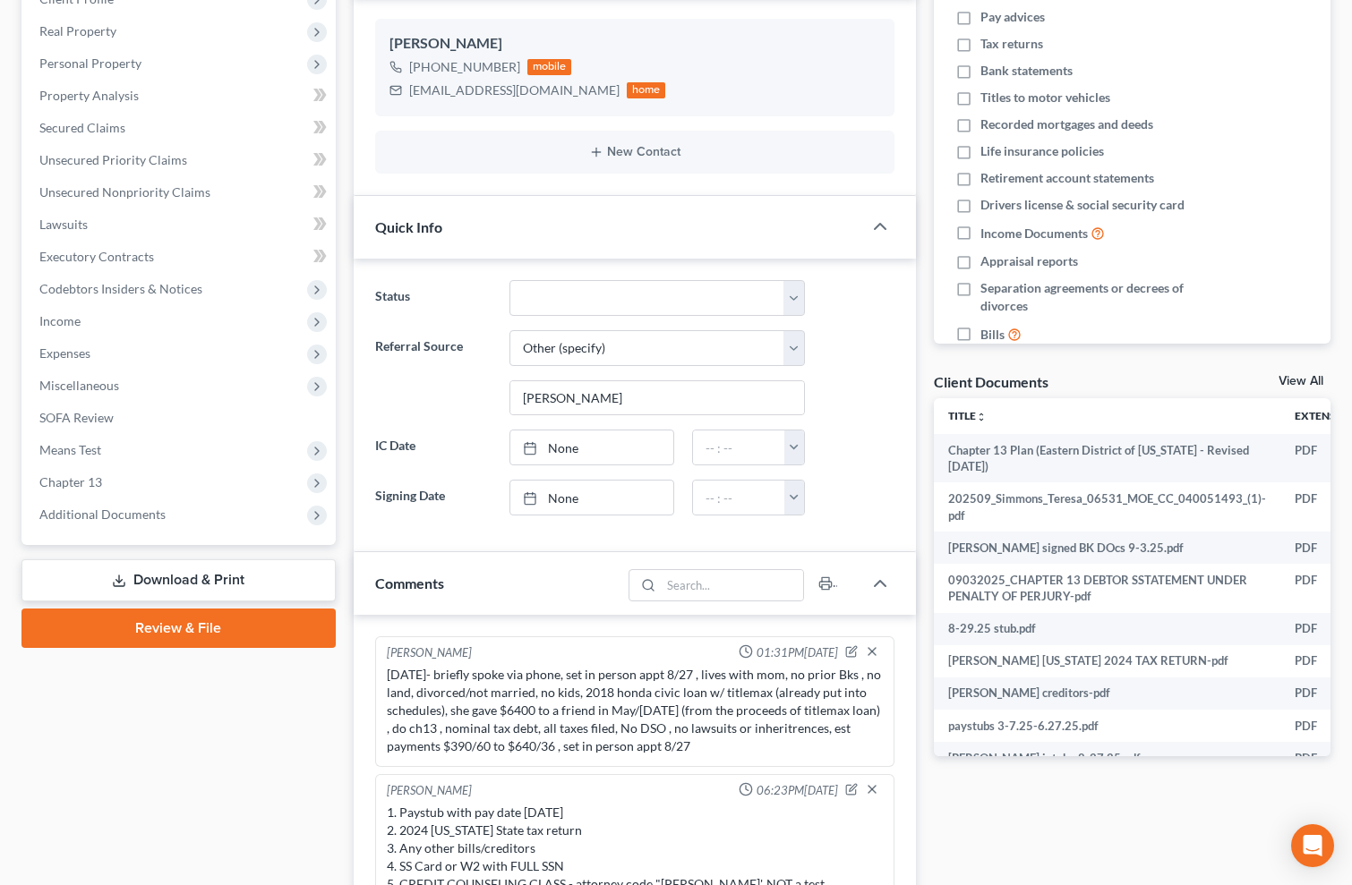
scroll to position [325, 0]
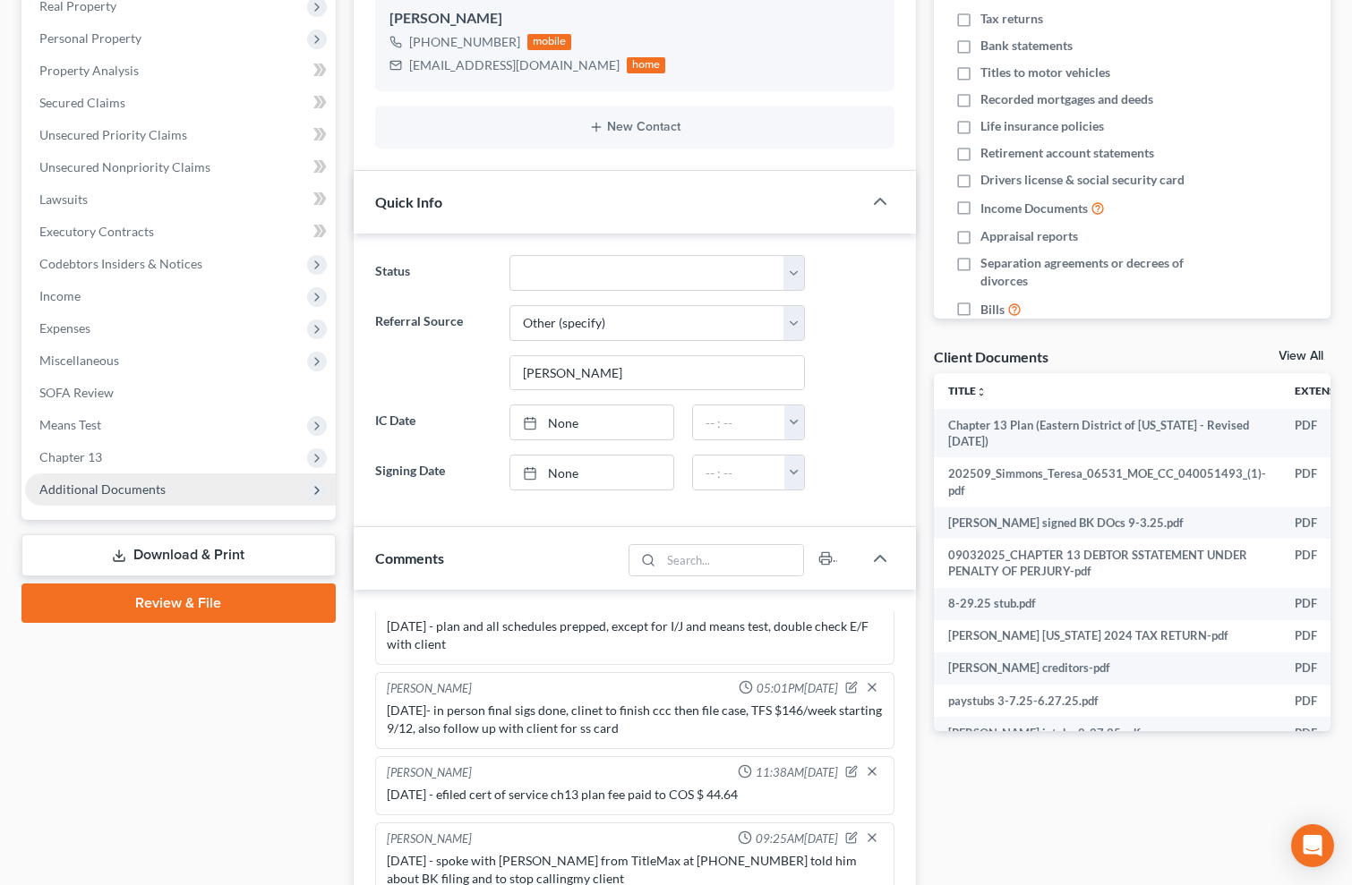
click at [160, 490] on span "Additional Documents" at bounding box center [102, 489] width 126 height 15
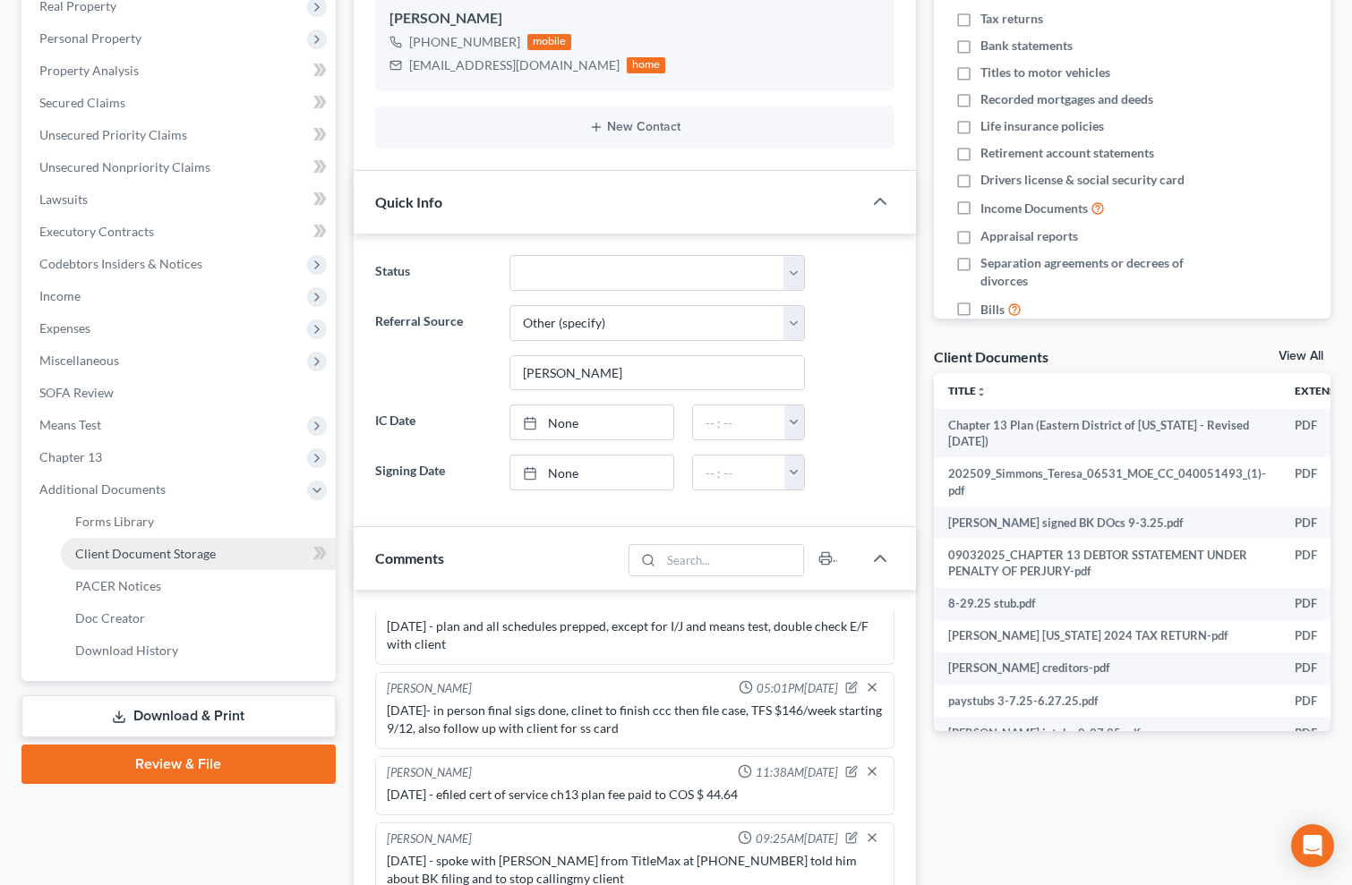
click at [168, 550] on span "Client Document Storage" at bounding box center [145, 553] width 141 height 15
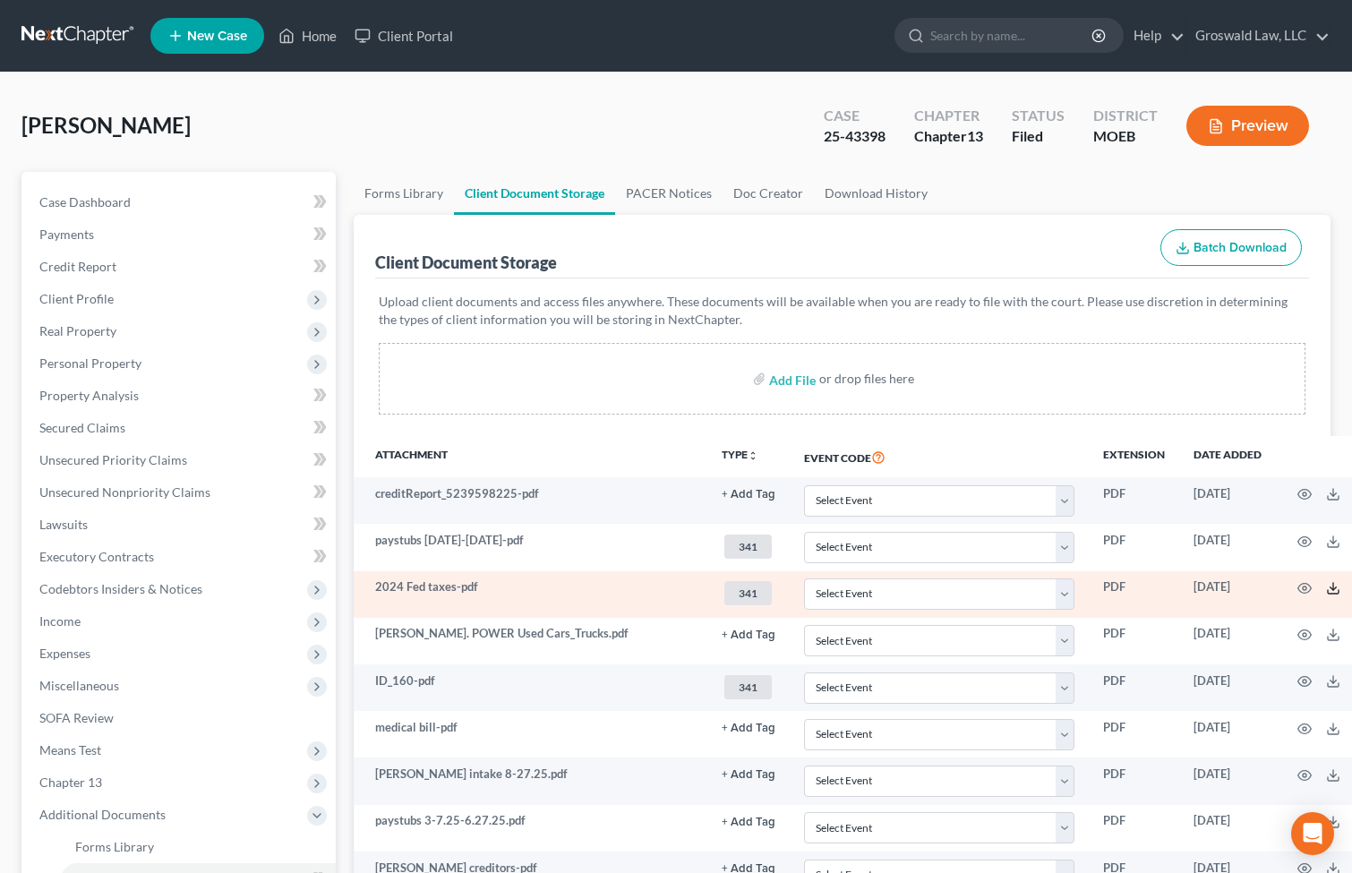
click at [1326, 586] on icon at bounding box center [1333, 588] width 14 height 14
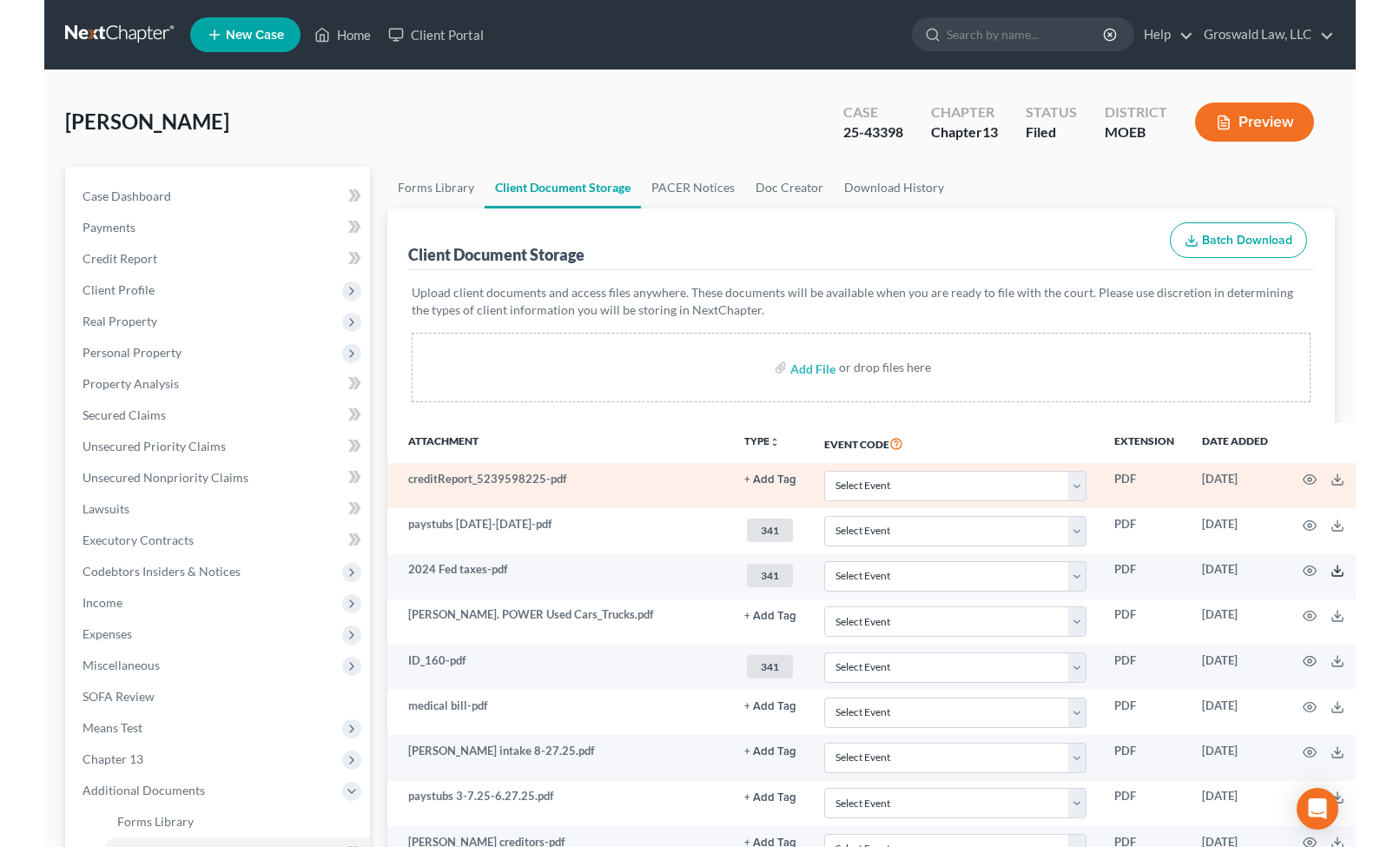
scroll to position [79, 0]
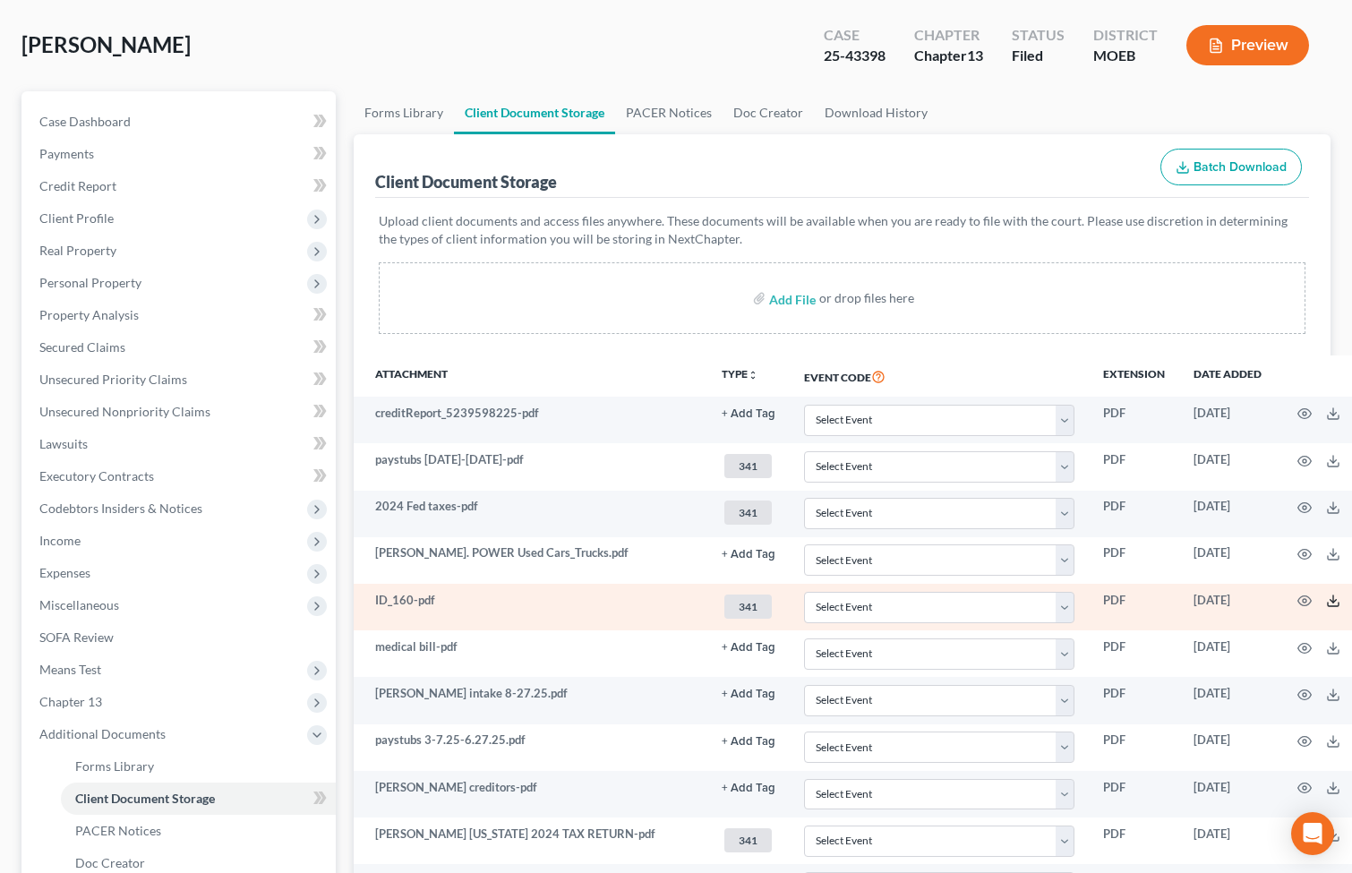
click at [1326, 599] on icon at bounding box center [1333, 600] width 14 height 14
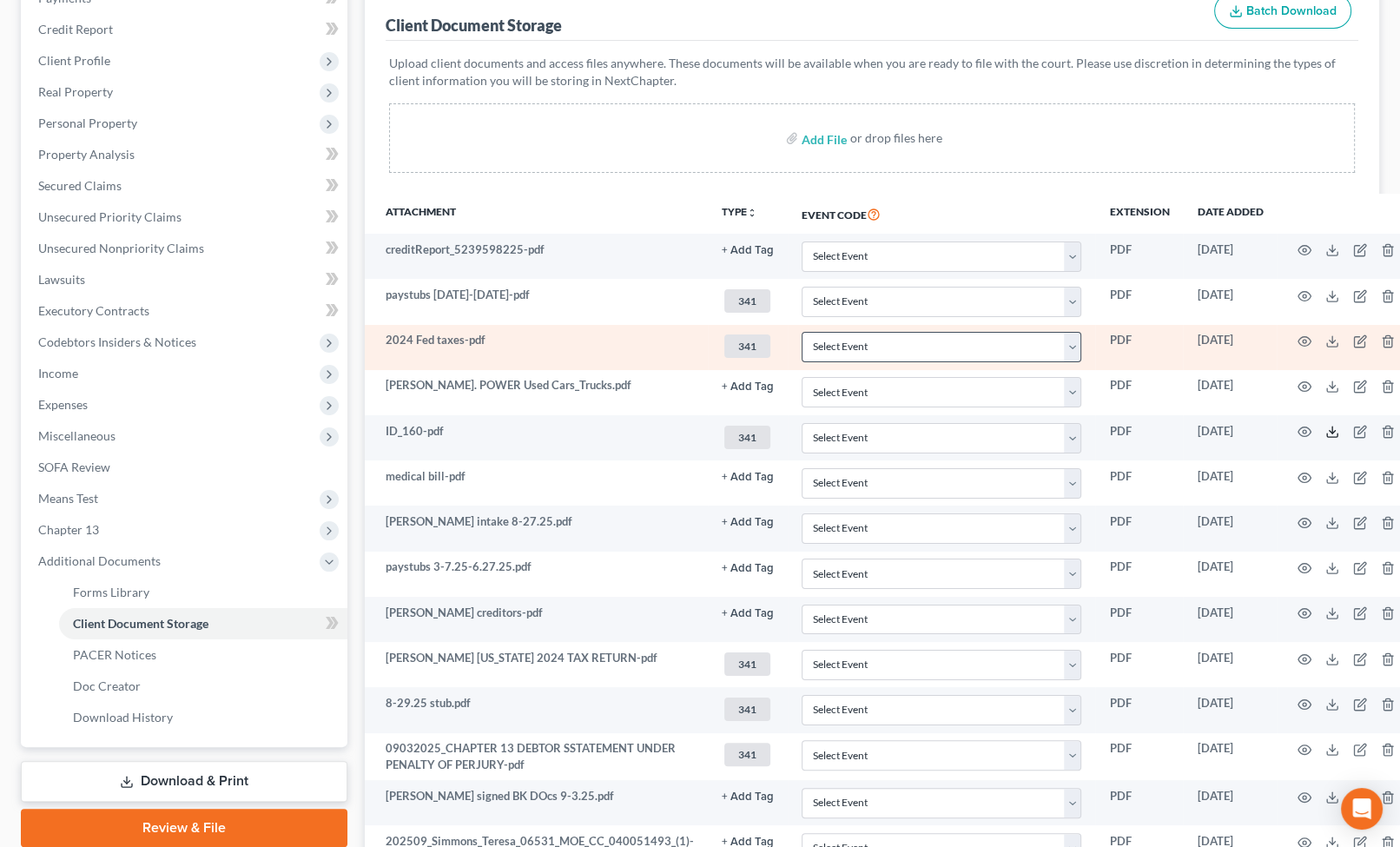
scroll to position [236, 0]
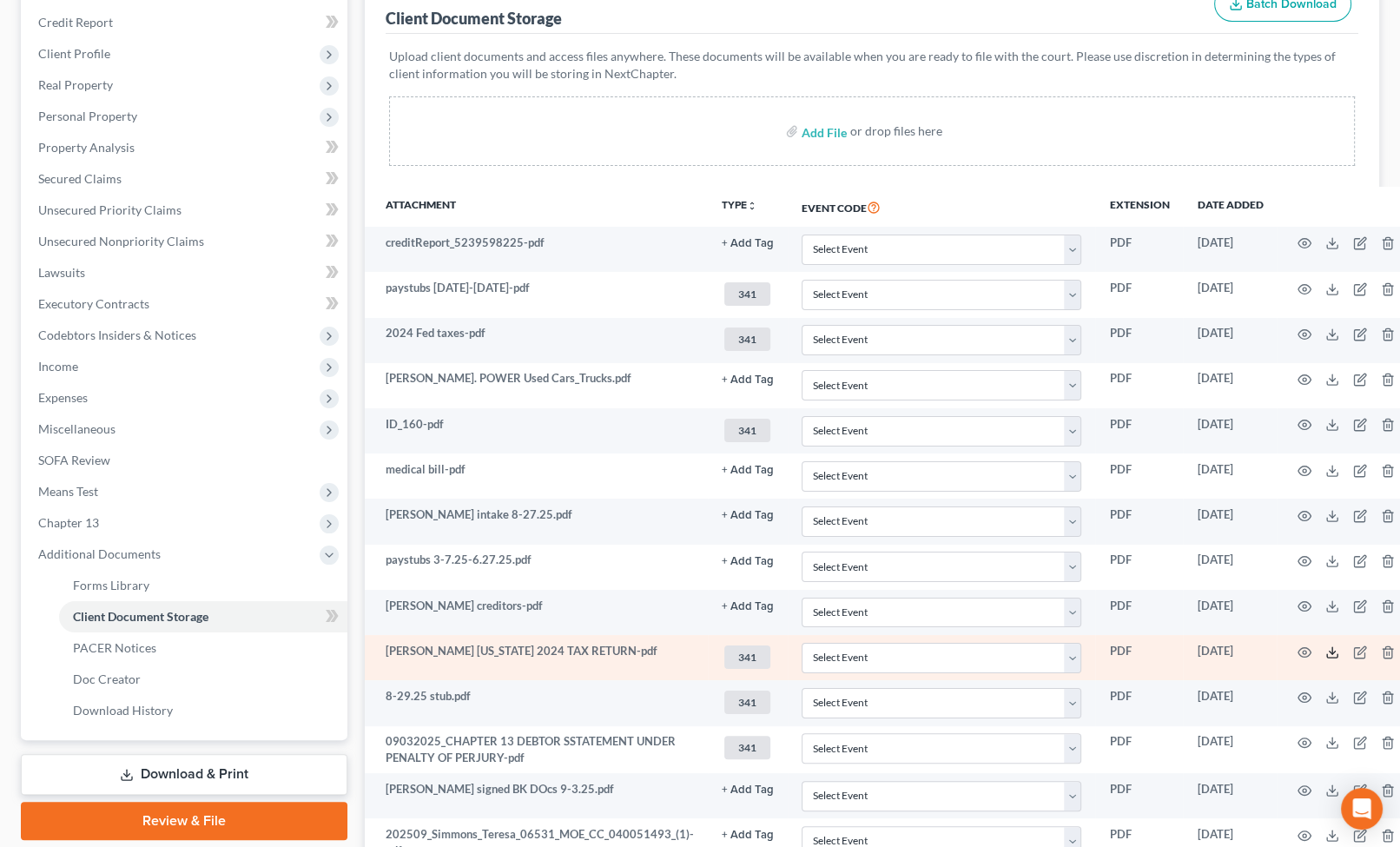
click at [1325, 645] on icon at bounding box center [1332, 652] width 14 height 14
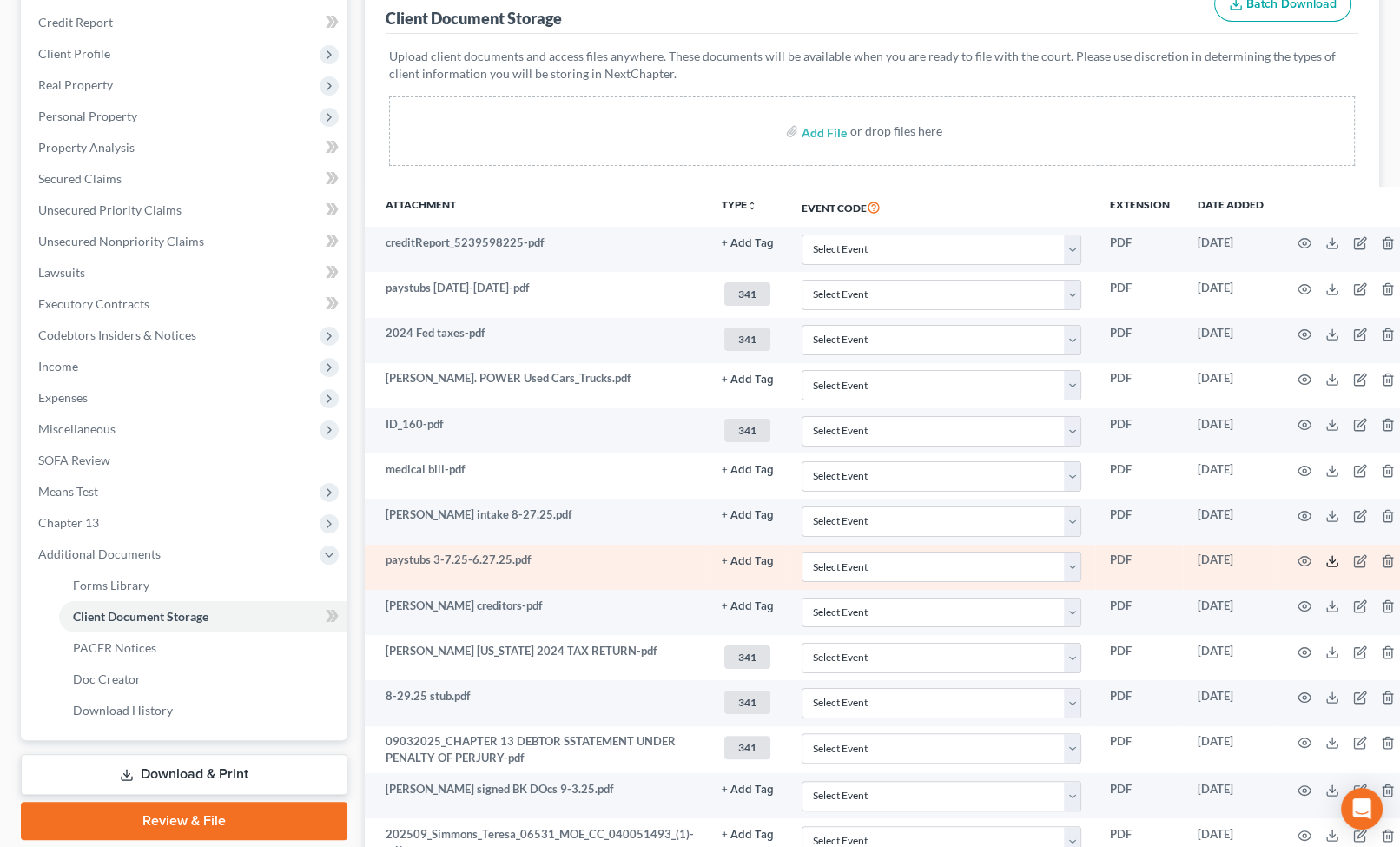
click at [1325, 556] on icon at bounding box center [1332, 561] width 14 height 14
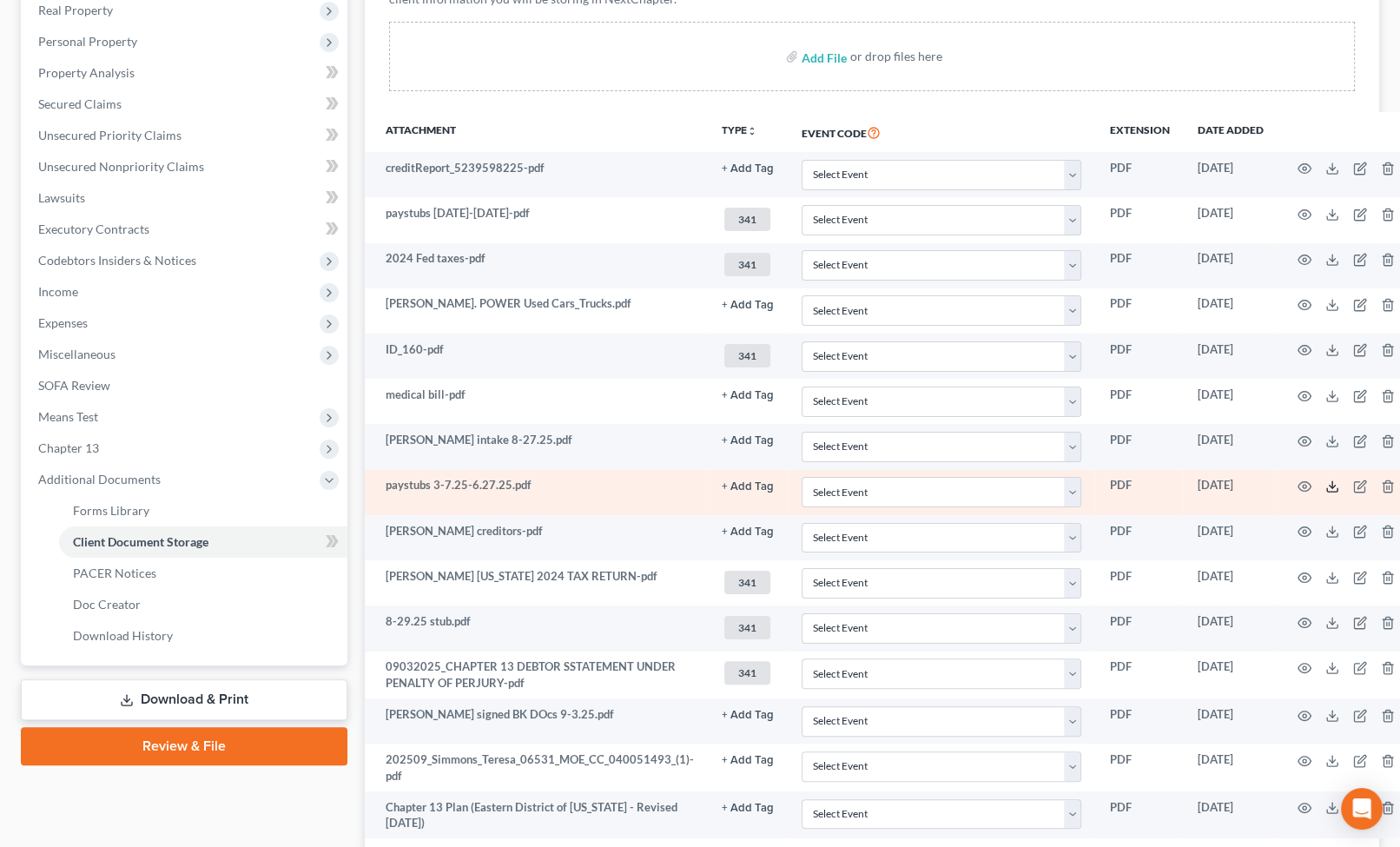
scroll to position [435, 0]
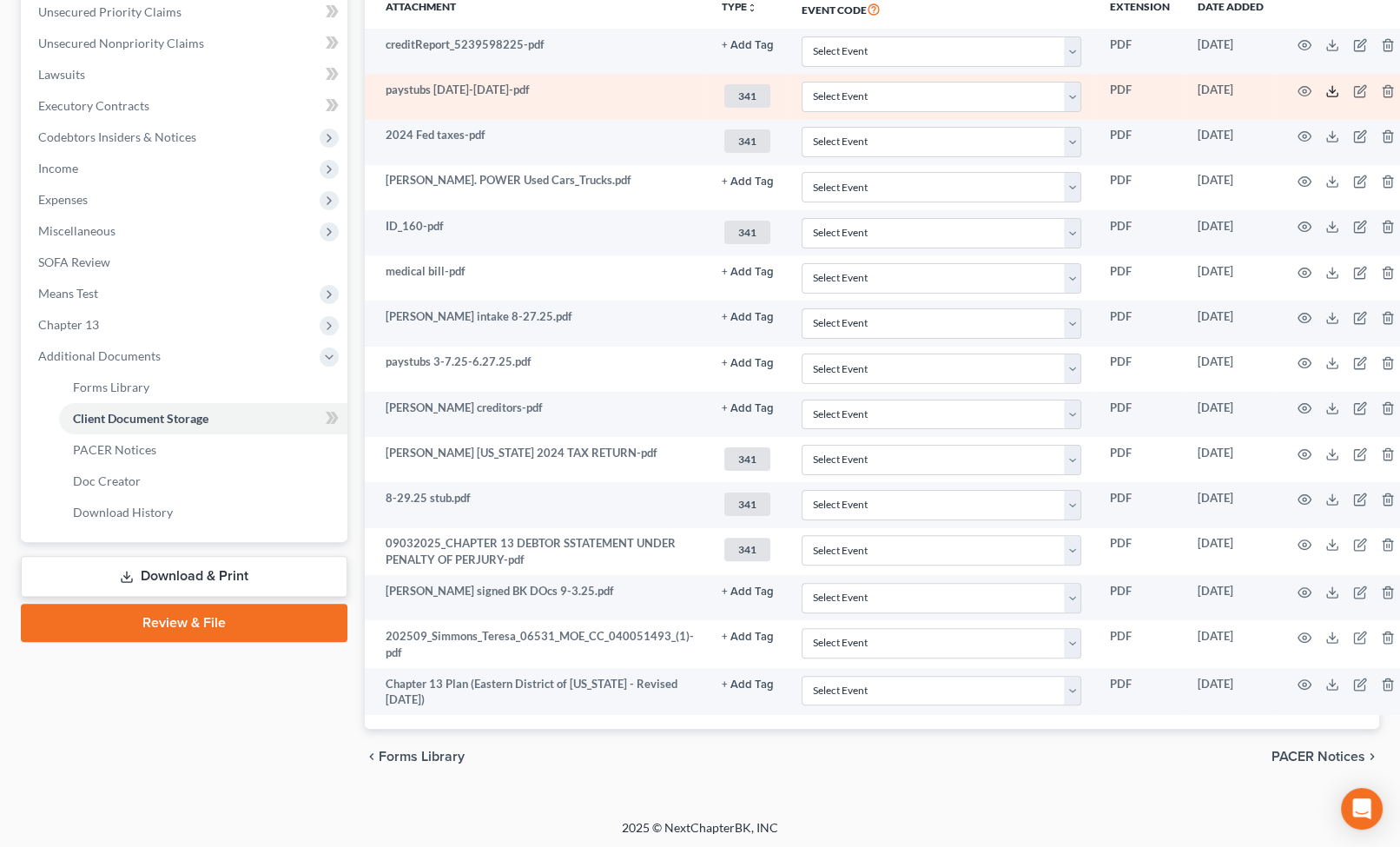
click at [1325, 87] on icon at bounding box center [1332, 91] width 14 height 14
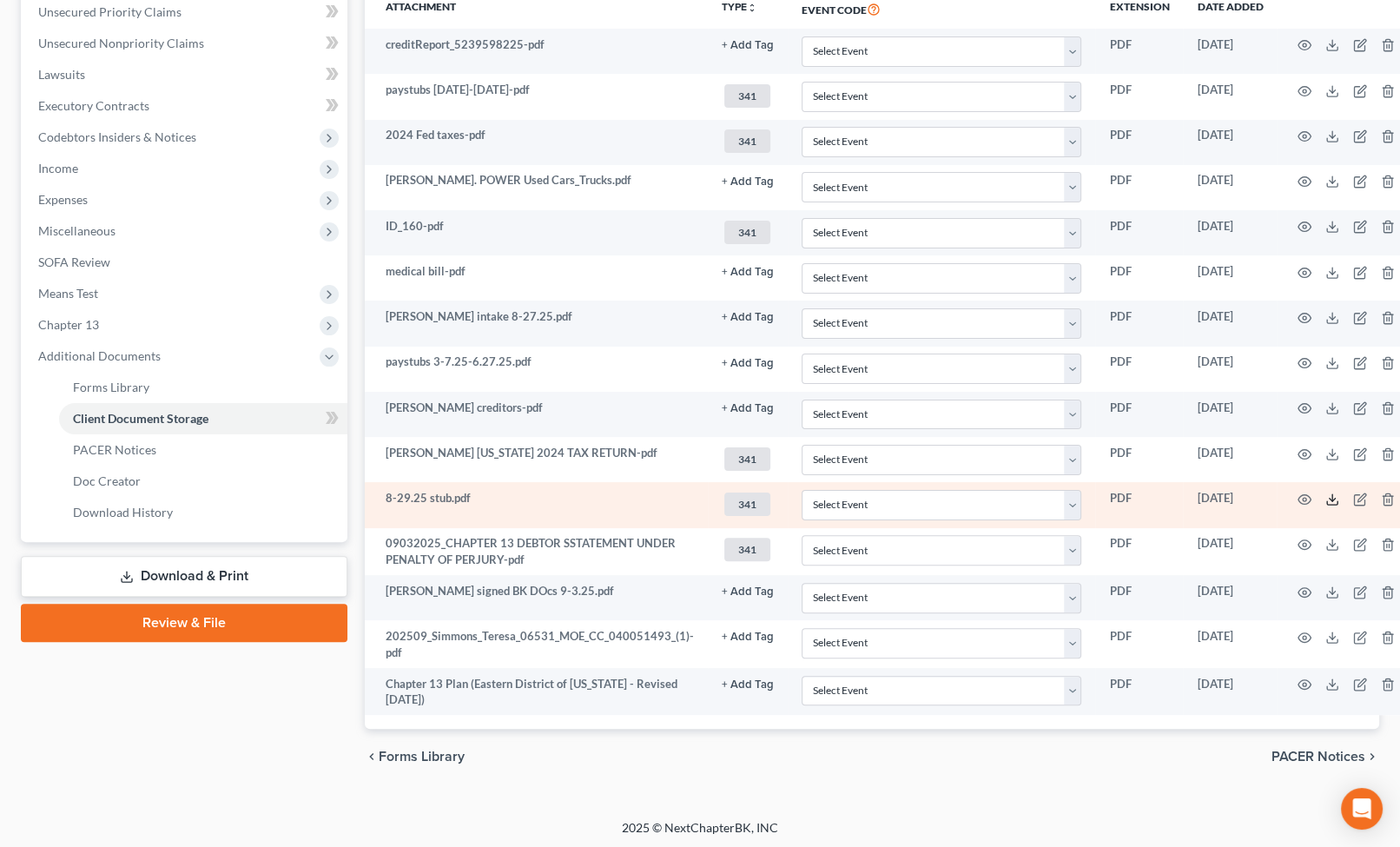
click at [1325, 499] on icon at bounding box center [1332, 499] width 14 height 14
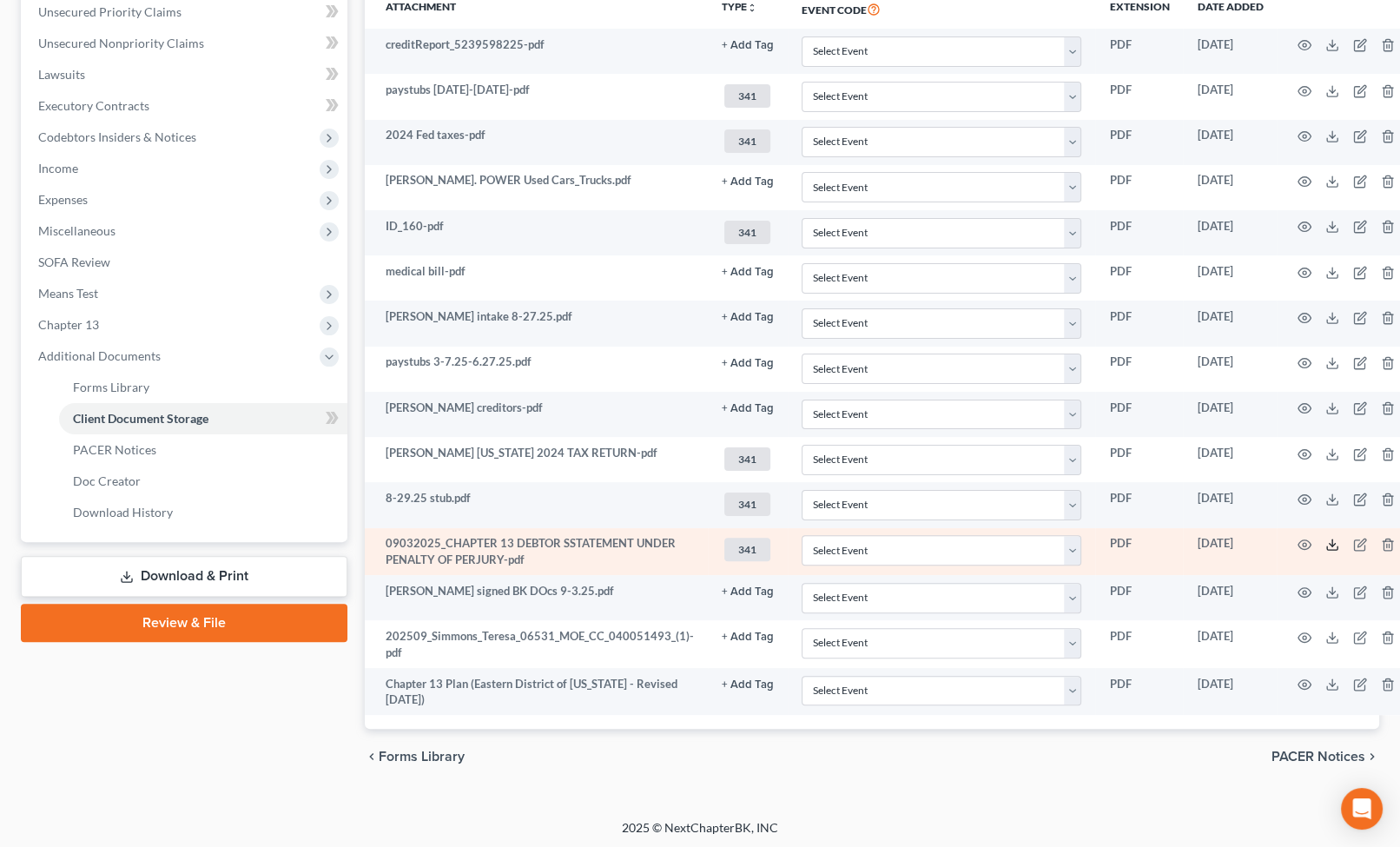
click at [1329, 543] on polyline at bounding box center [1332, 544] width 6 height 3
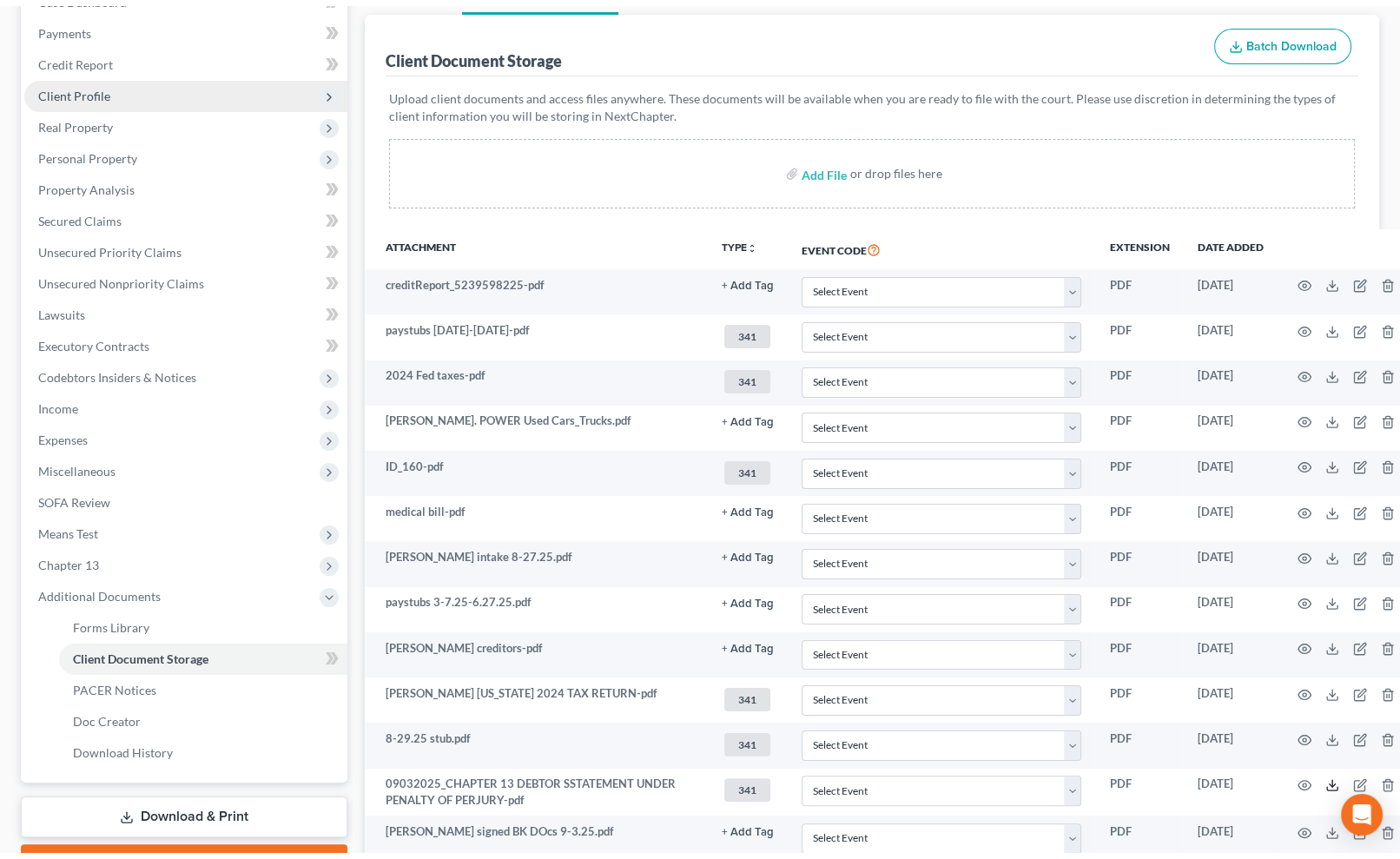
scroll to position [0, 0]
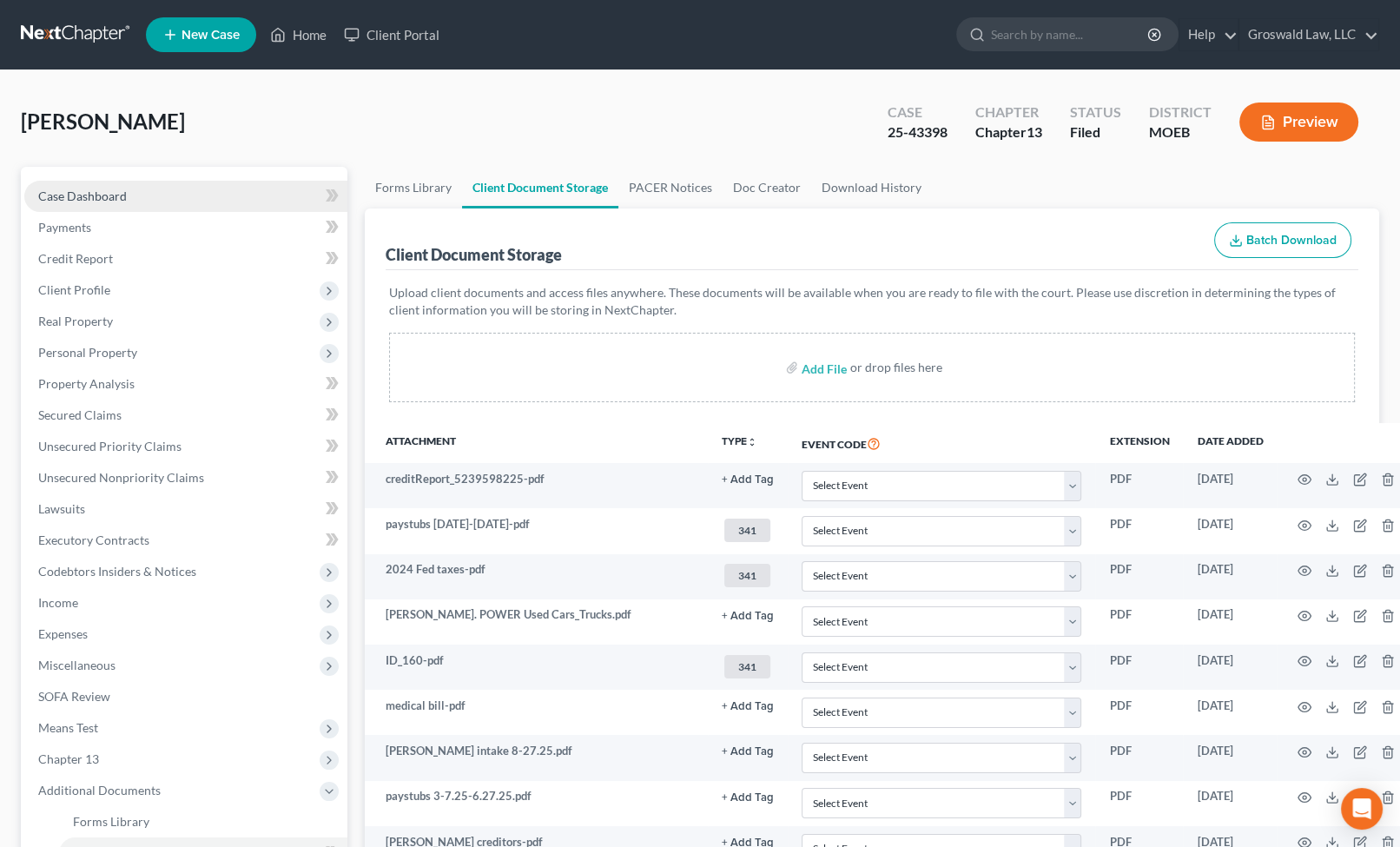
click at [118, 197] on span "Case Dashboard" at bounding box center [81, 195] width 88 height 15
select select "6"
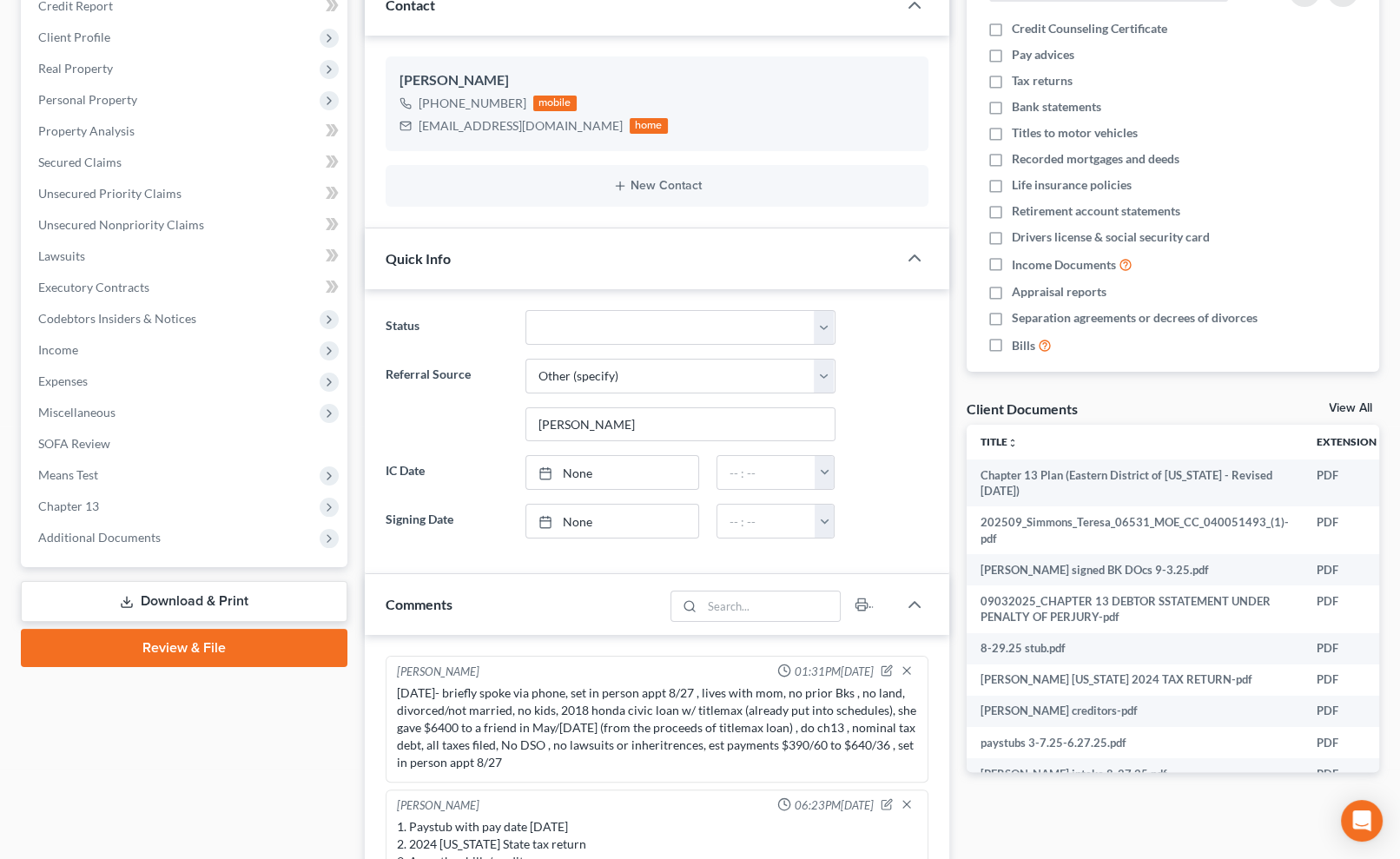
scroll to position [552, 0]
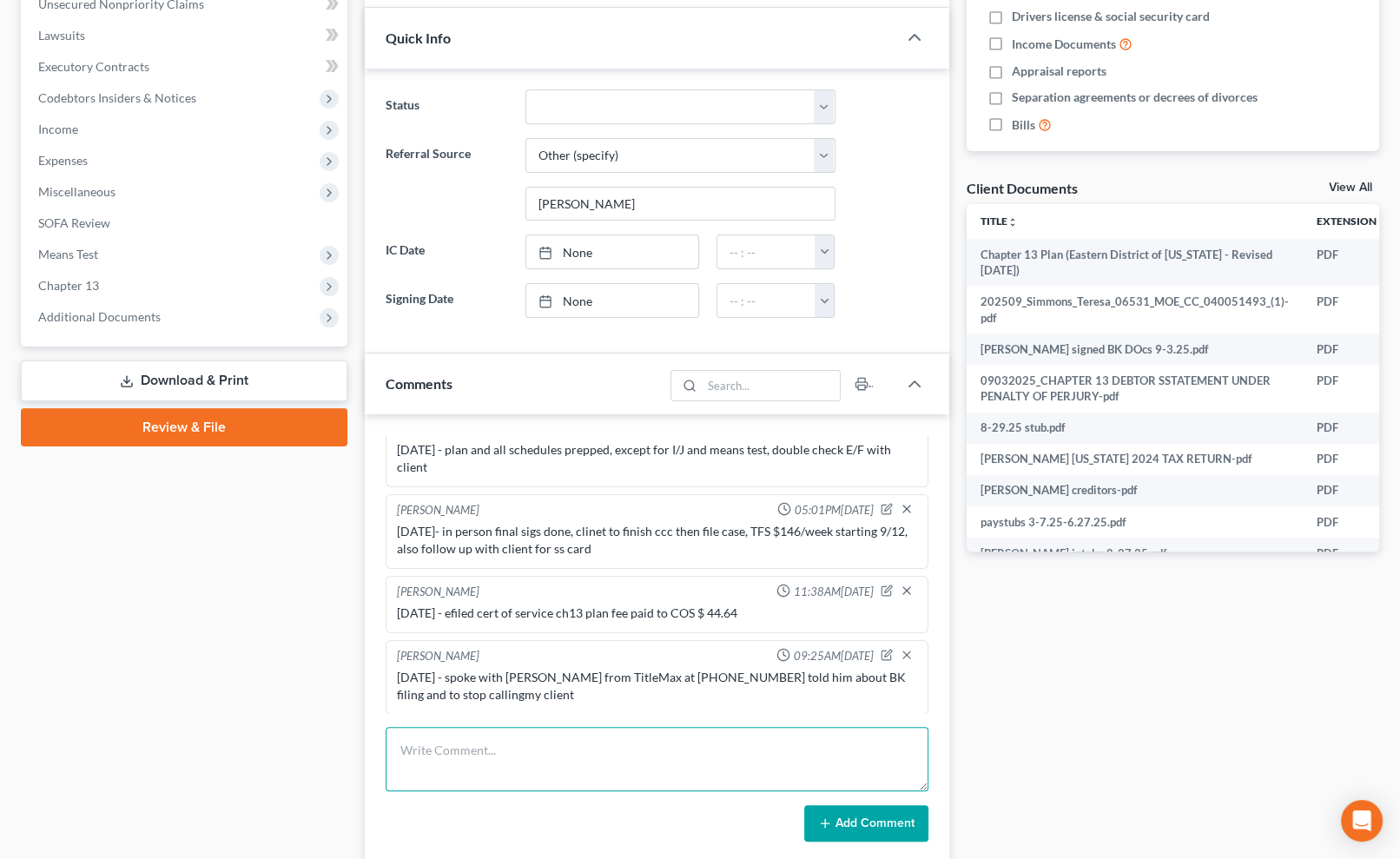
drag, startPoint x: 510, startPoint y: 731, endPoint x: 512, endPoint y: 741, distance: 10.2
click at [510, 734] on textarea at bounding box center [656, 759] width 542 height 64
type textarea "[DATE] - sent all docs to trustee except SS card"
click at [867, 816] on button "Add Comment" at bounding box center [866, 824] width 124 height 37
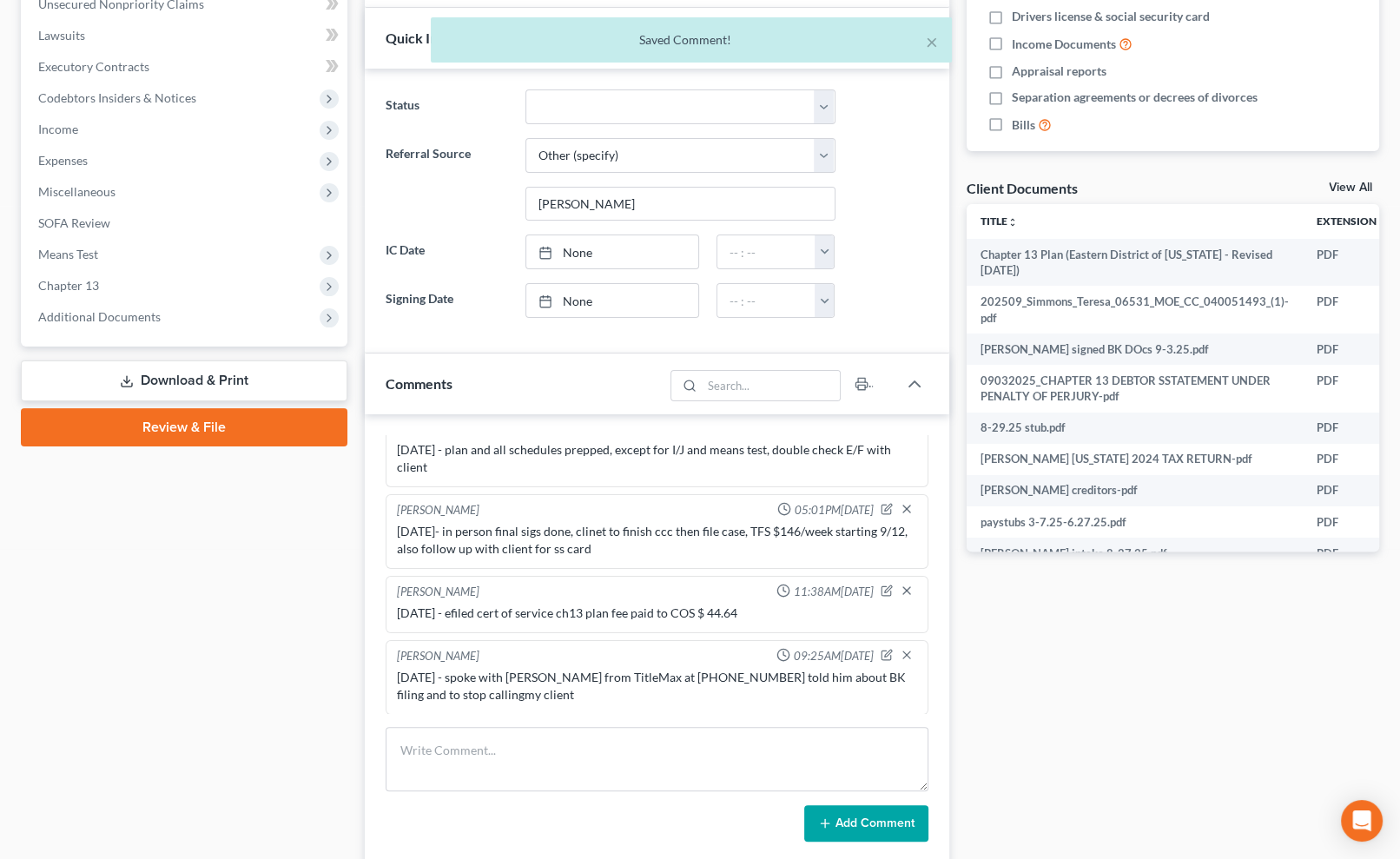
scroll to position [616, 0]
